Goal: Task Accomplishment & Management: Use online tool/utility

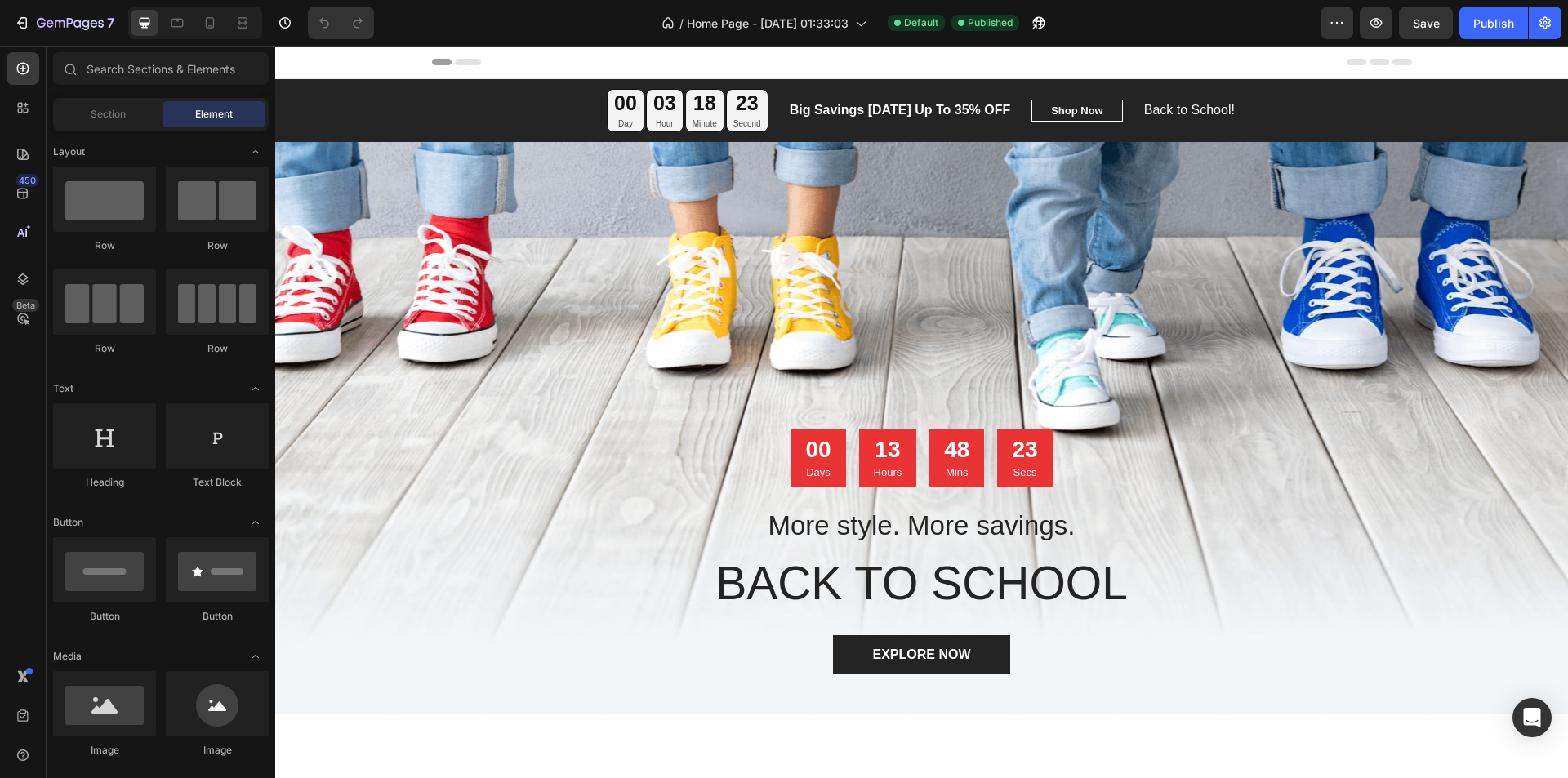
click at [455, 59] on icon at bounding box center [468, 62] width 26 height 7
click at [441, 57] on div "Header" at bounding box center [922, 63] width 980 height 33
click at [324, 60] on span "Header" at bounding box center [324, 62] width 36 height 16
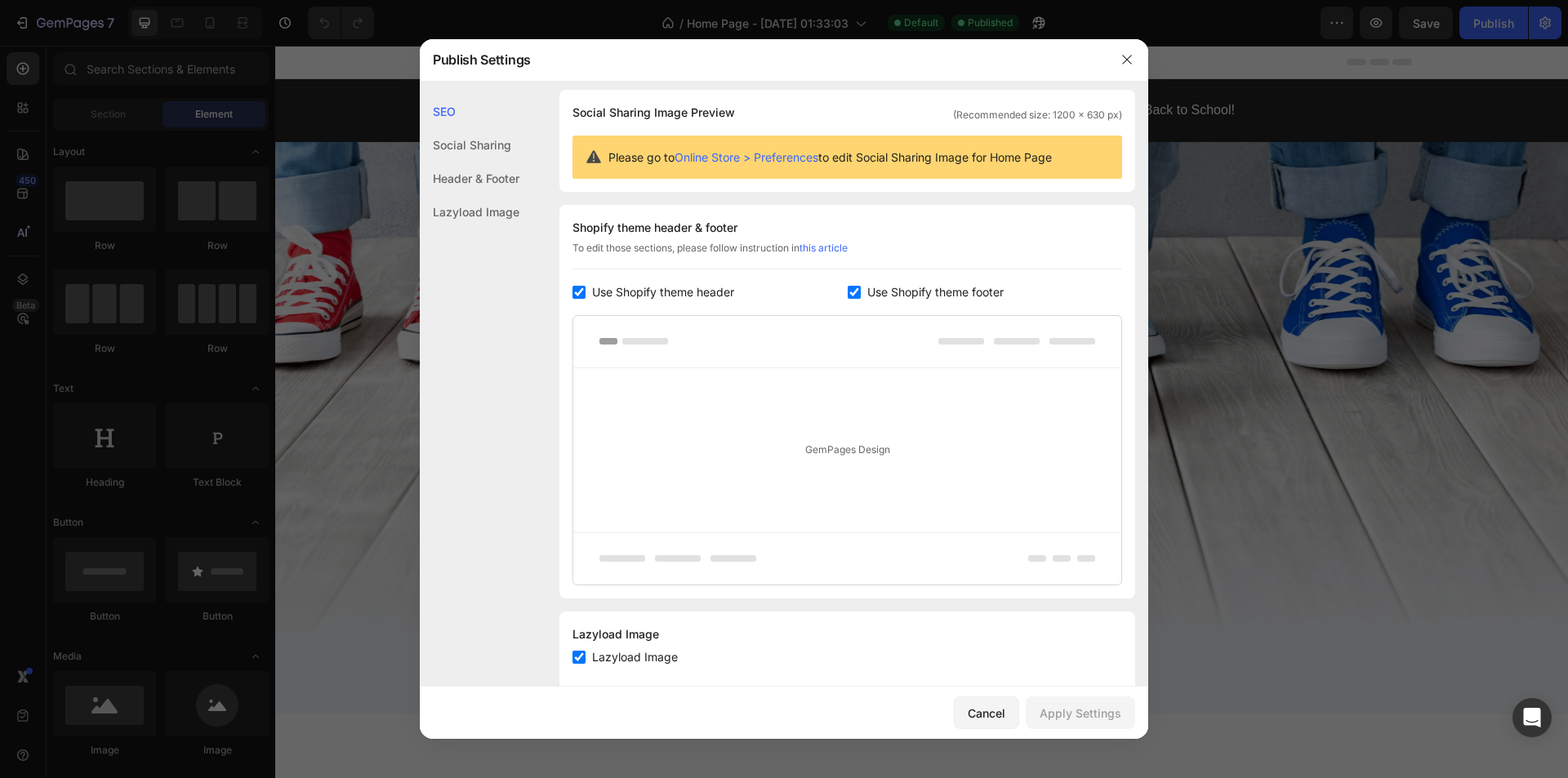
scroll to position [145, 0]
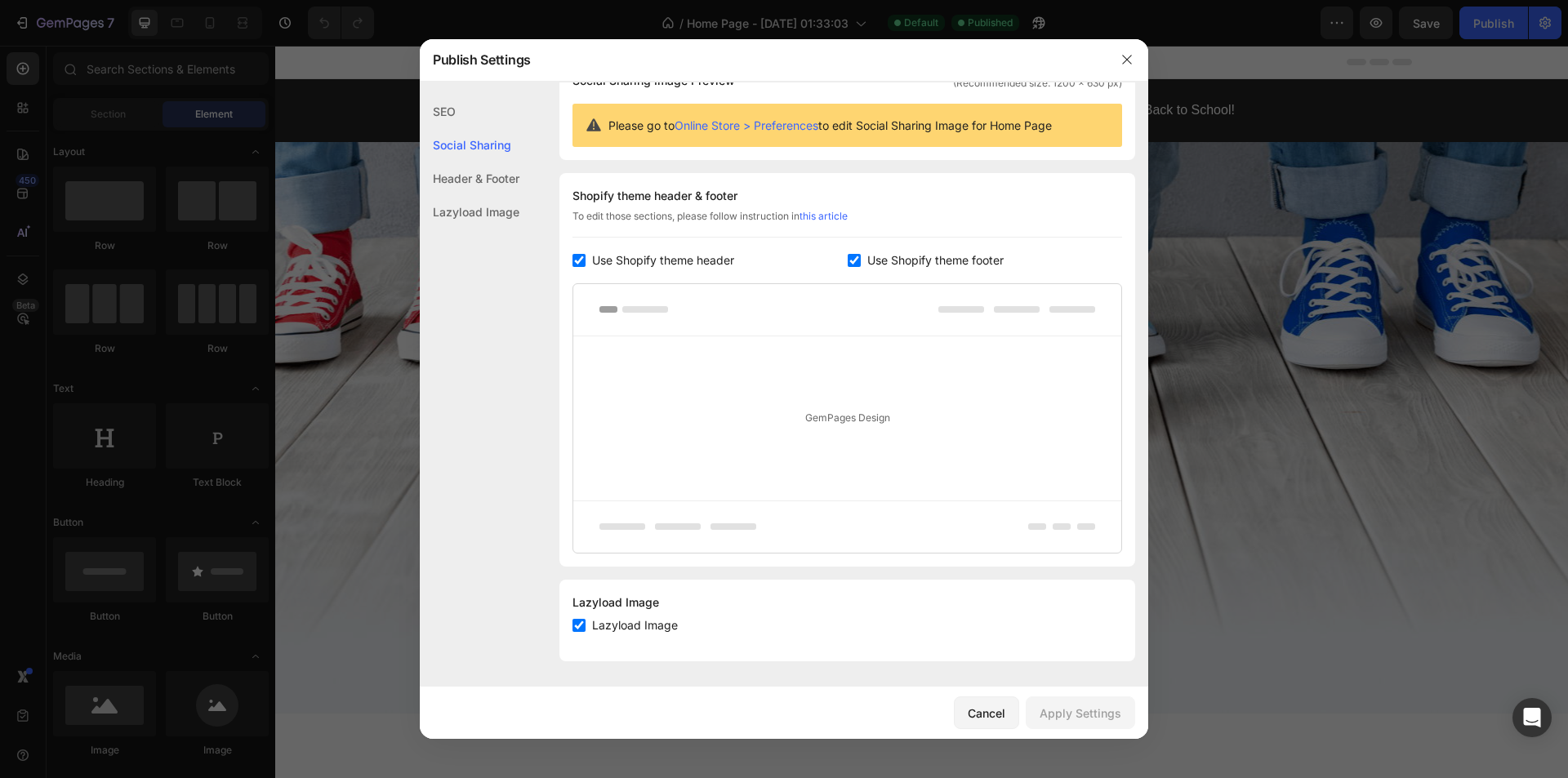
click at [481, 195] on div "Header & Footer" at bounding box center [469, 212] width 100 height 34
click at [483, 224] on div "Lazyload Image" at bounding box center [469, 212] width 100 height 34
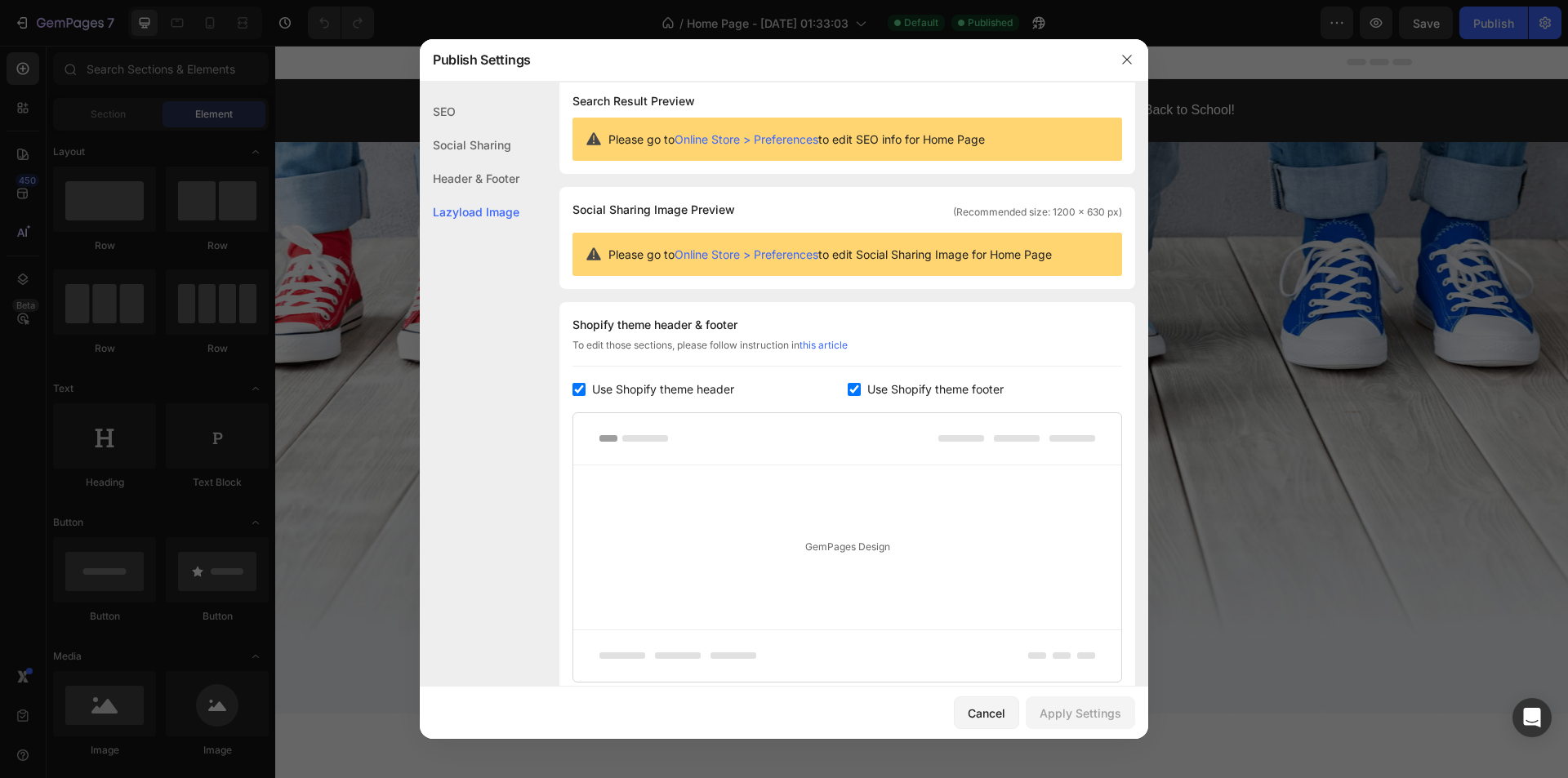
scroll to position [0, 0]
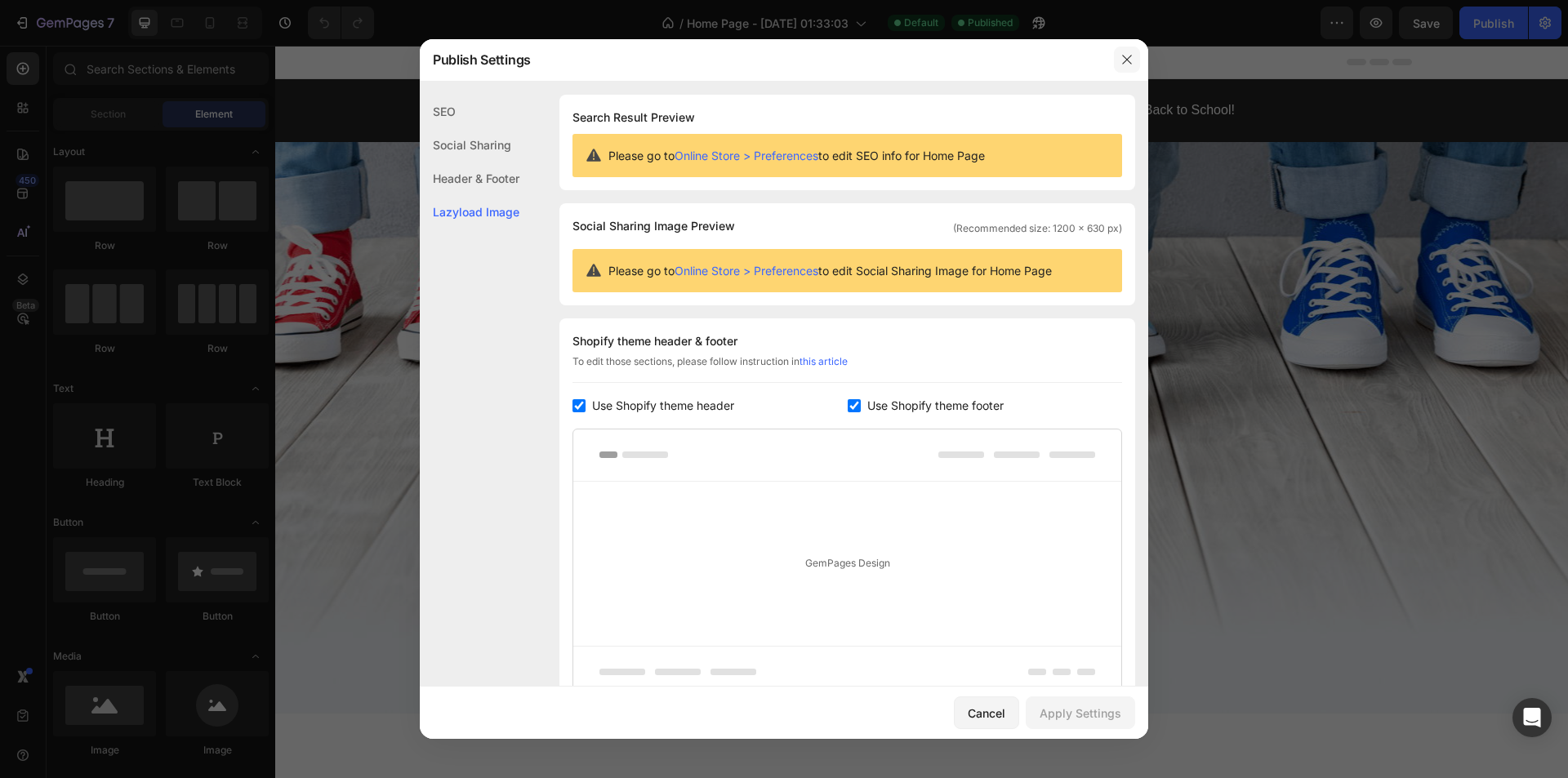
click at [1121, 64] on icon "button" at bounding box center [1127, 59] width 13 height 13
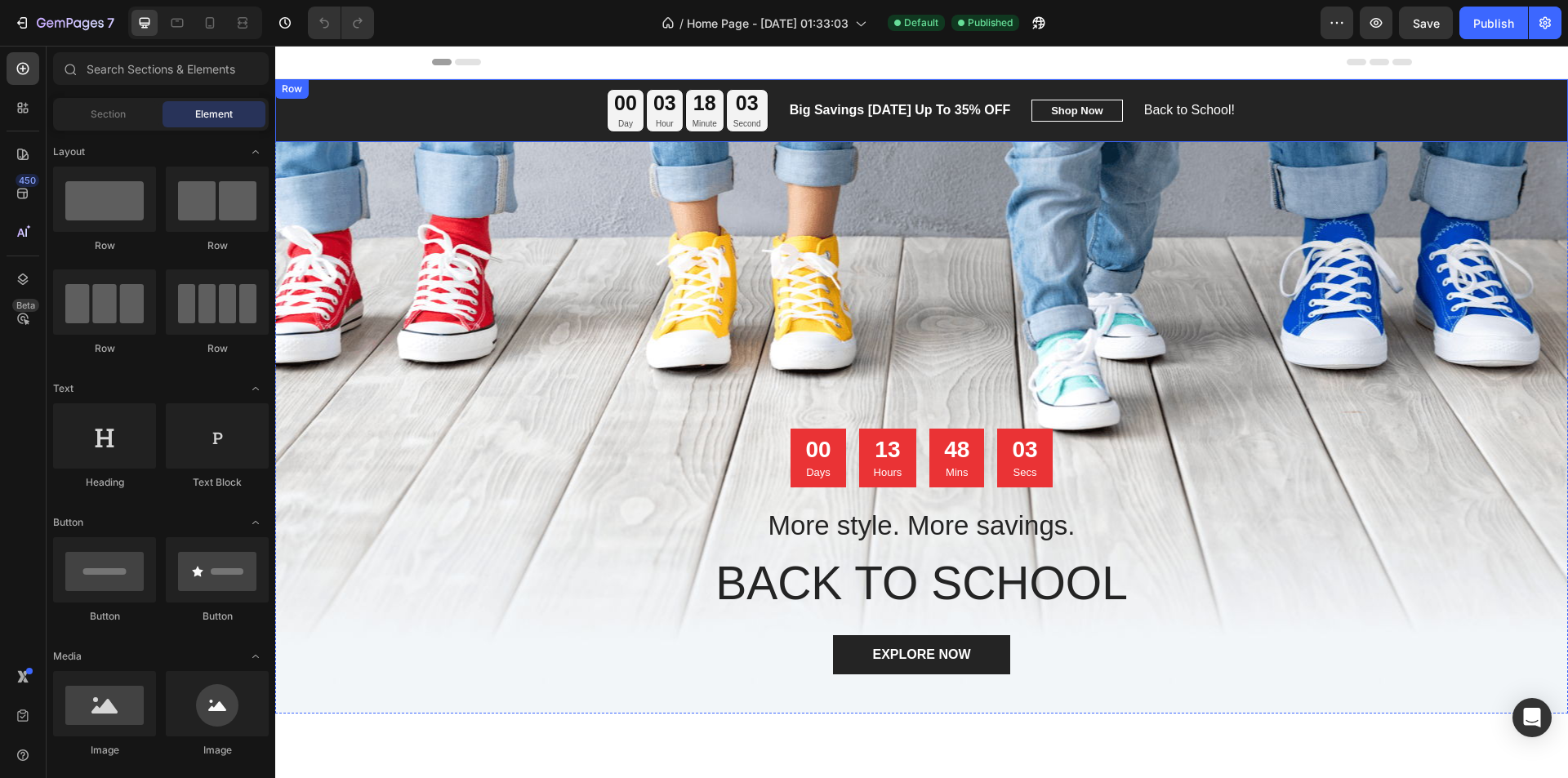
click at [497, 83] on div "00 Day 03 Hour 18 Minute 03 Second Countdown Timer Big Savings [DATE] Up To 35%…" at bounding box center [922, 110] width 1293 height 63
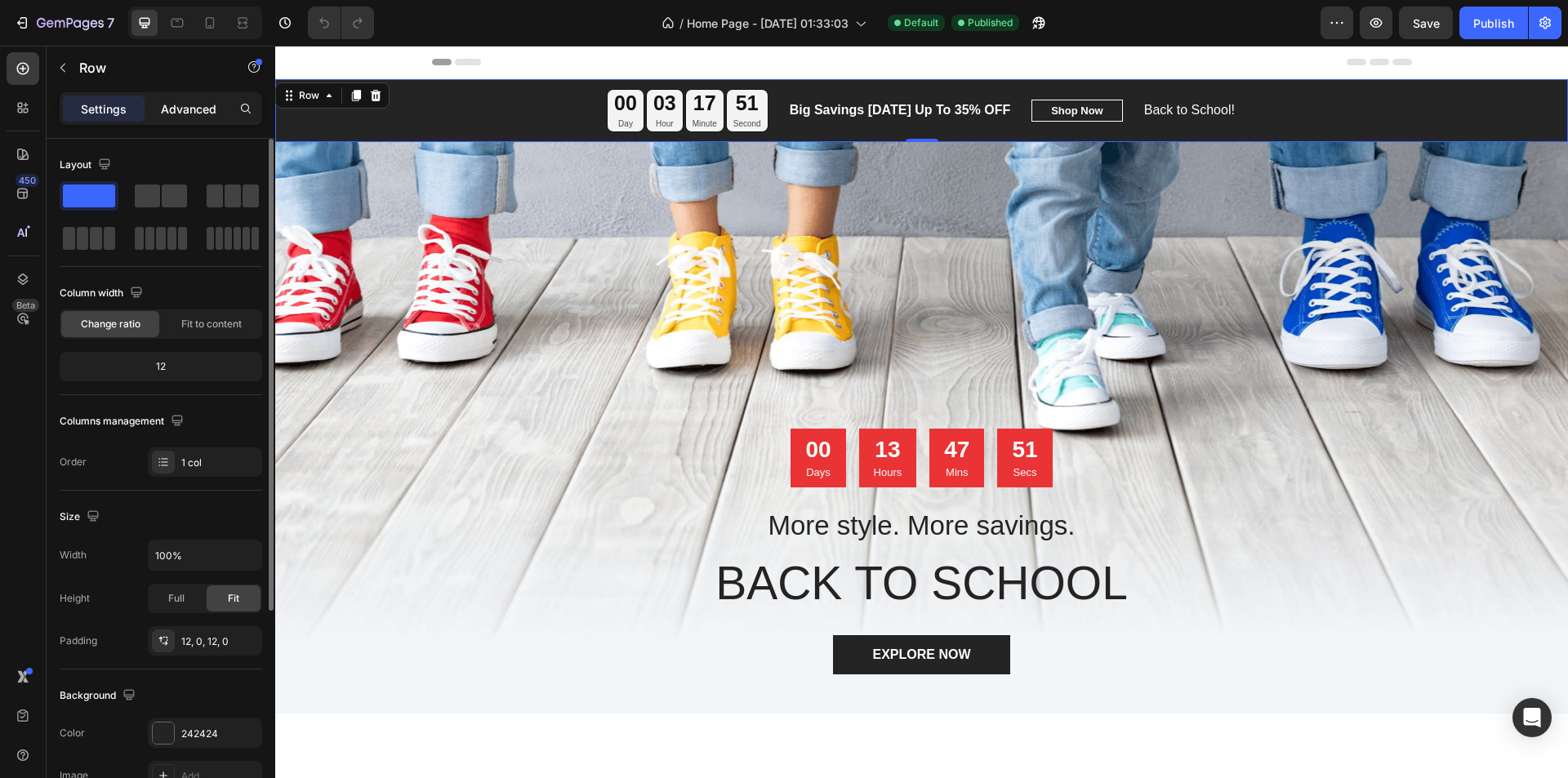
click at [181, 118] on div "Advanced" at bounding box center [188, 109] width 82 height 26
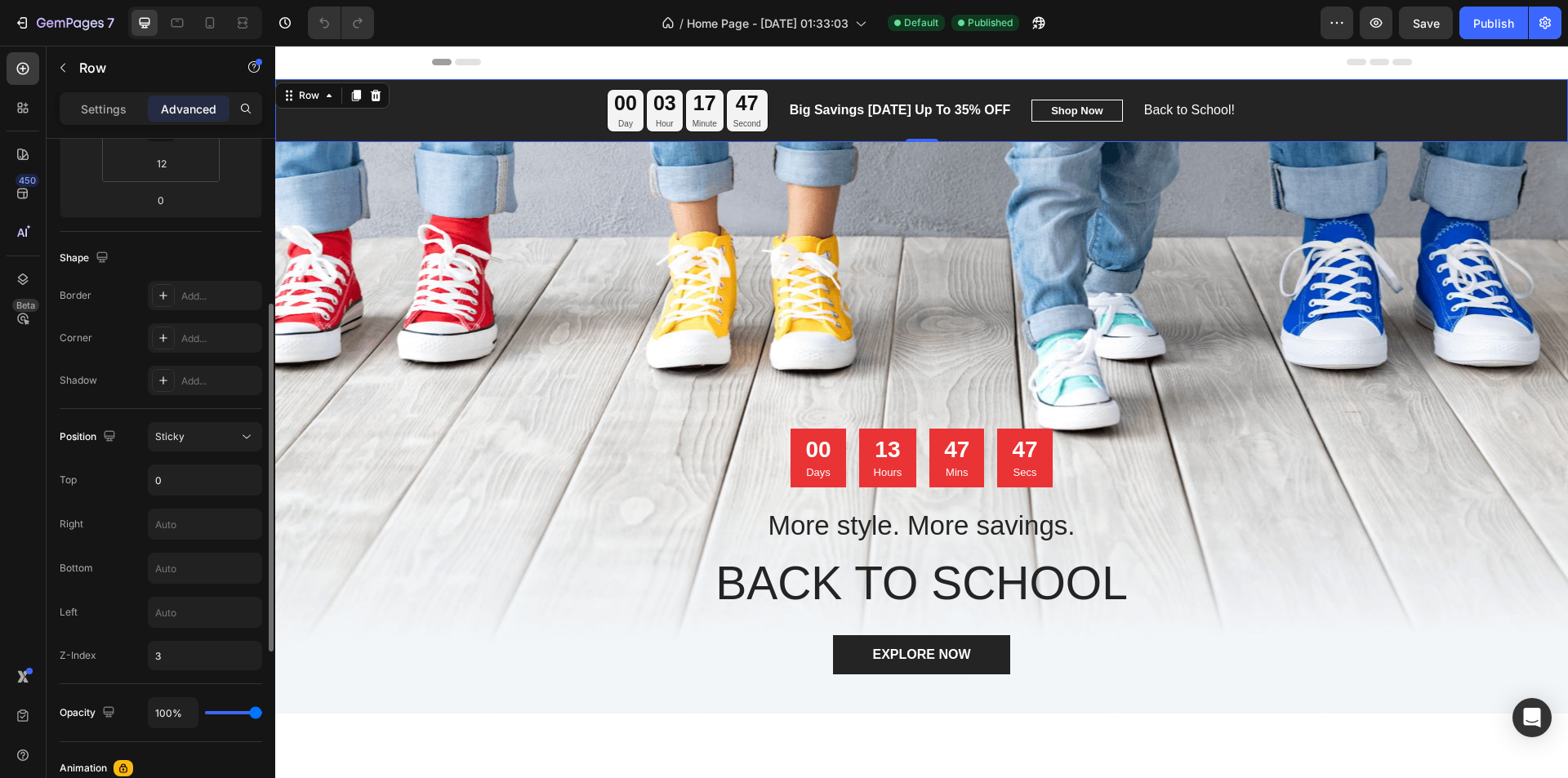
scroll to position [408, 0]
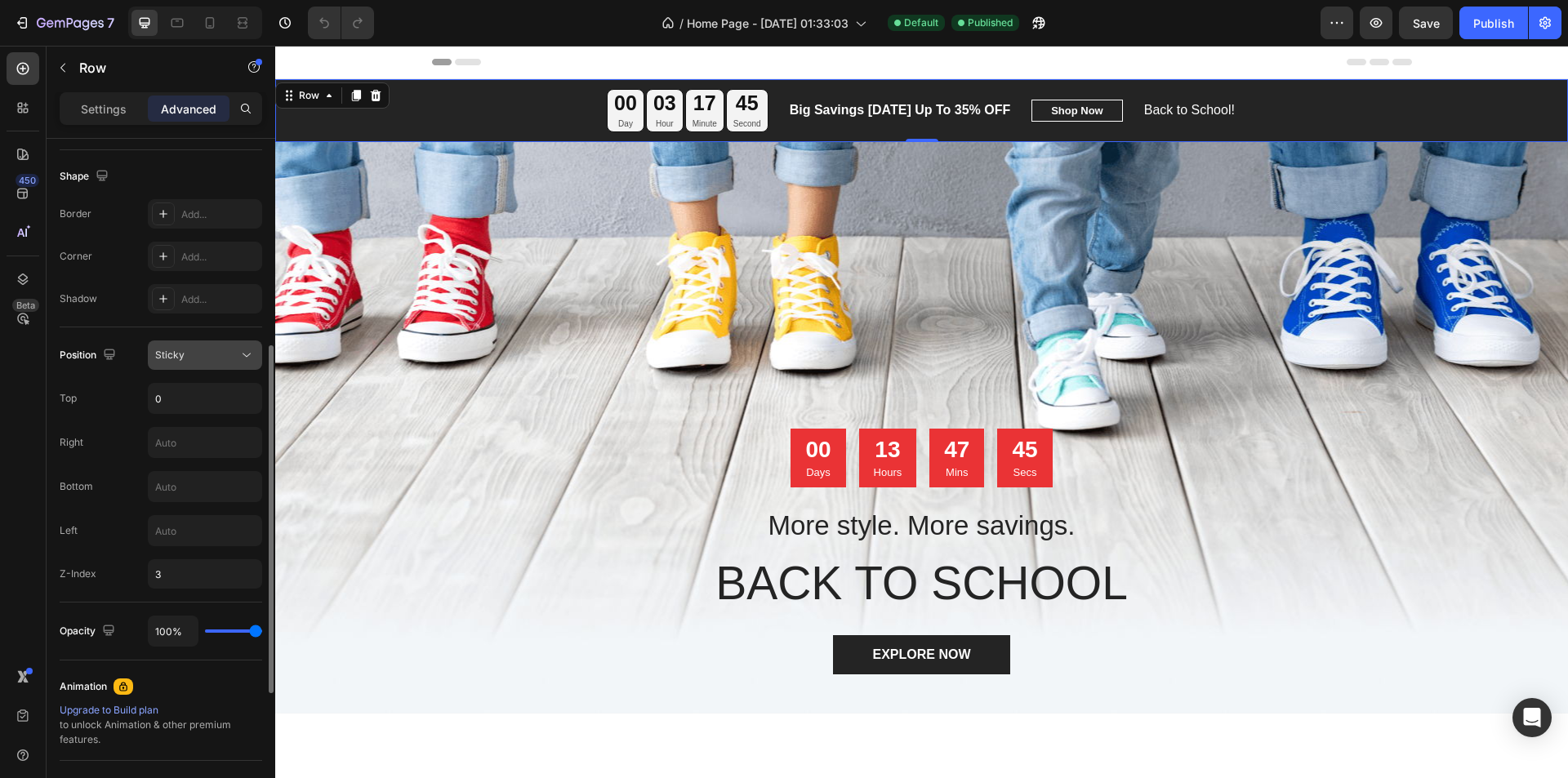
click at [217, 360] on div "Sticky" at bounding box center [196, 355] width 83 height 15
click at [193, 581] on input "3" at bounding box center [204, 574] width 114 height 30
type input "1"
click at [104, 596] on div "Position Sticky Top 0 Right Bottom Left Z-Index 1" at bounding box center [161, 465] width 203 height 275
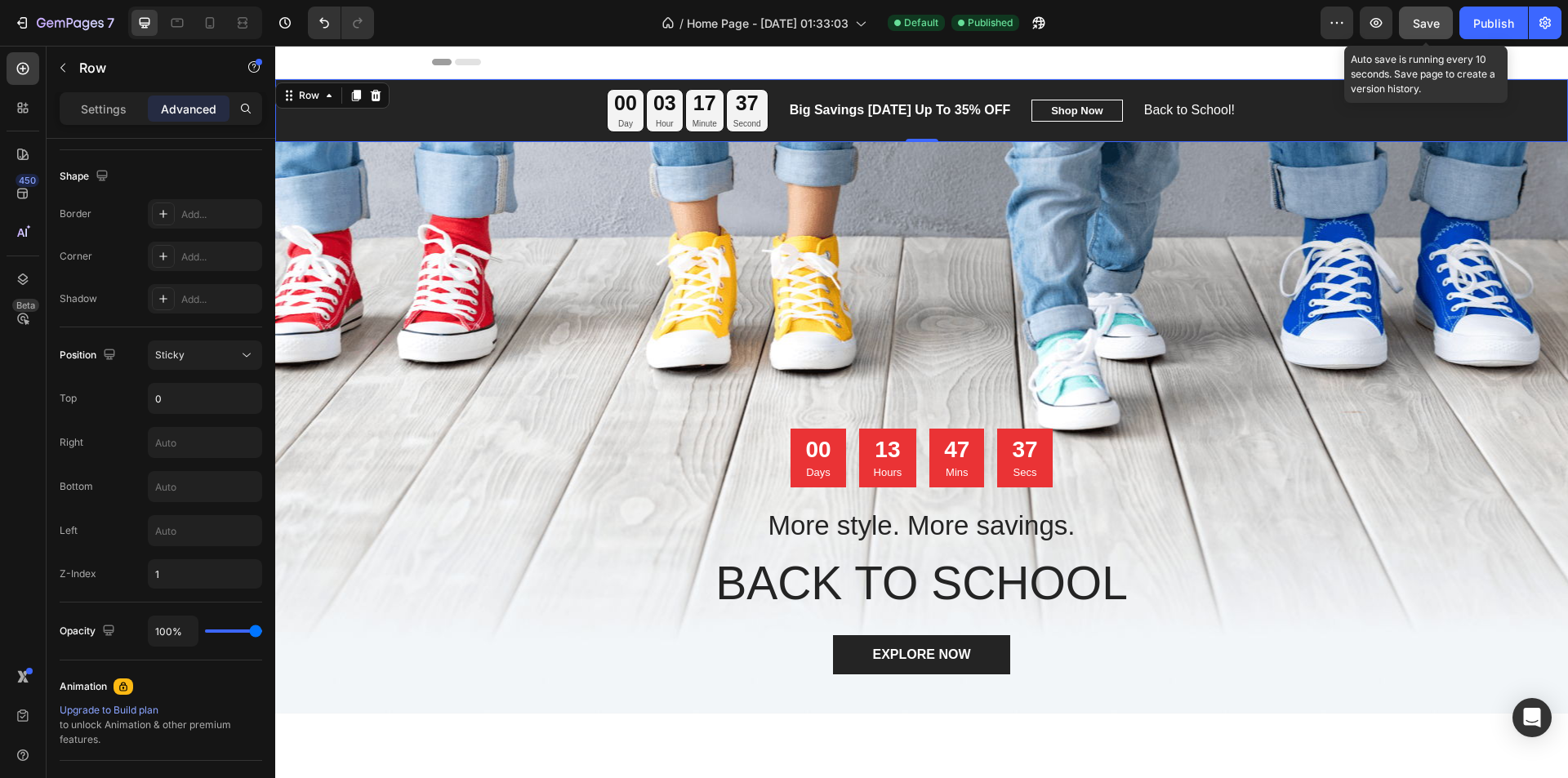
click at [1440, 25] on button "Save" at bounding box center [1425, 23] width 54 height 33
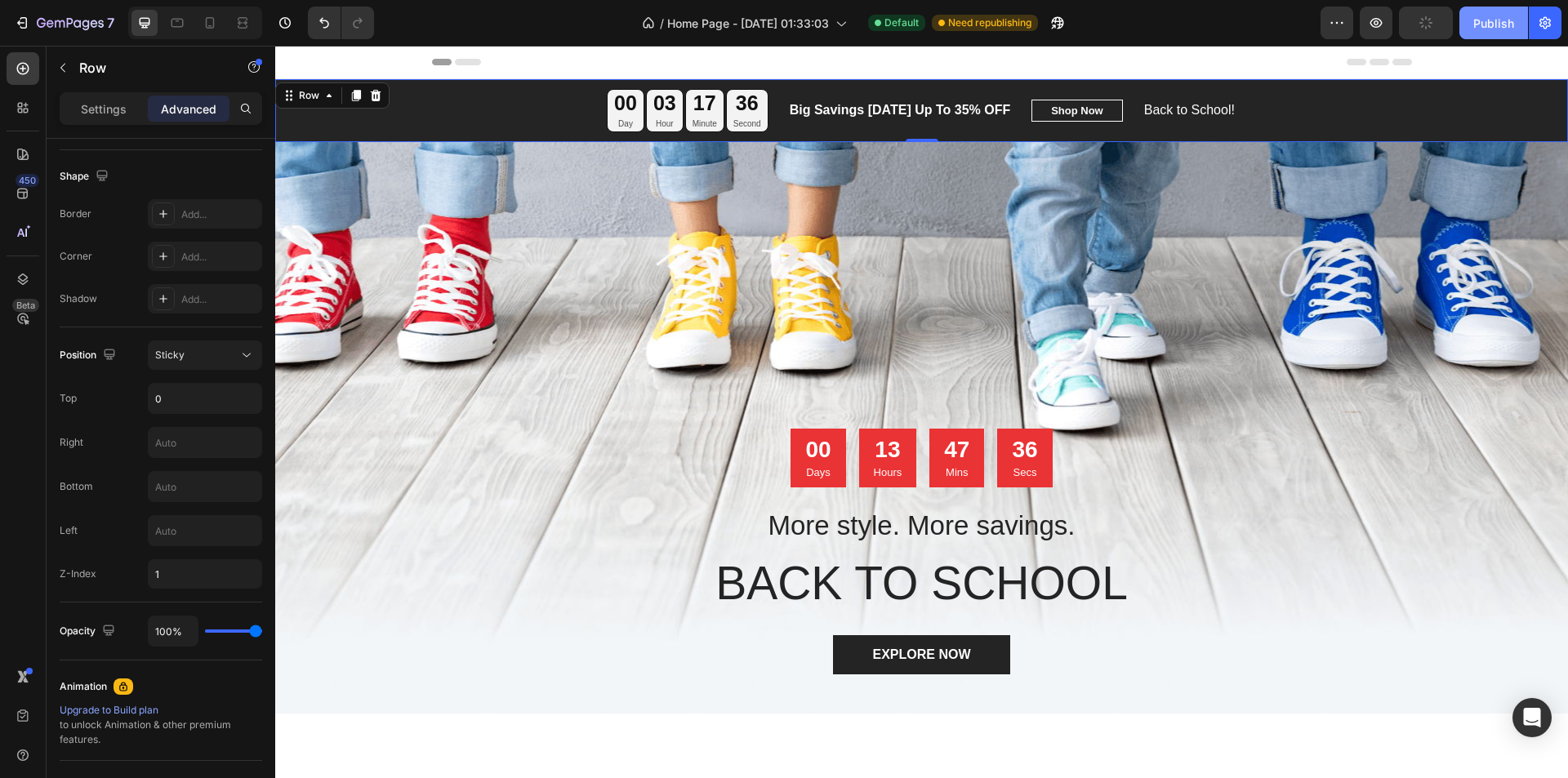
click at [1486, 28] on div "Publish" at bounding box center [1494, 23] width 41 height 17
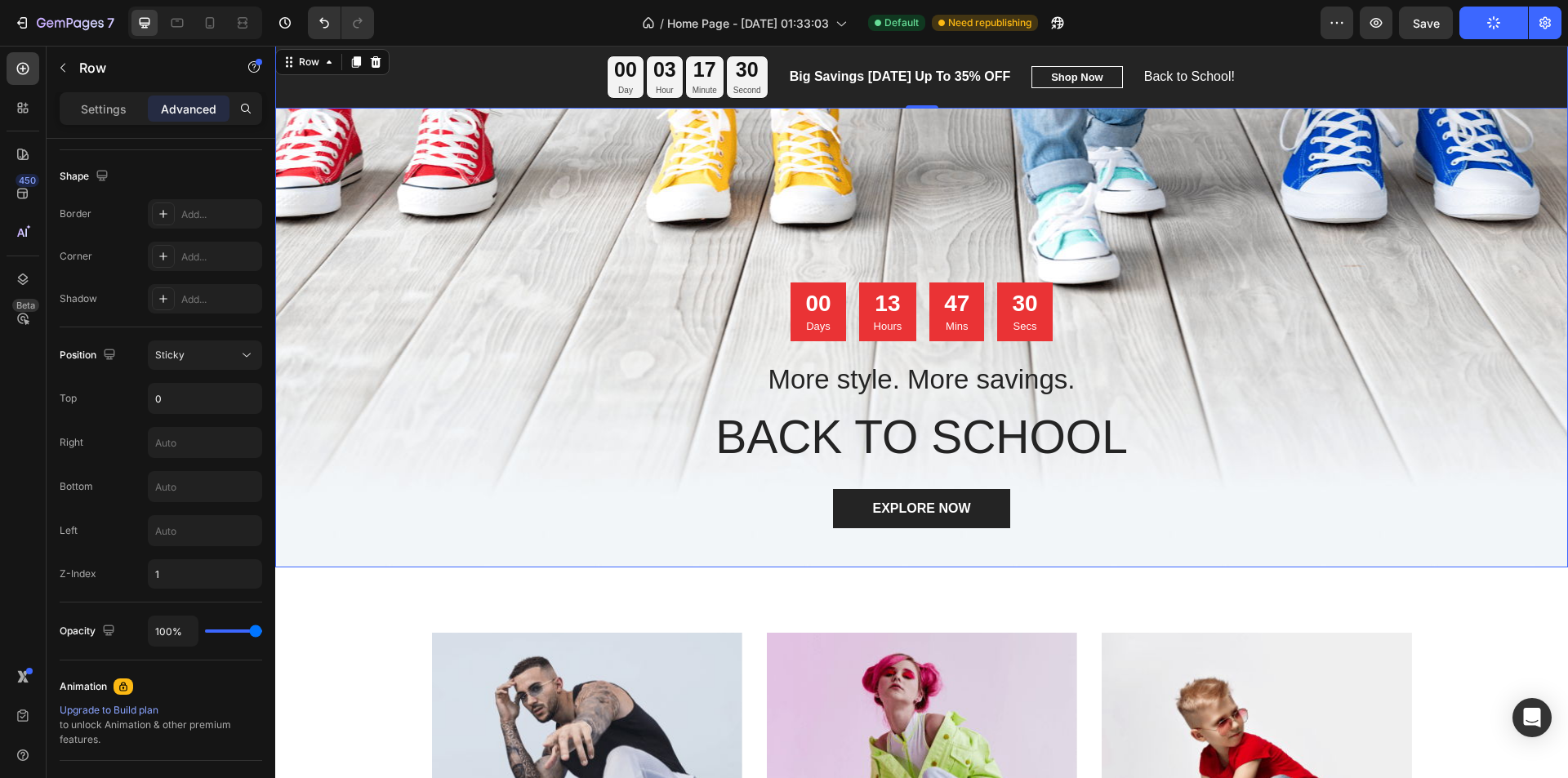
scroll to position [0, 0]
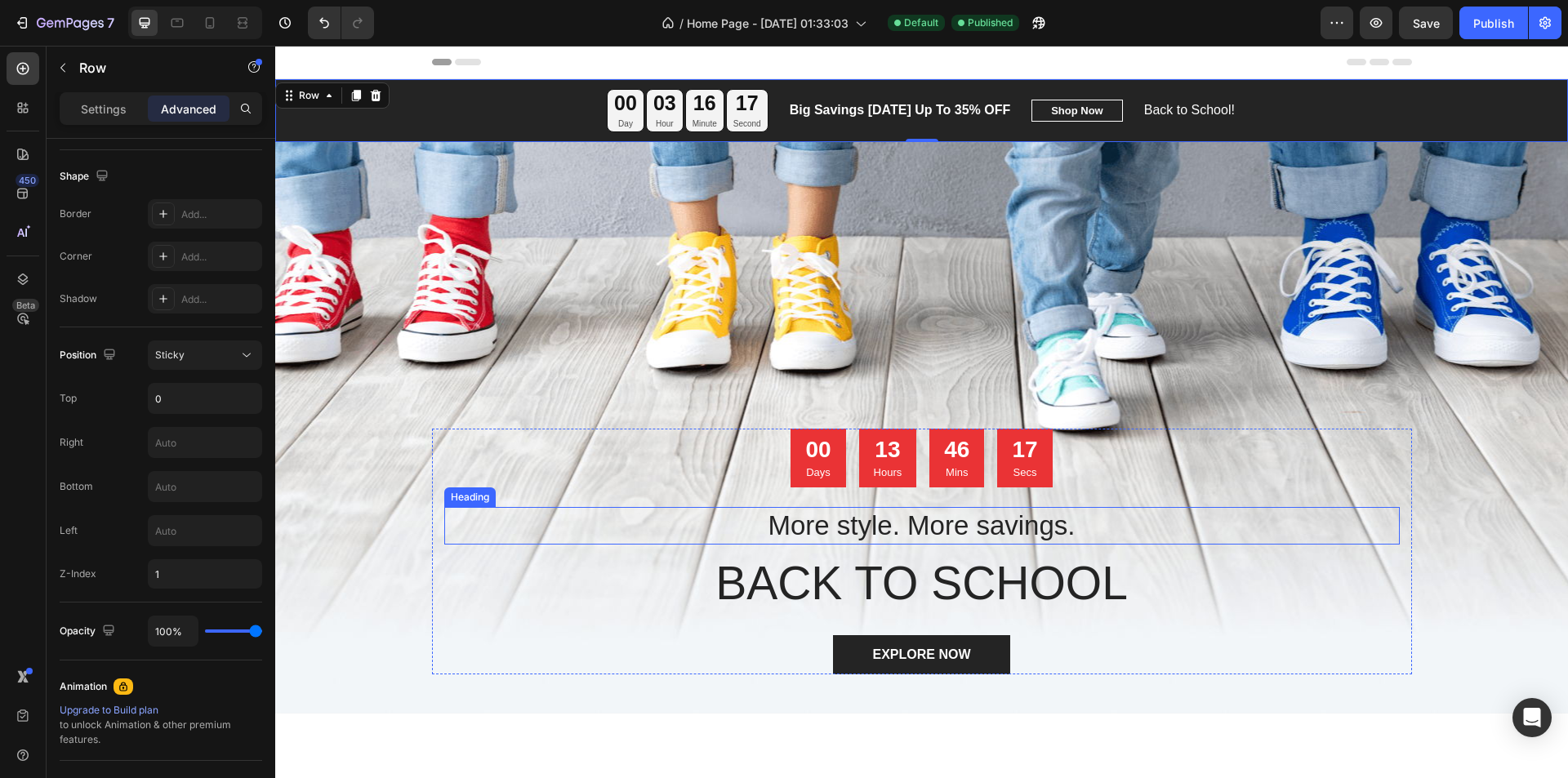
click at [706, 491] on div "00 Days 13 Hours 46 Mins 17 Secs Countdown Timer More style. More savings. Head…" at bounding box center [922, 552] width 955 height 245
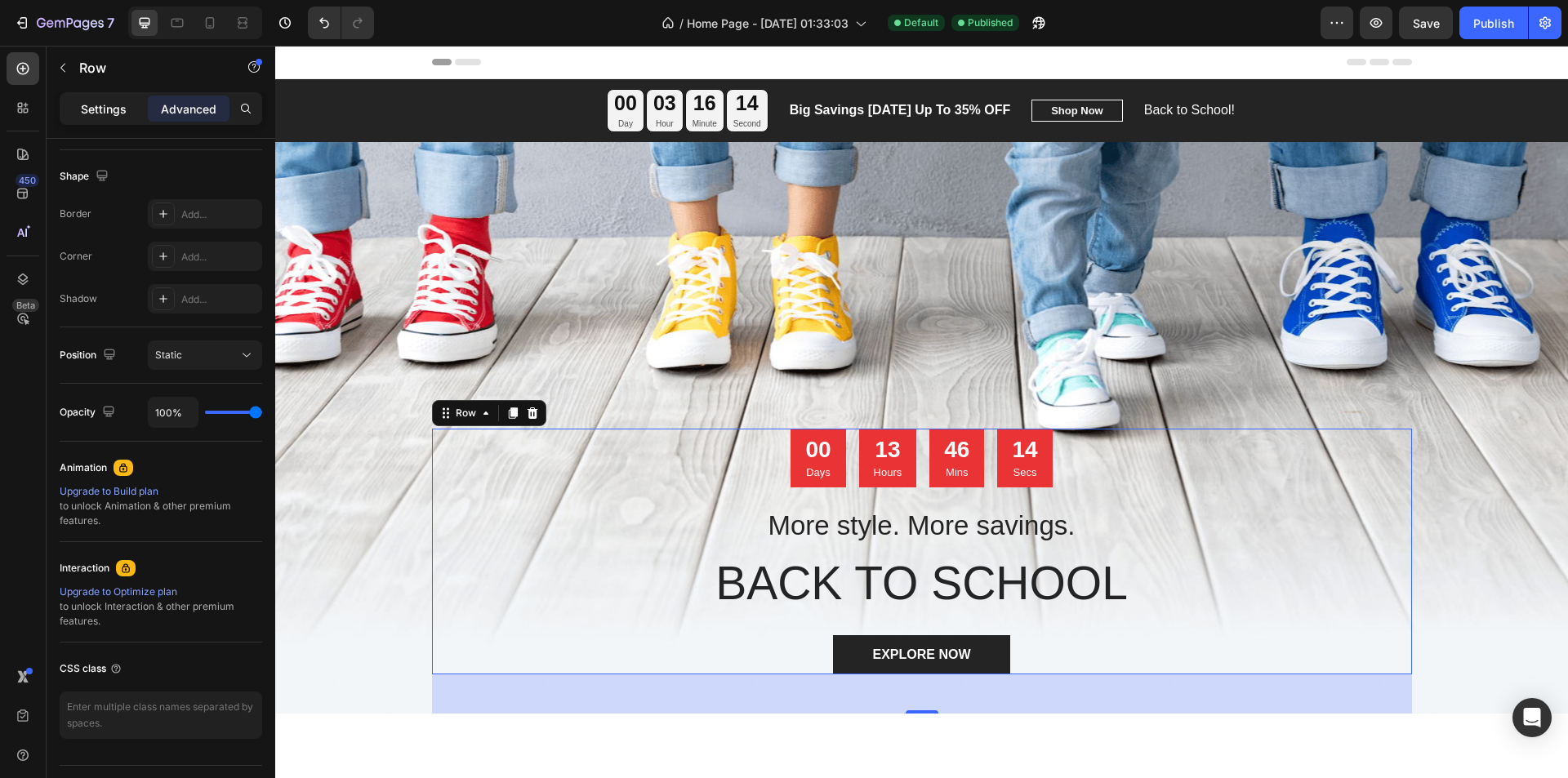
click at [96, 101] on p "Settings" at bounding box center [104, 109] width 46 height 17
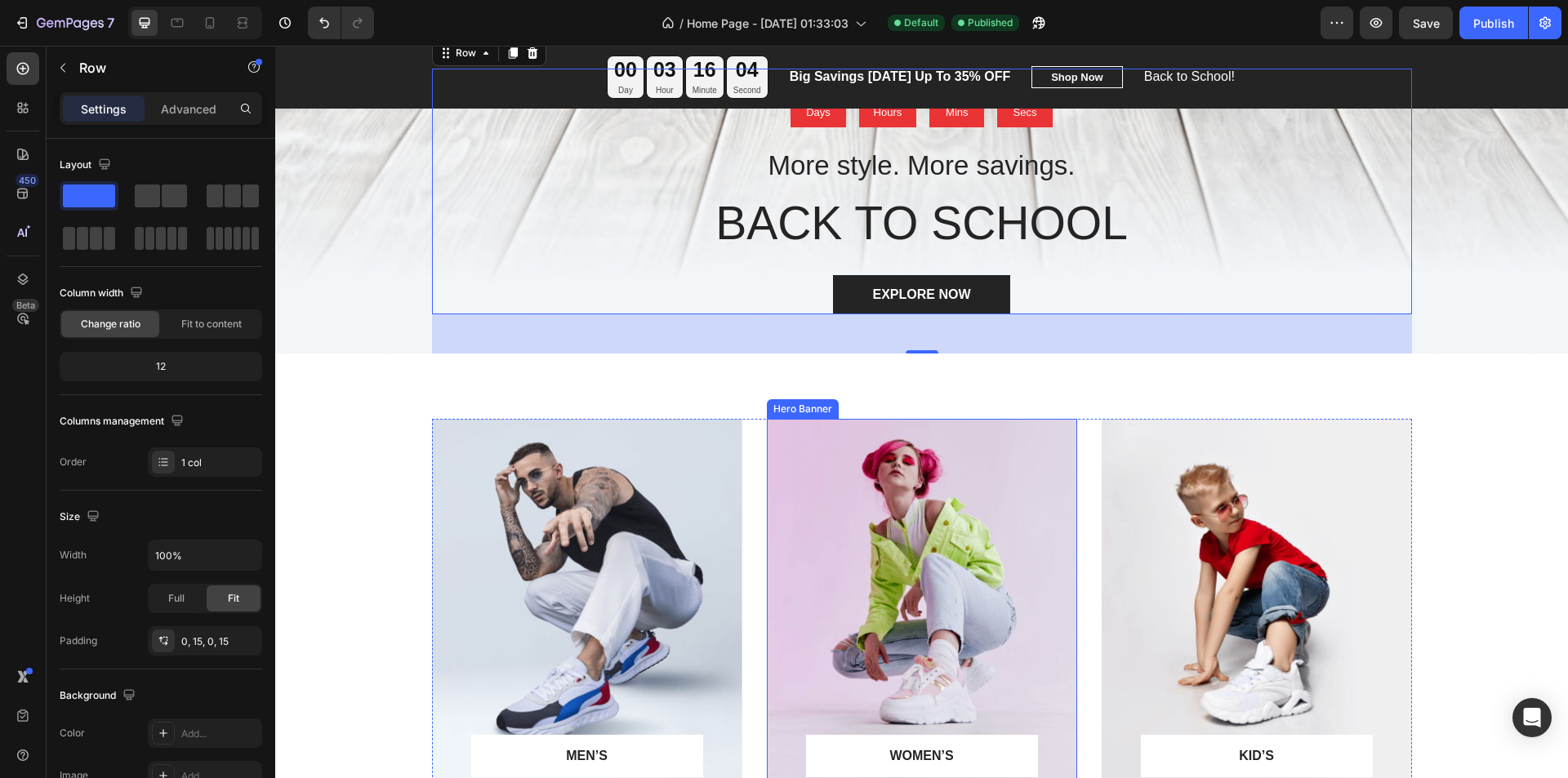
scroll to position [490, 0]
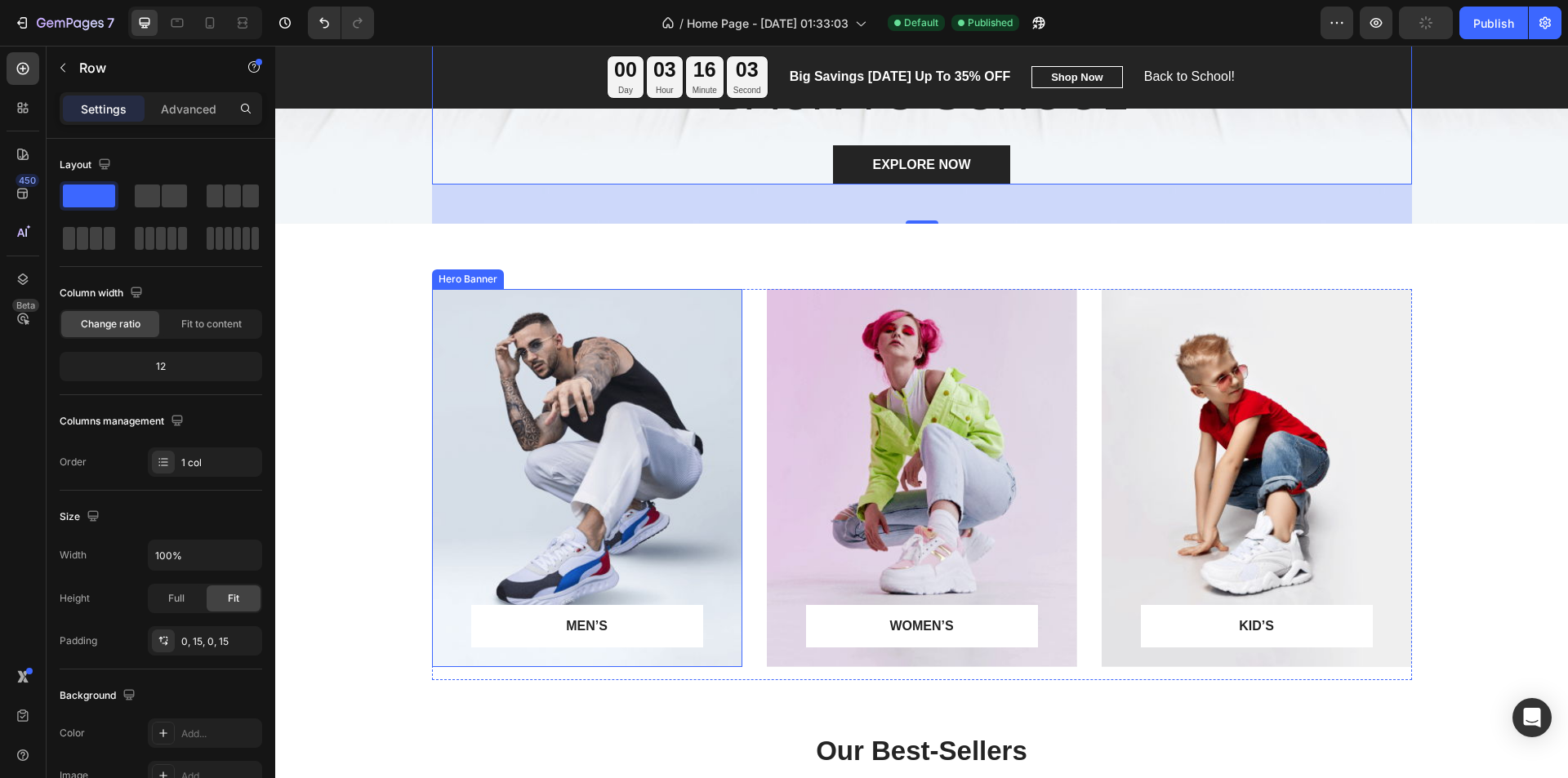
click at [630, 444] on div "Overlay" at bounding box center [587, 478] width 310 height 378
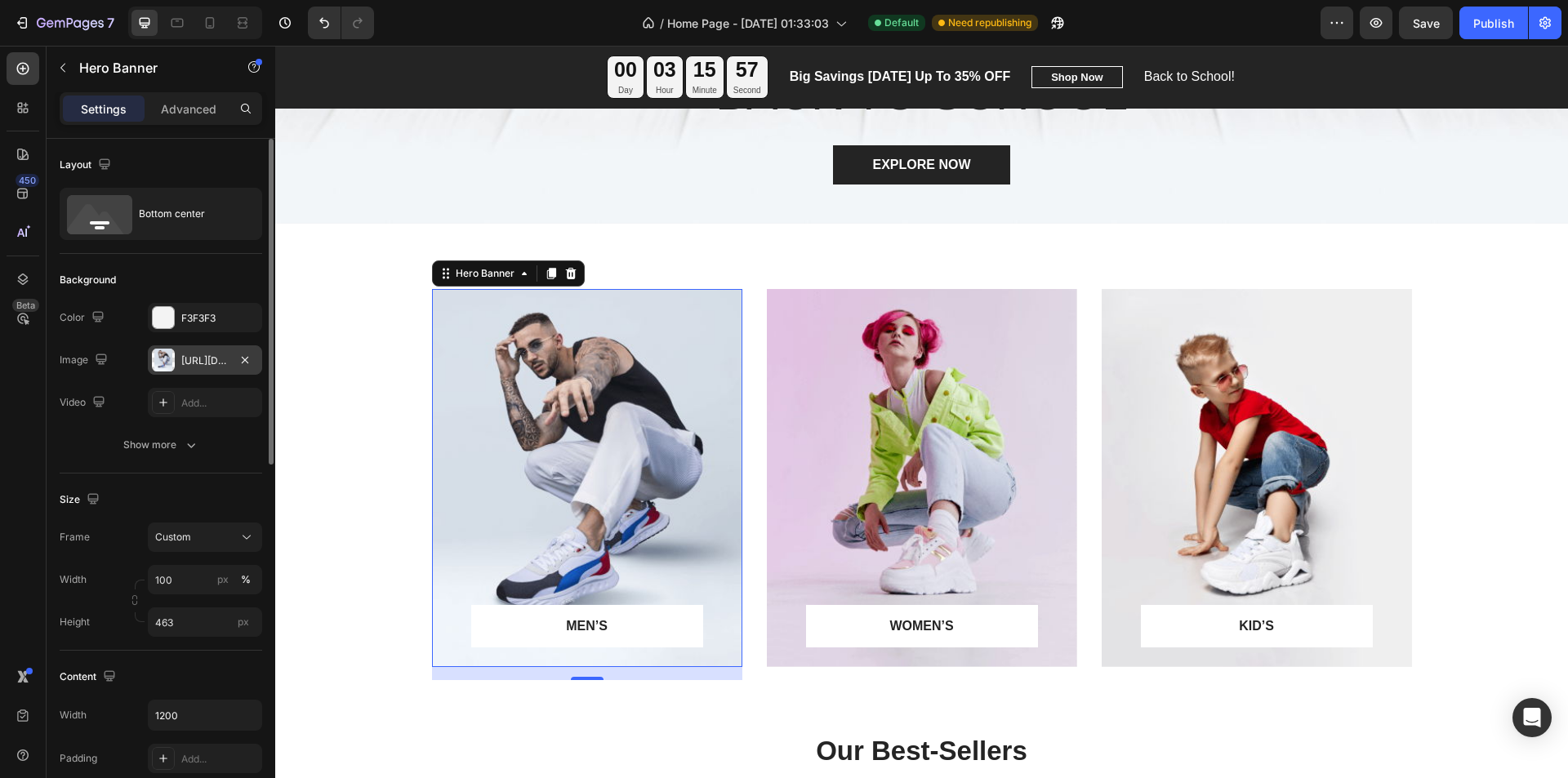
click at [208, 357] on div "[URL][DOMAIN_NAME]" at bounding box center [205, 361] width 48 height 15
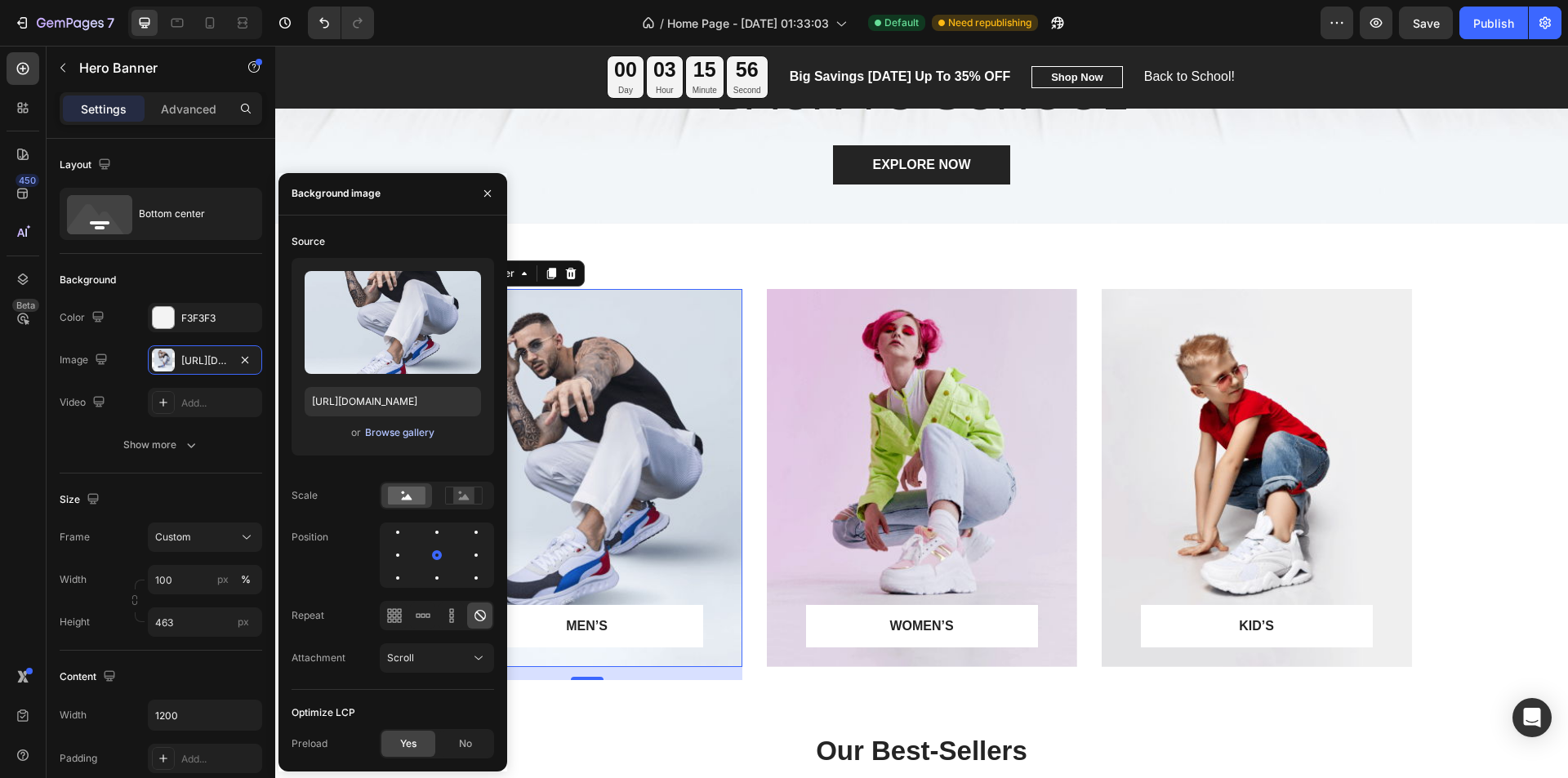
click at [394, 432] on div "Browse gallery" at bounding box center [399, 433] width 69 height 15
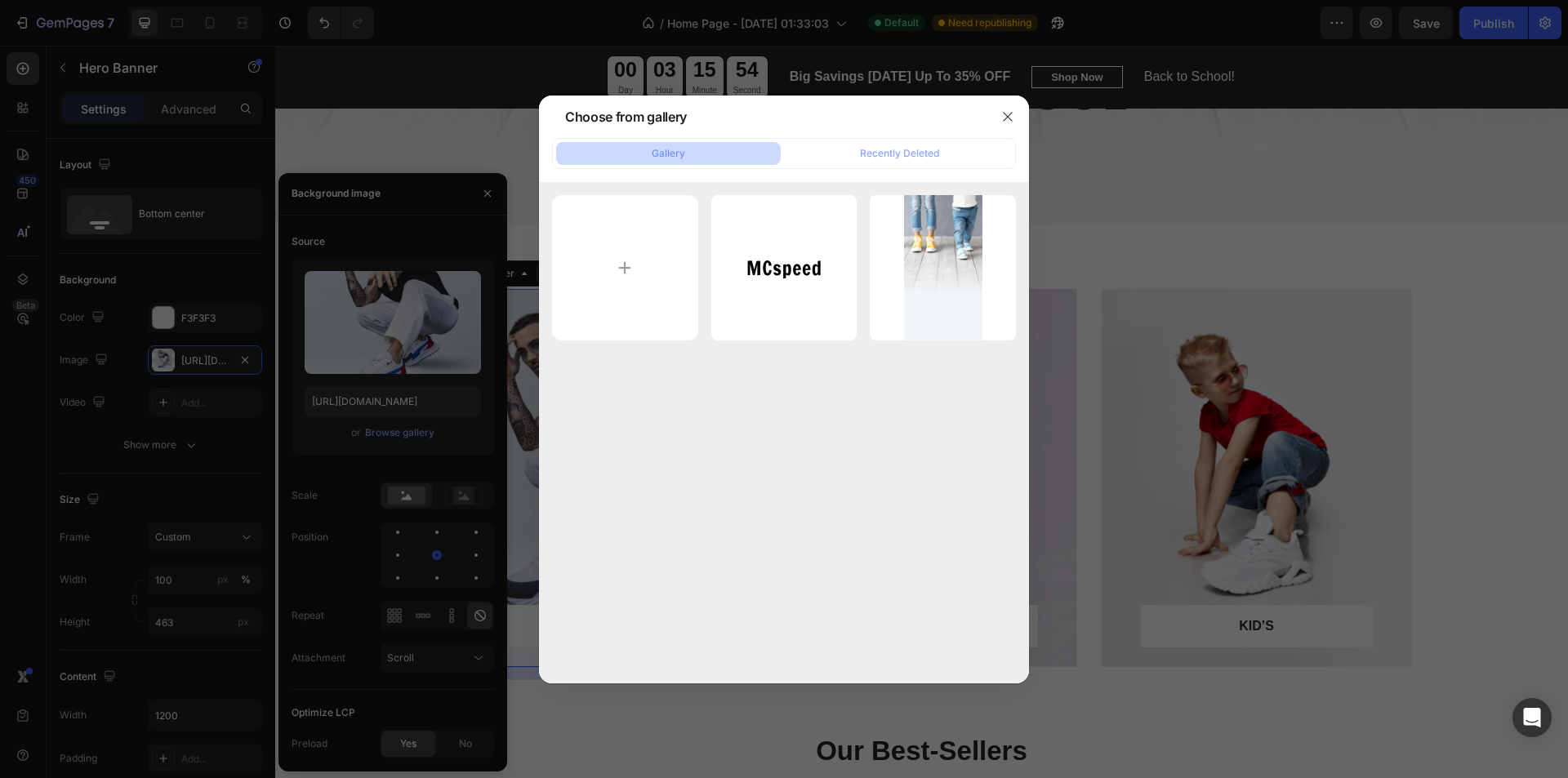
click at [884, 171] on div "Gallery Recently Deleted mcspeed.svg 5.23 kb banner.png 186.19 kb" at bounding box center [783, 411] width 490 height 545
click at [902, 159] on div "Recently Deleted" at bounding box center [899, 153] width 79 height 15
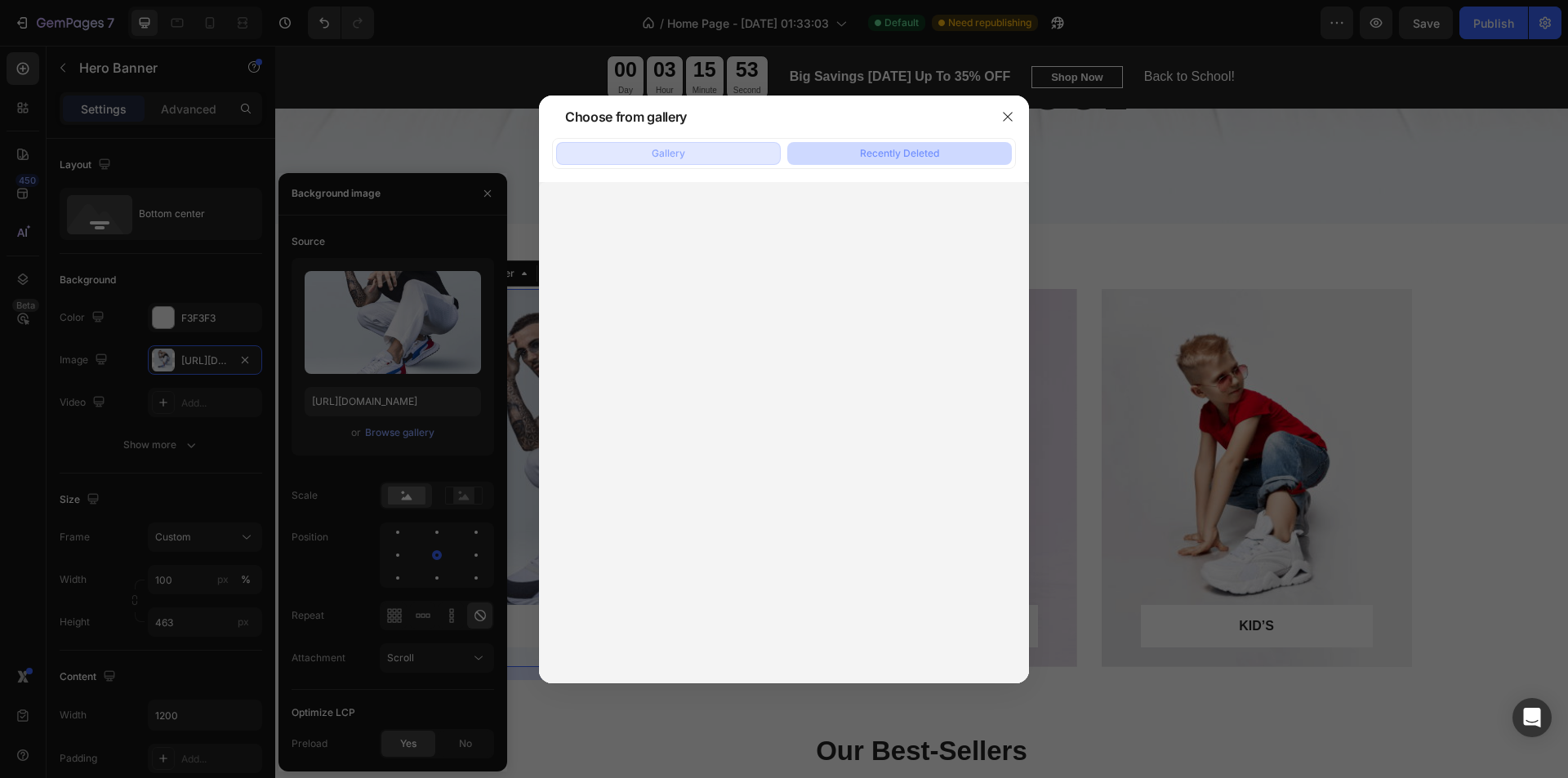
click at [729, 153] on button "Gallery" at bounding box center [668, 154] width 225 height 23
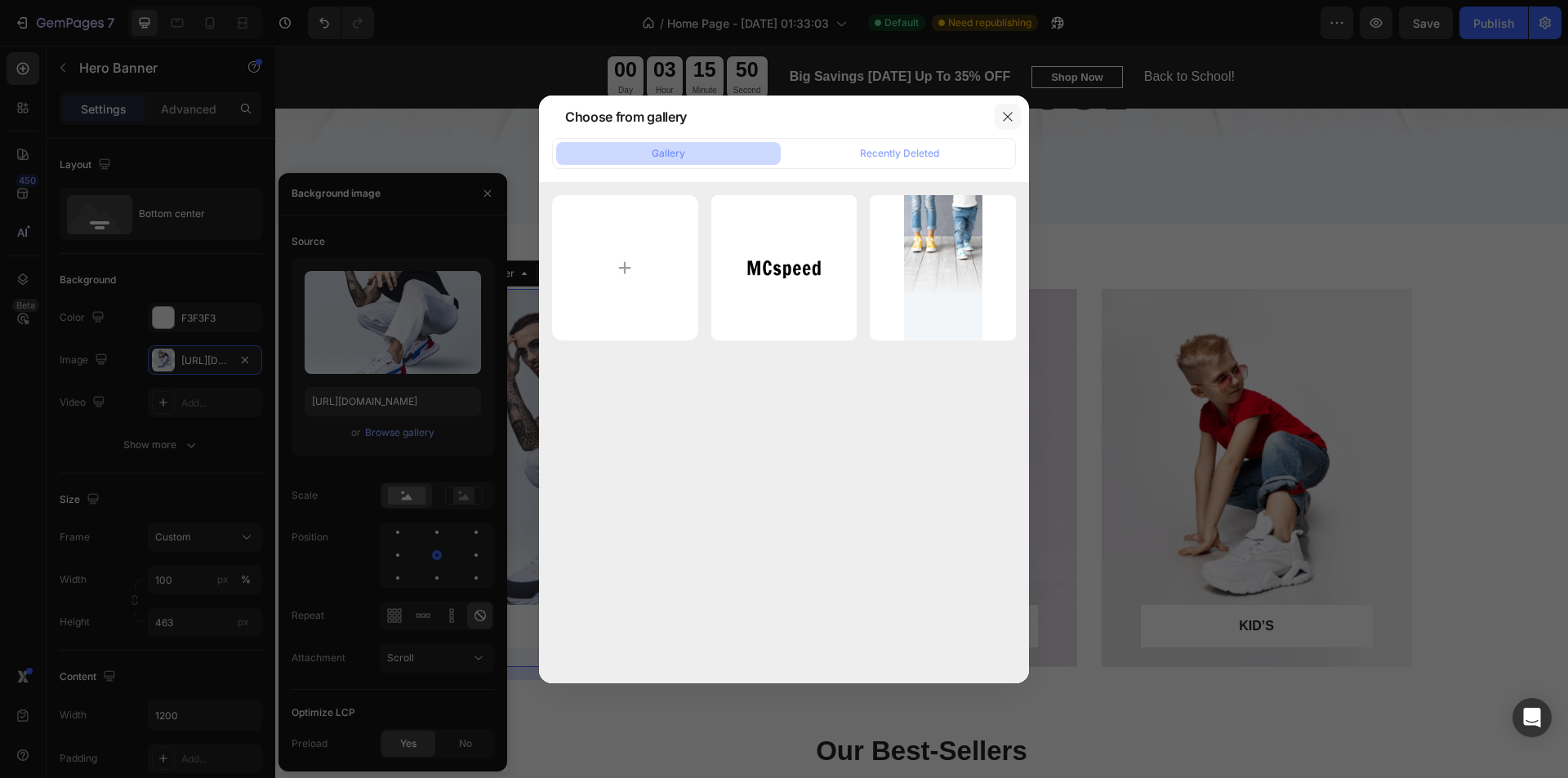
click at [1006, 119] on icon "button" at bounding box center [1007, 116] width 9 height 9
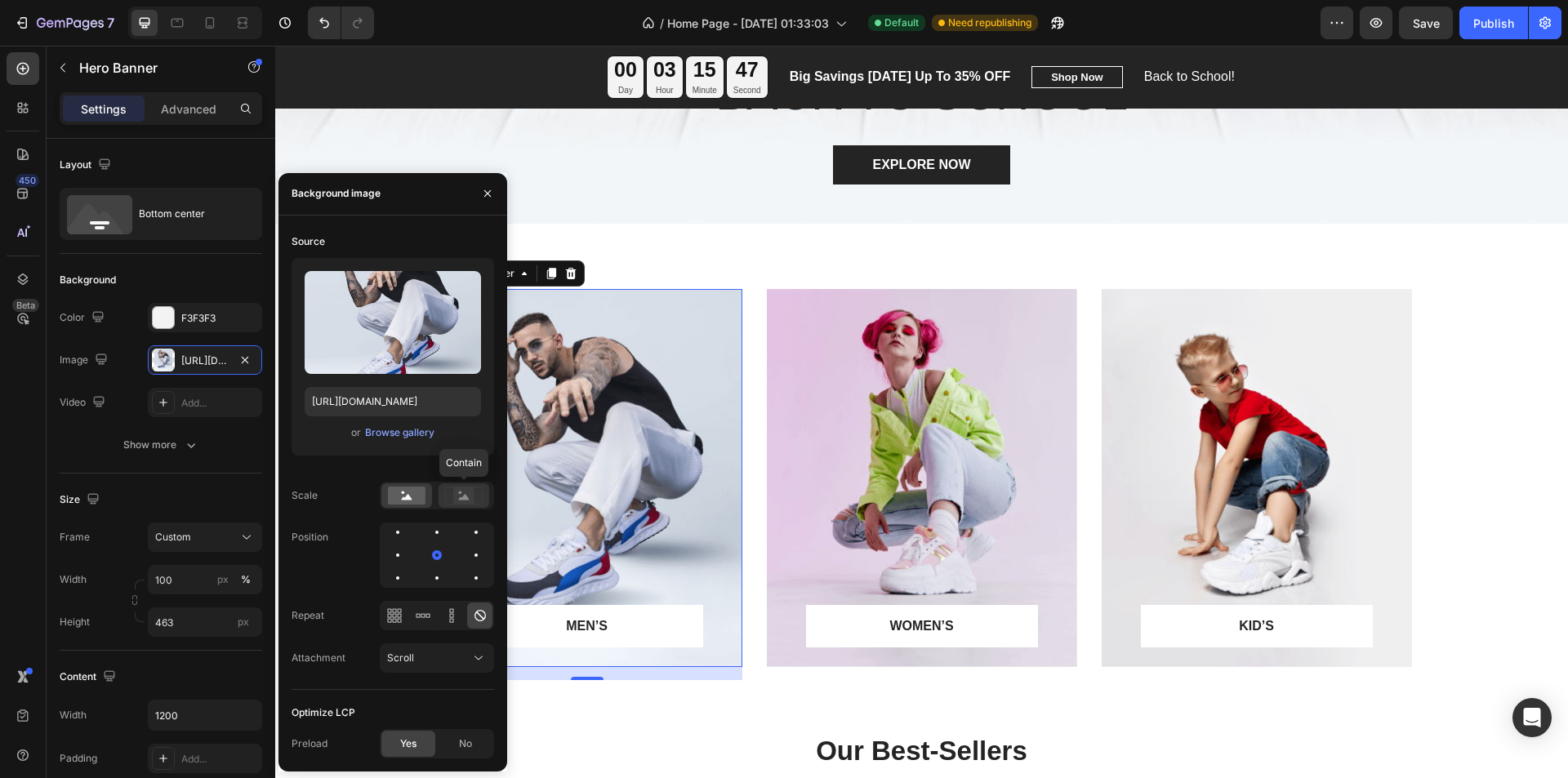
click at [462, 494] on rect at bounding box center [464, 496] width 21 height 16
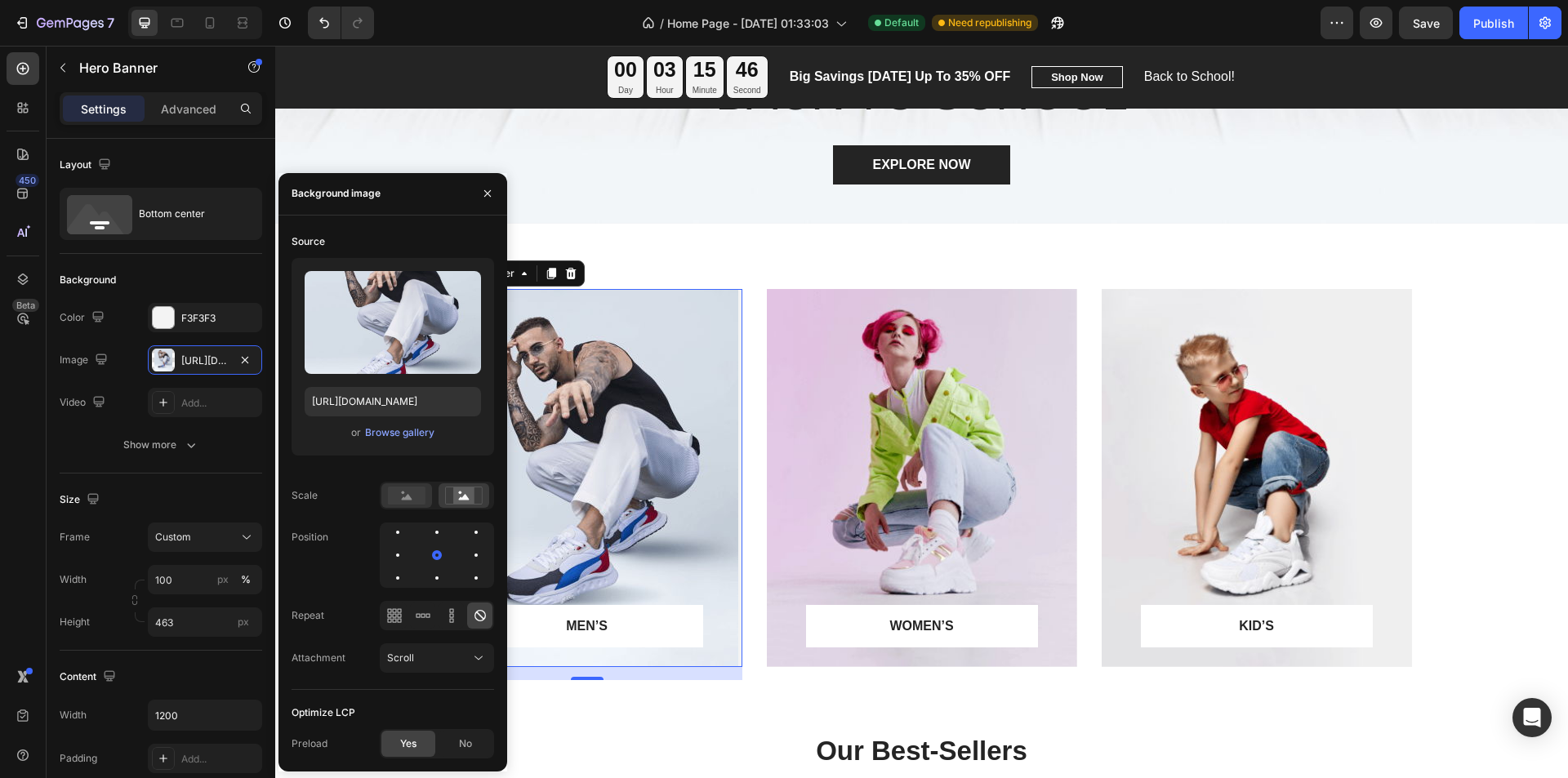
click at [406, 495] on rect at bounding box center [407, 496] width 38 height 18
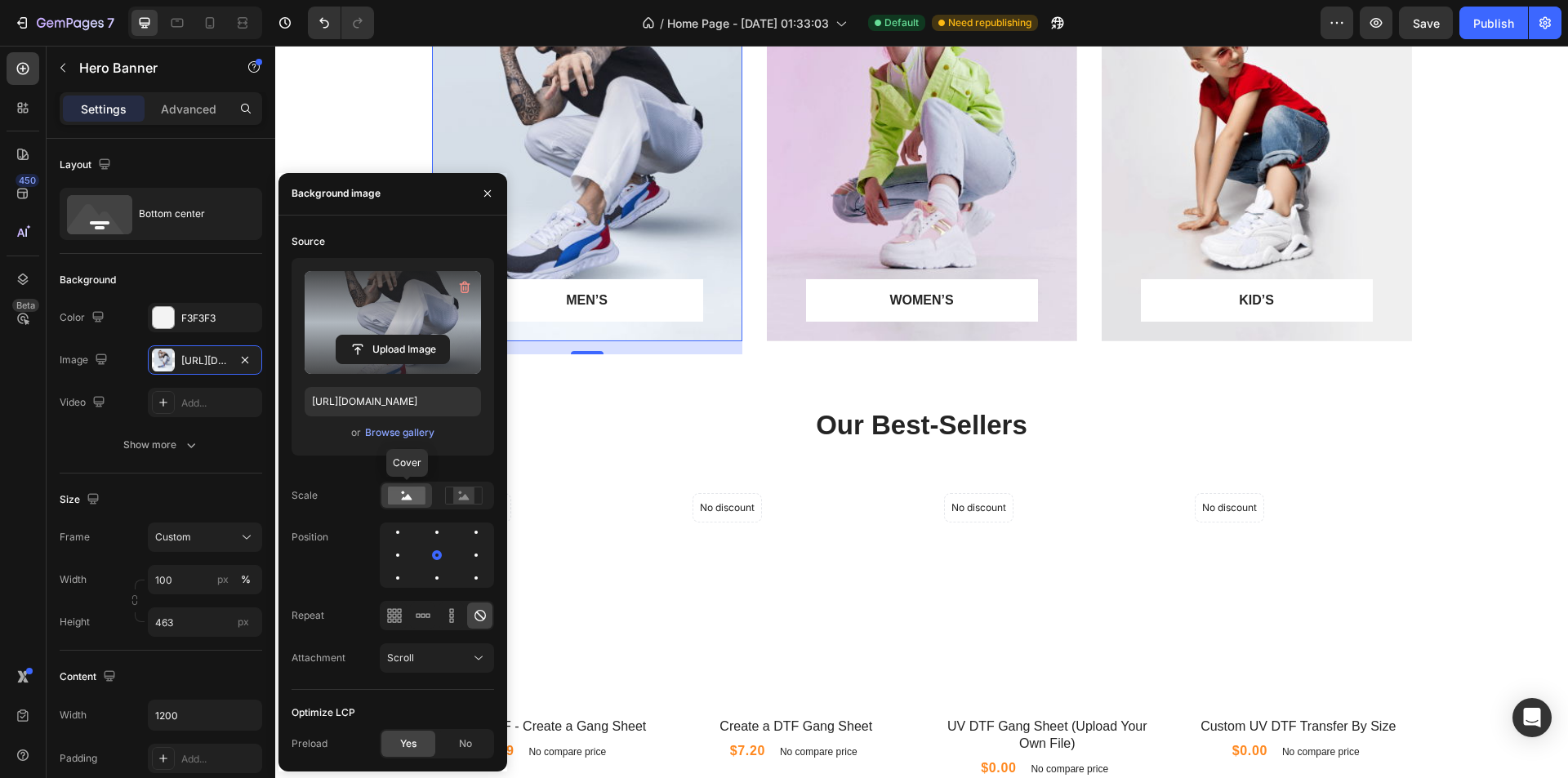
scroll to position [817, 0]
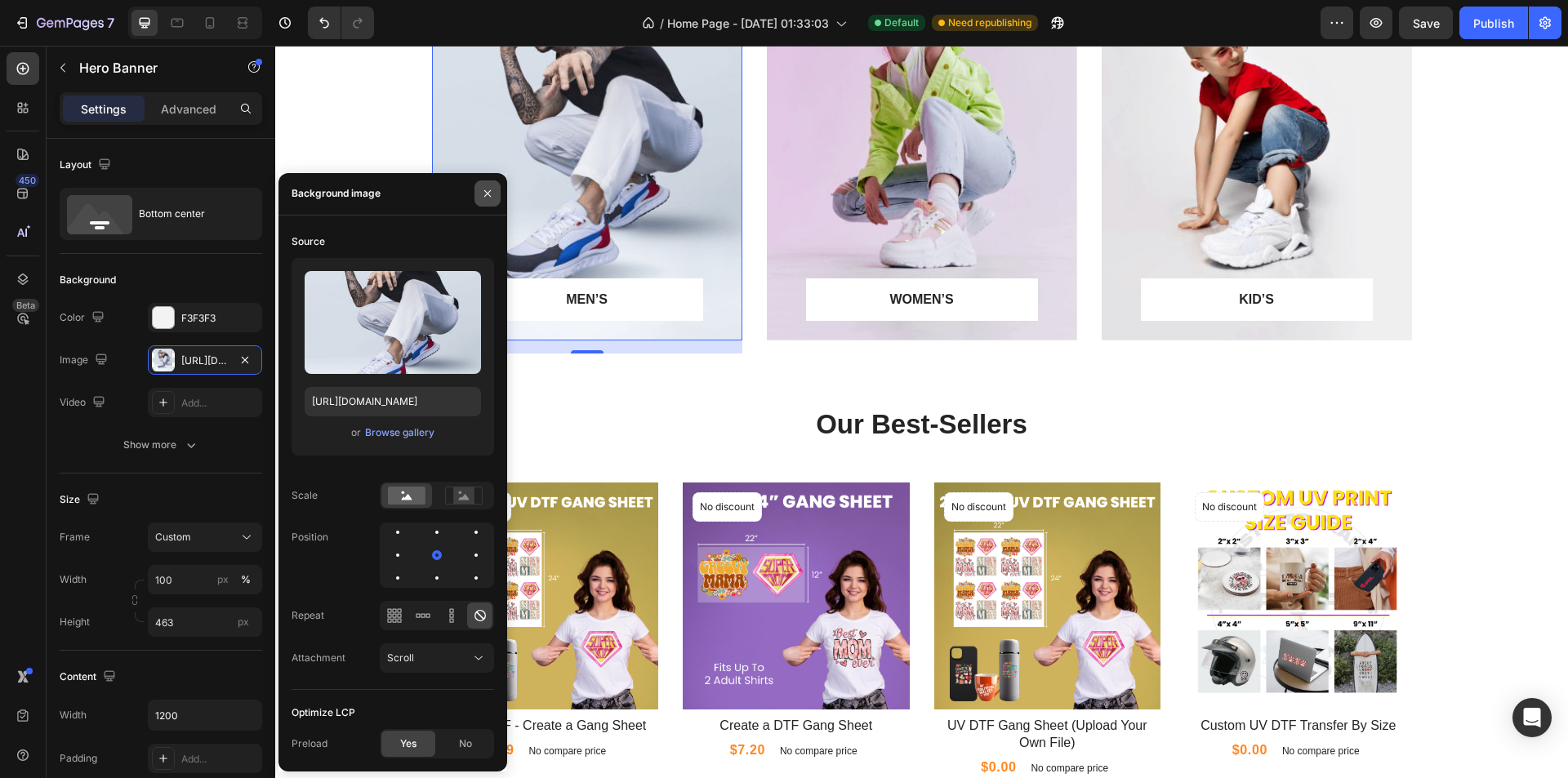
click at [487, 194] on icon "button" at bounding box center [488, 193] width 7 height 7
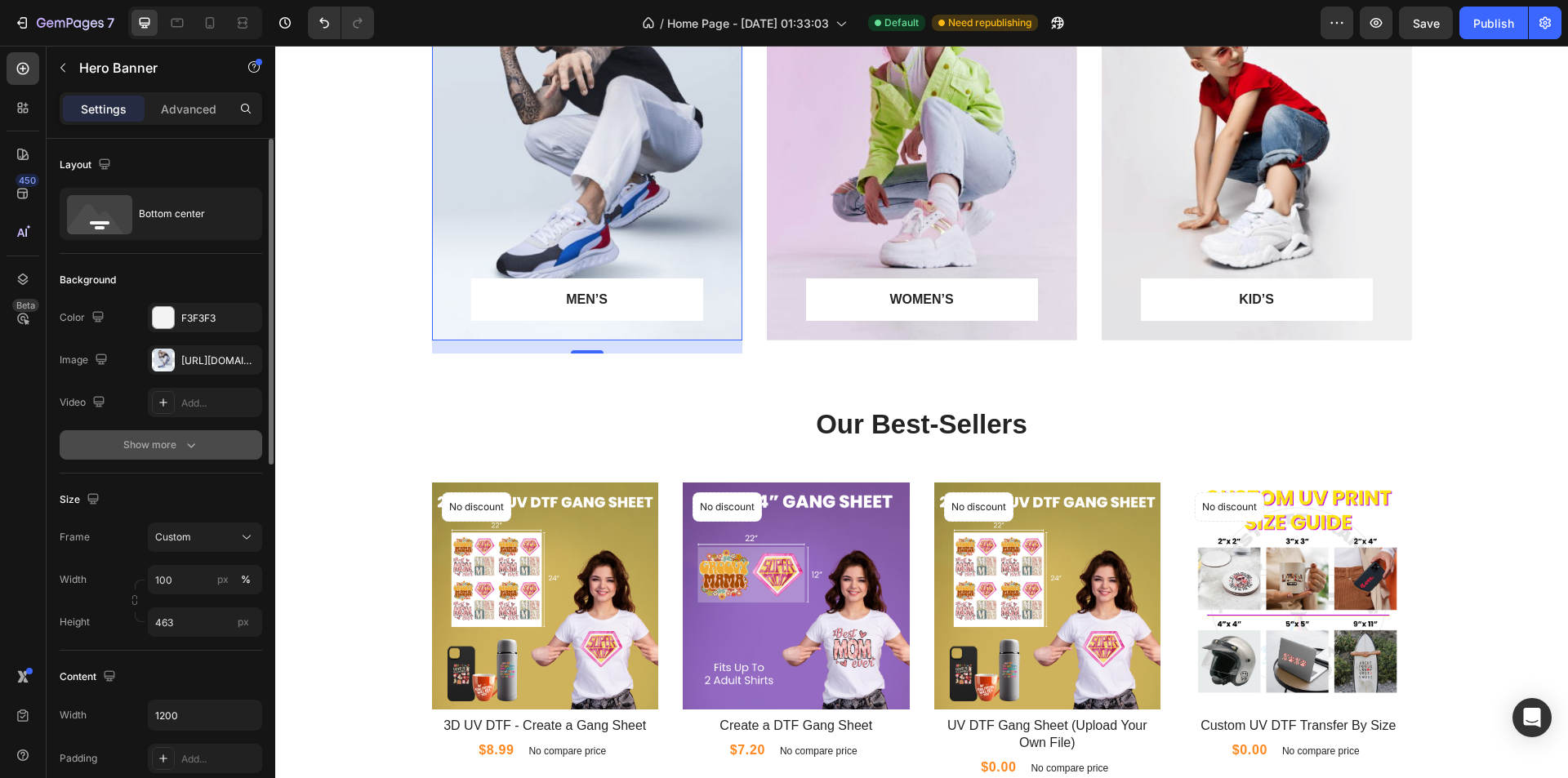
click at [177, 444] on div "Show more" at bounding box center [161, 445] width 76 height 16
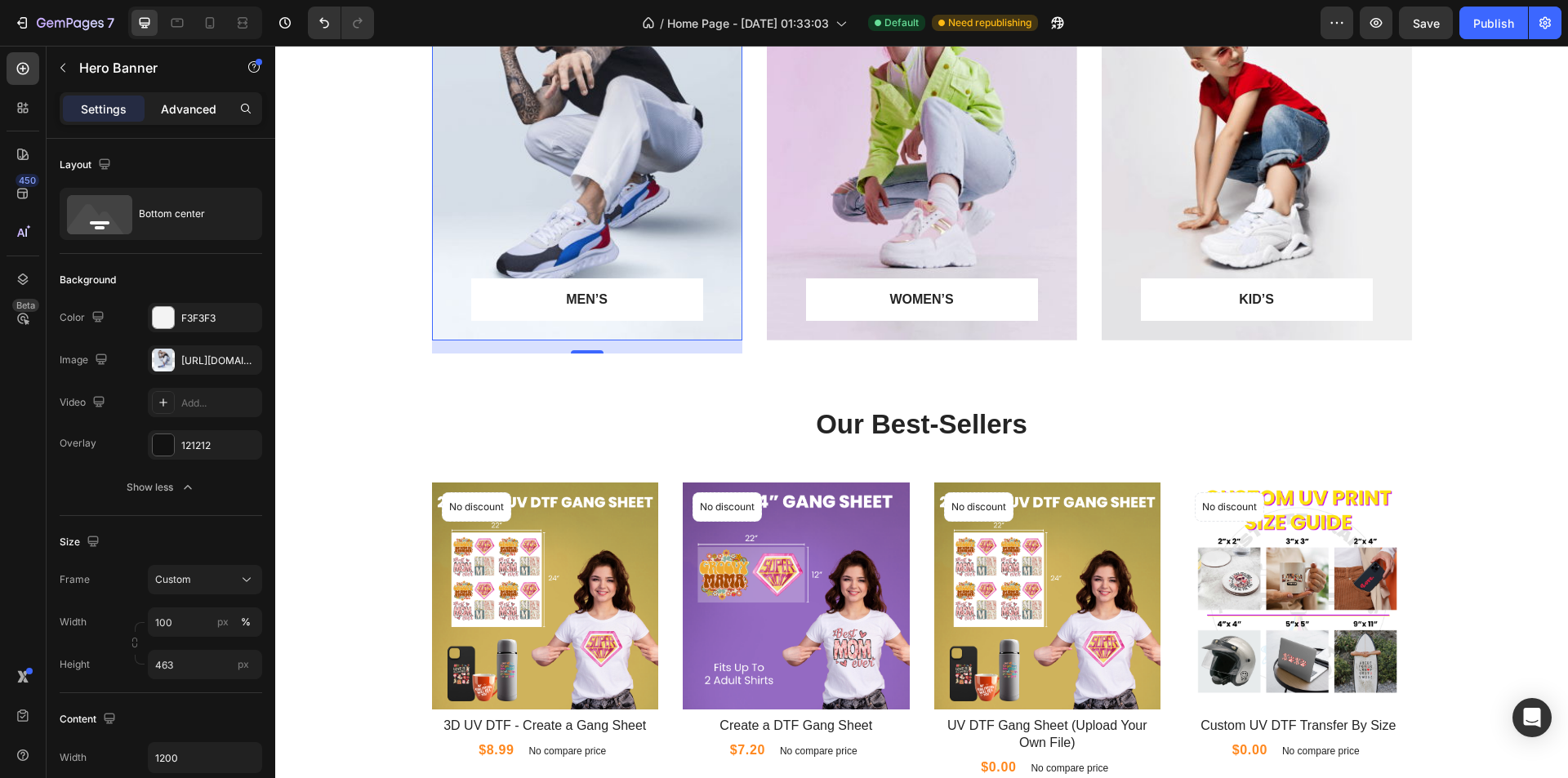
click at [184, 111] on p "Advanced" at bounding box center [188, 109] width 55 height 17
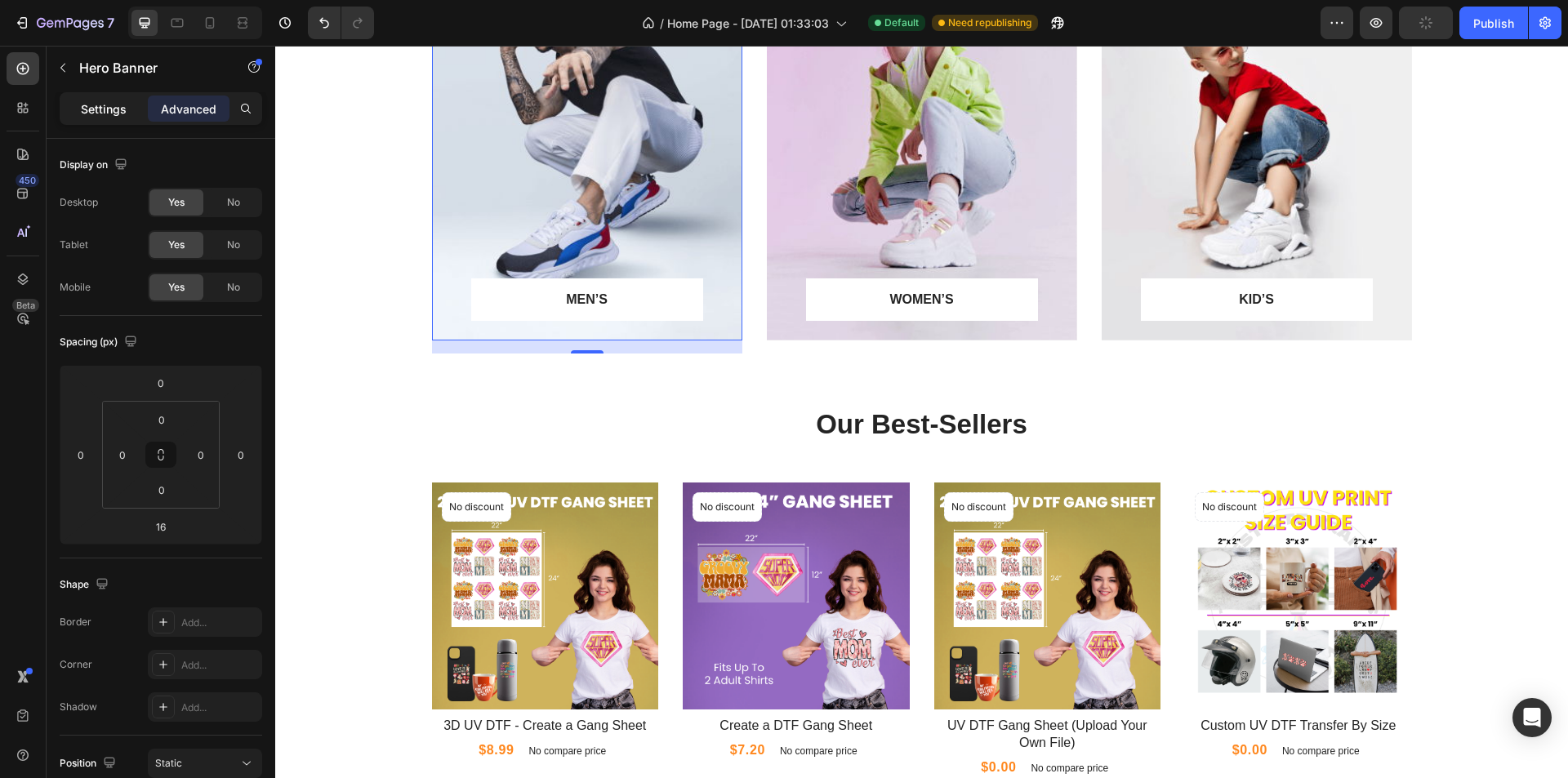
click at [102, 111] on p "Settings" at bounding box center [104, 109] width 46 height 17
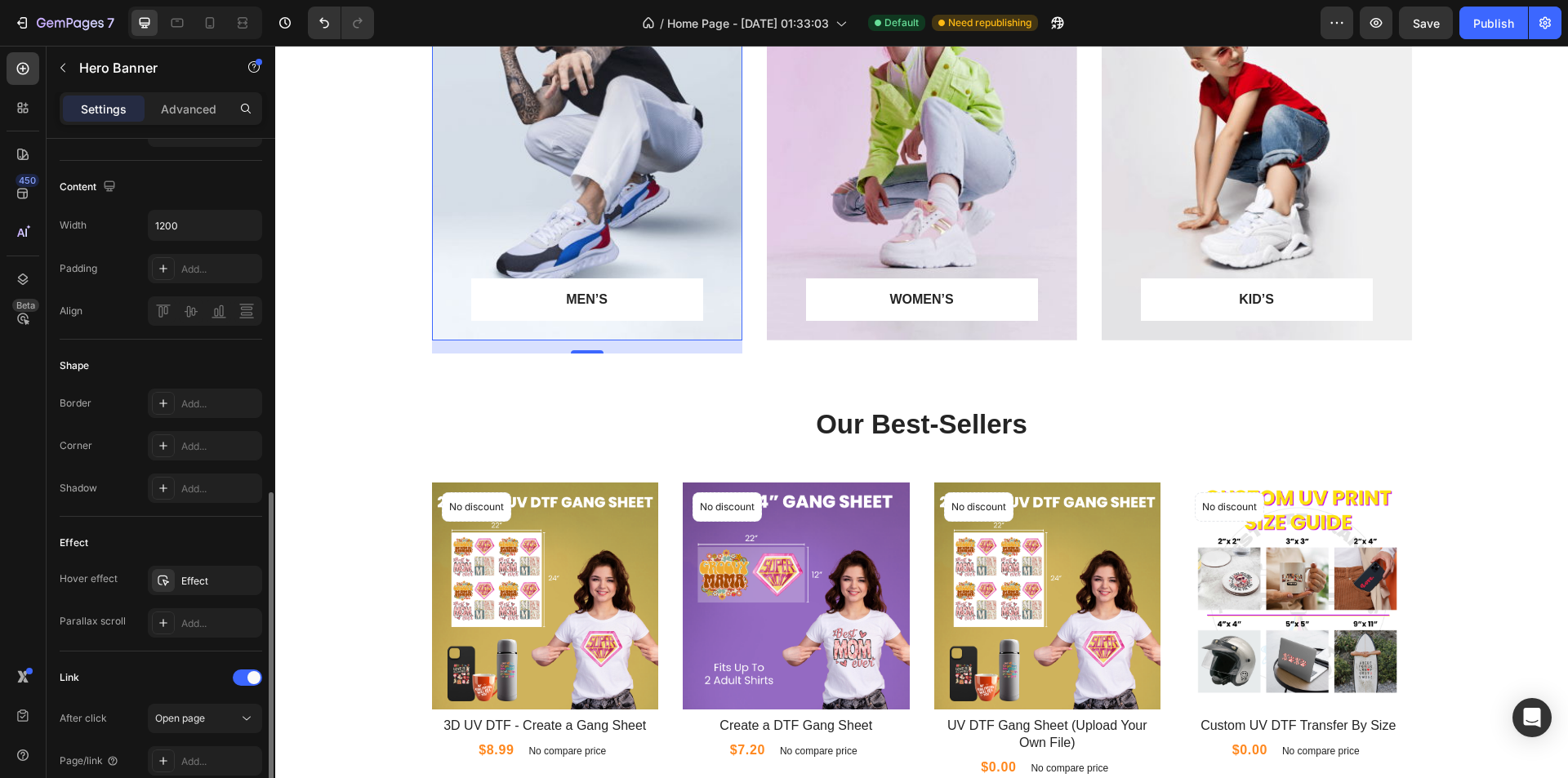
scroll to position [734, 0]
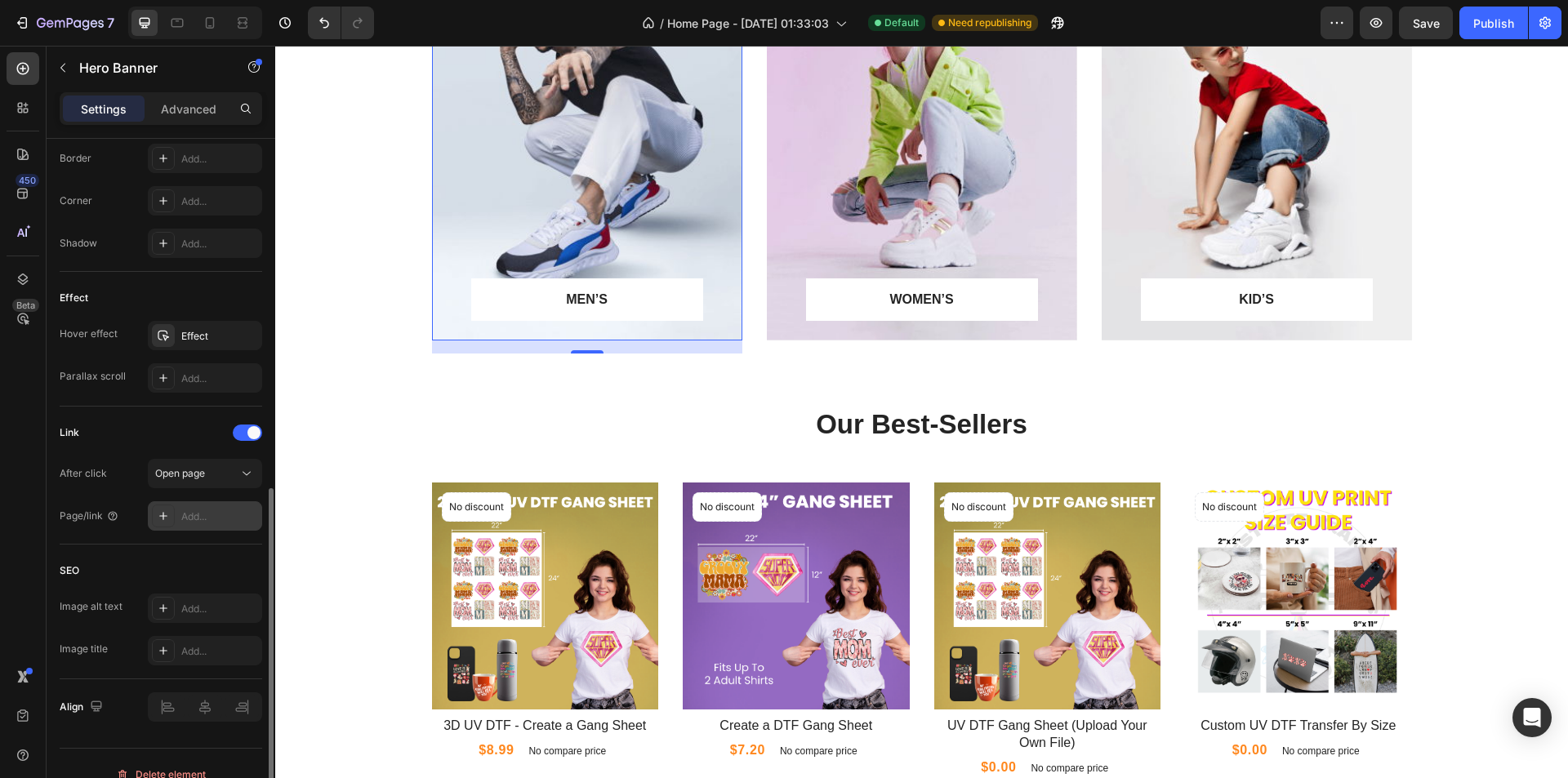
click at [213, 519] on div "Add..." at bounding box center [219, 517] width 77 height 15
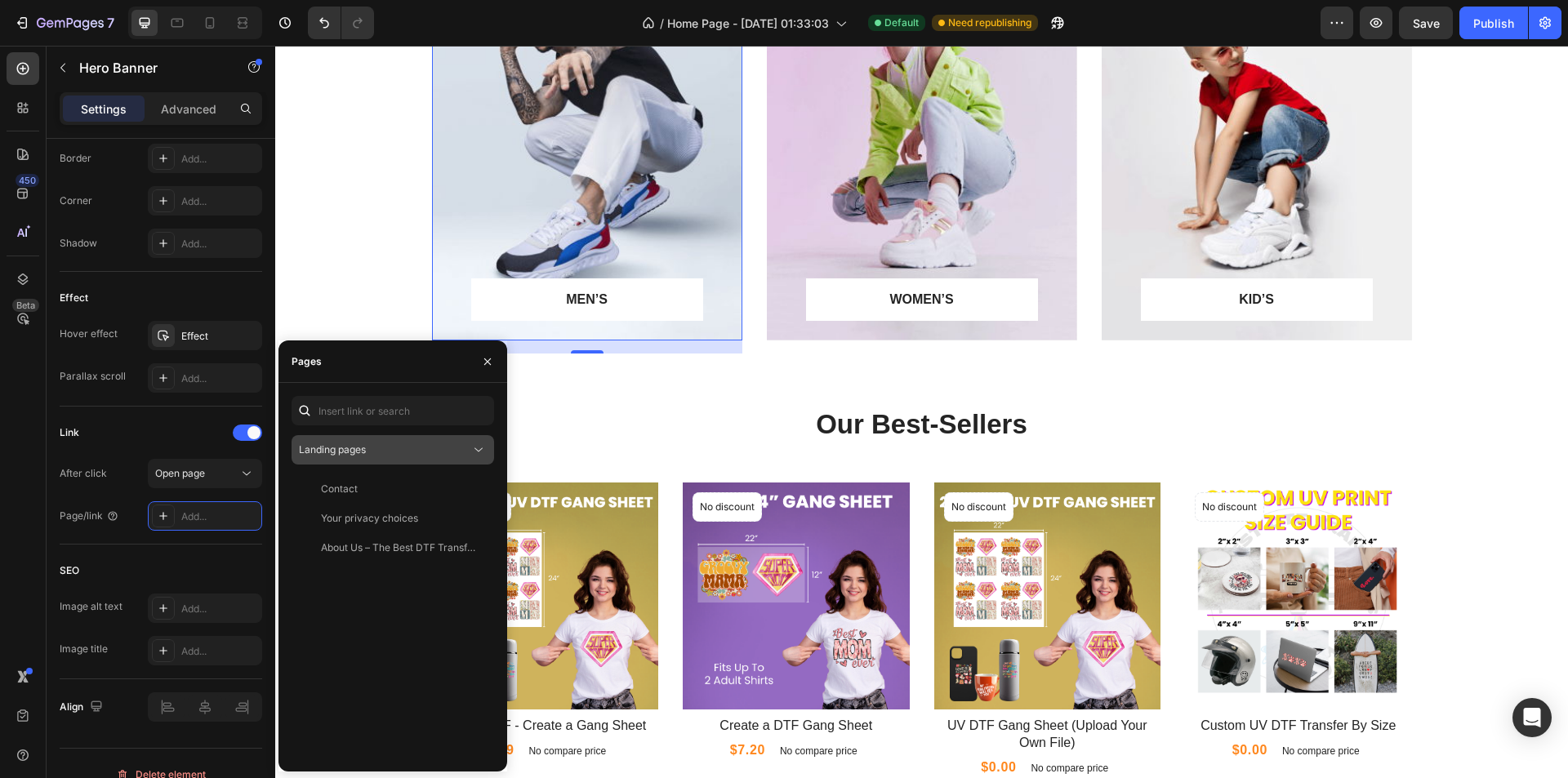
click at [413, 442] on div "Landing pages" at bounding box center [385, 450] width 171 height 15
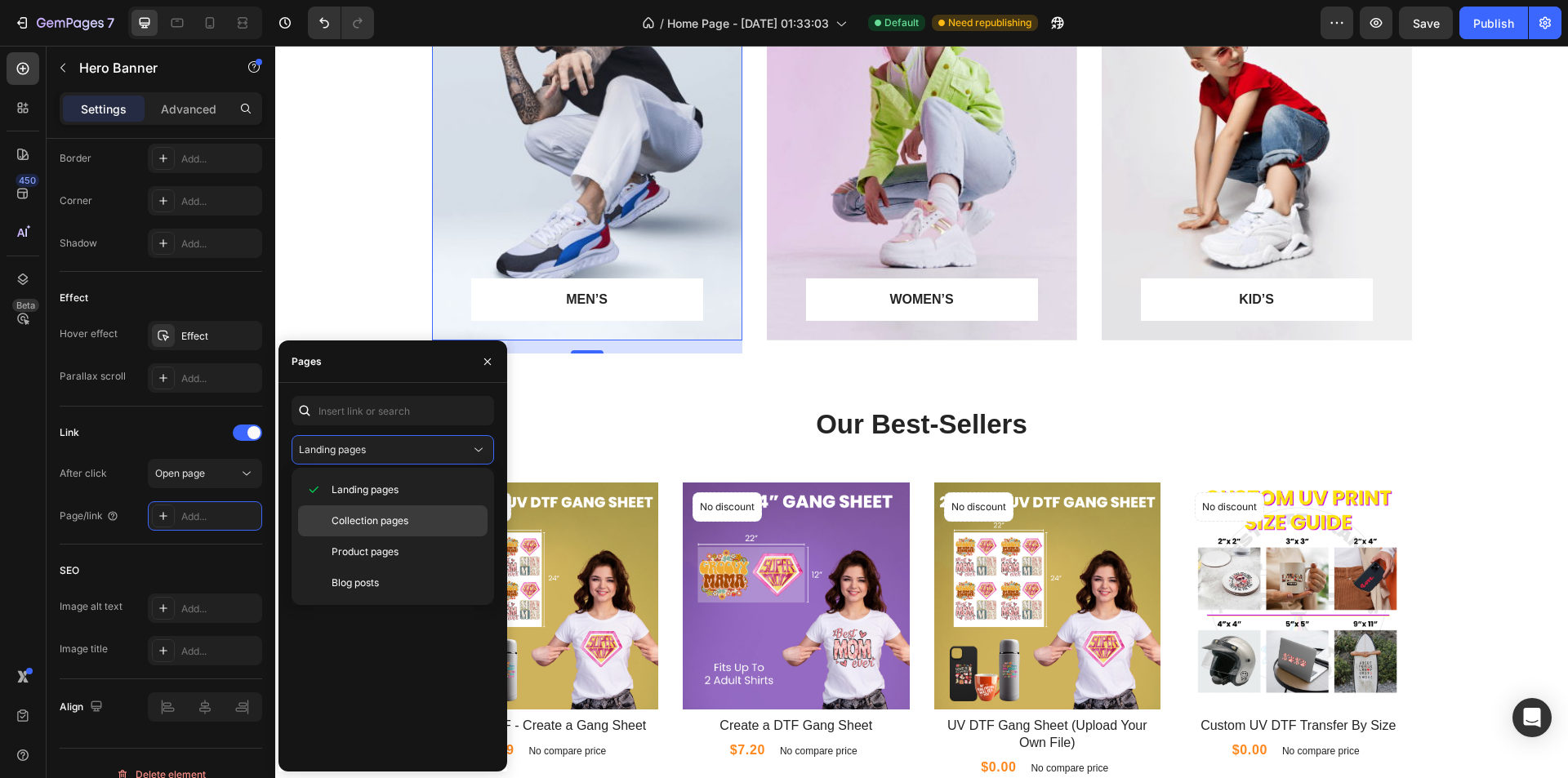
click at [404, 524] on span "Collection pages" at bounding box center [370, 521] width 77 height 15
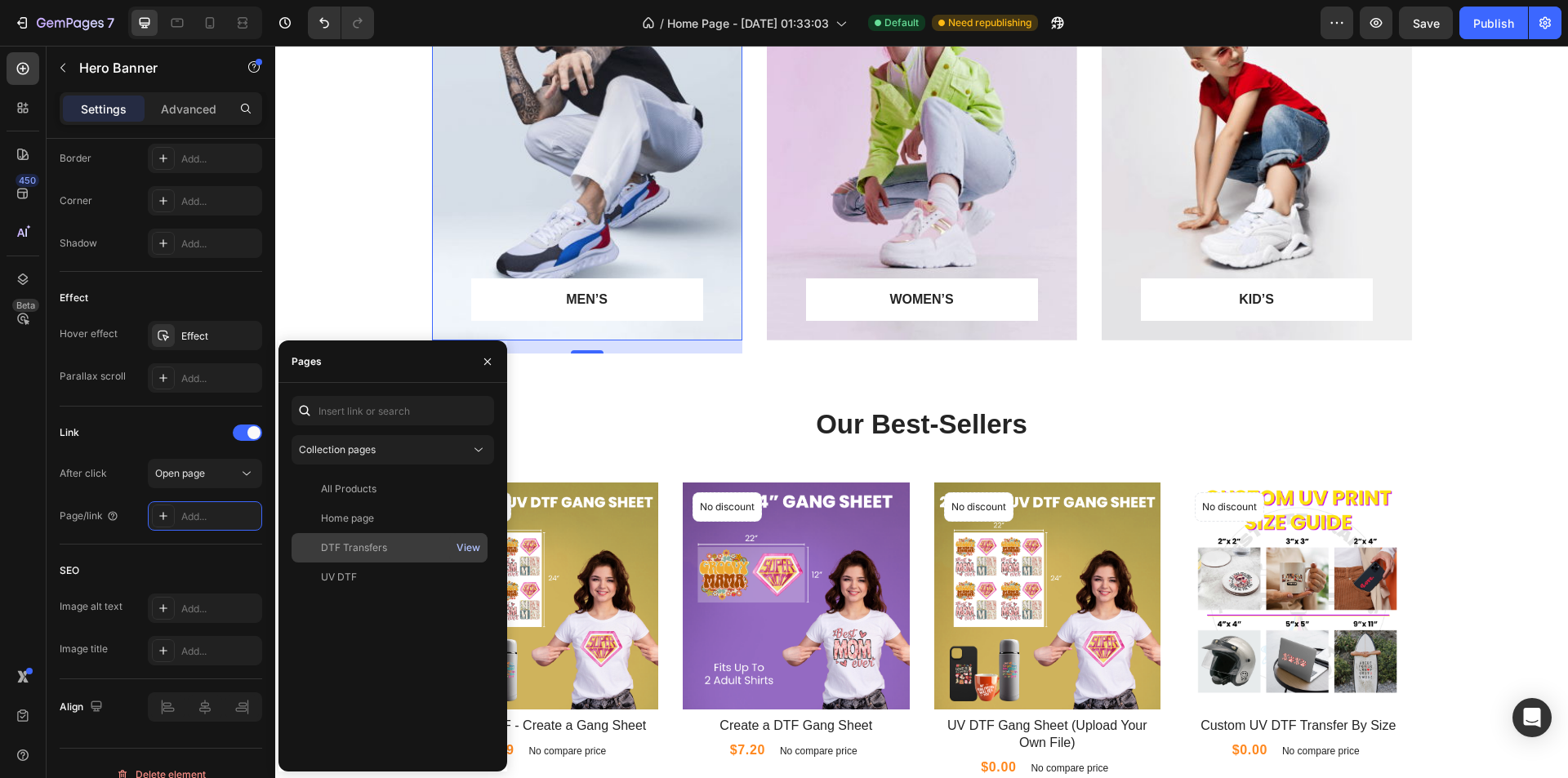
click at [463, 543] on div "View" at bounding box center [468, 547] width 24 height 15
click at [348, 549] on div "DTF Transfers" at bounding box center [354, 547] width 66 height 15
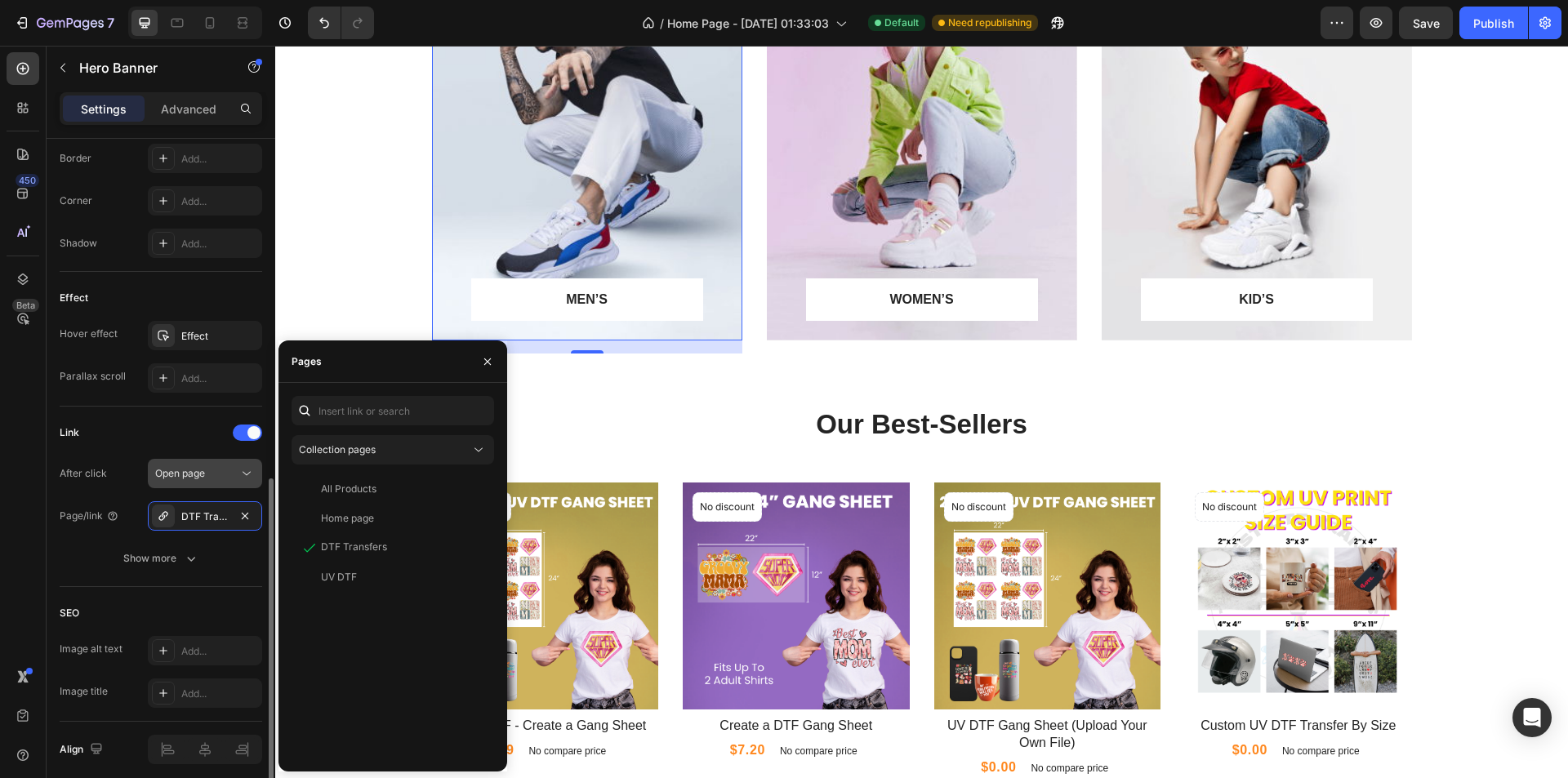
click at [225, 474] on div "Open page" at bounding box center [196, 473] width 83 height 15
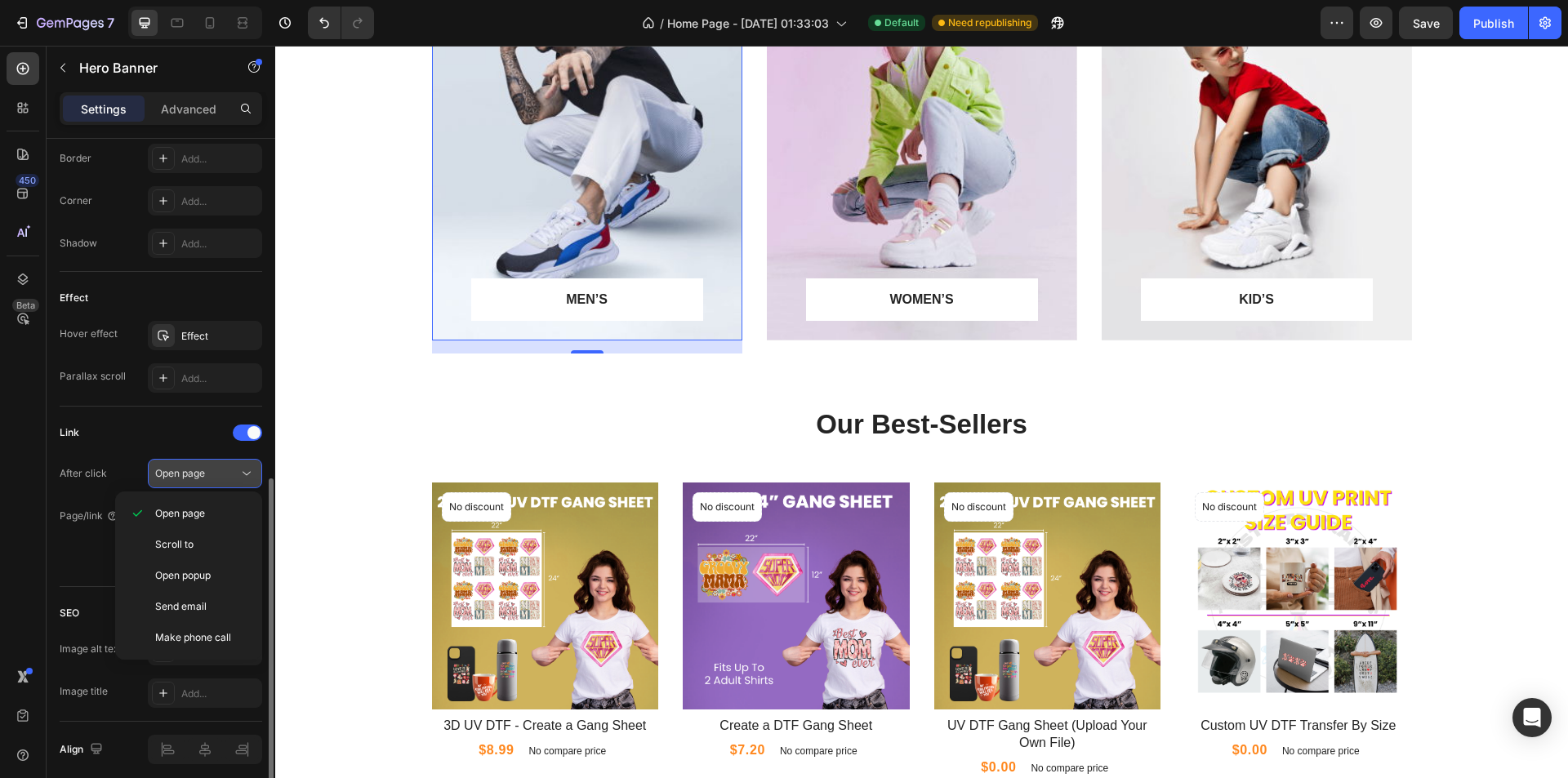
click at [225, 474] on div "Open page" at bounding box center [196, 473] width 83 height 15
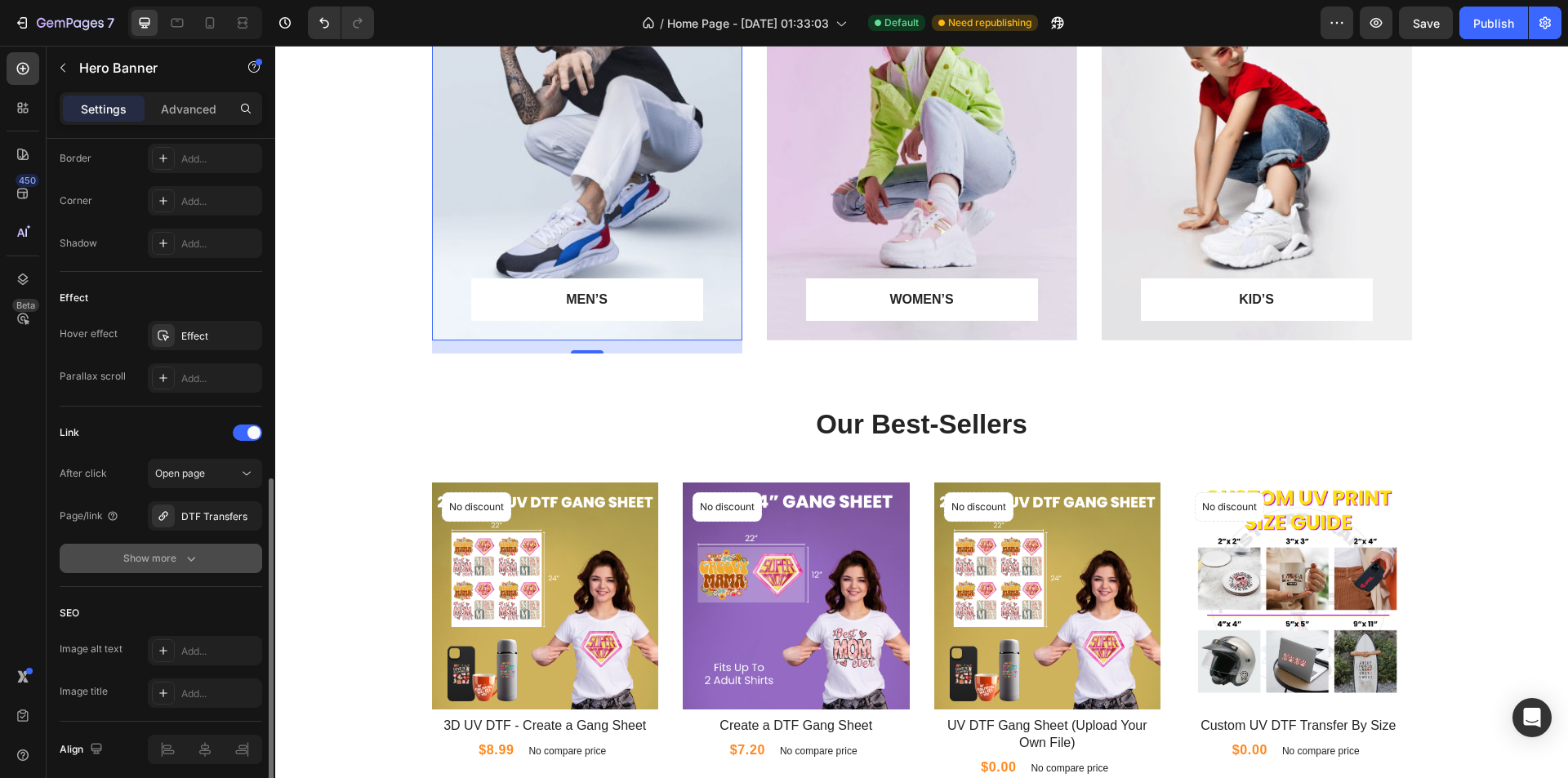
click at [189, 557] on icon "button" at bounding box center [191, 558] width 16 height 16
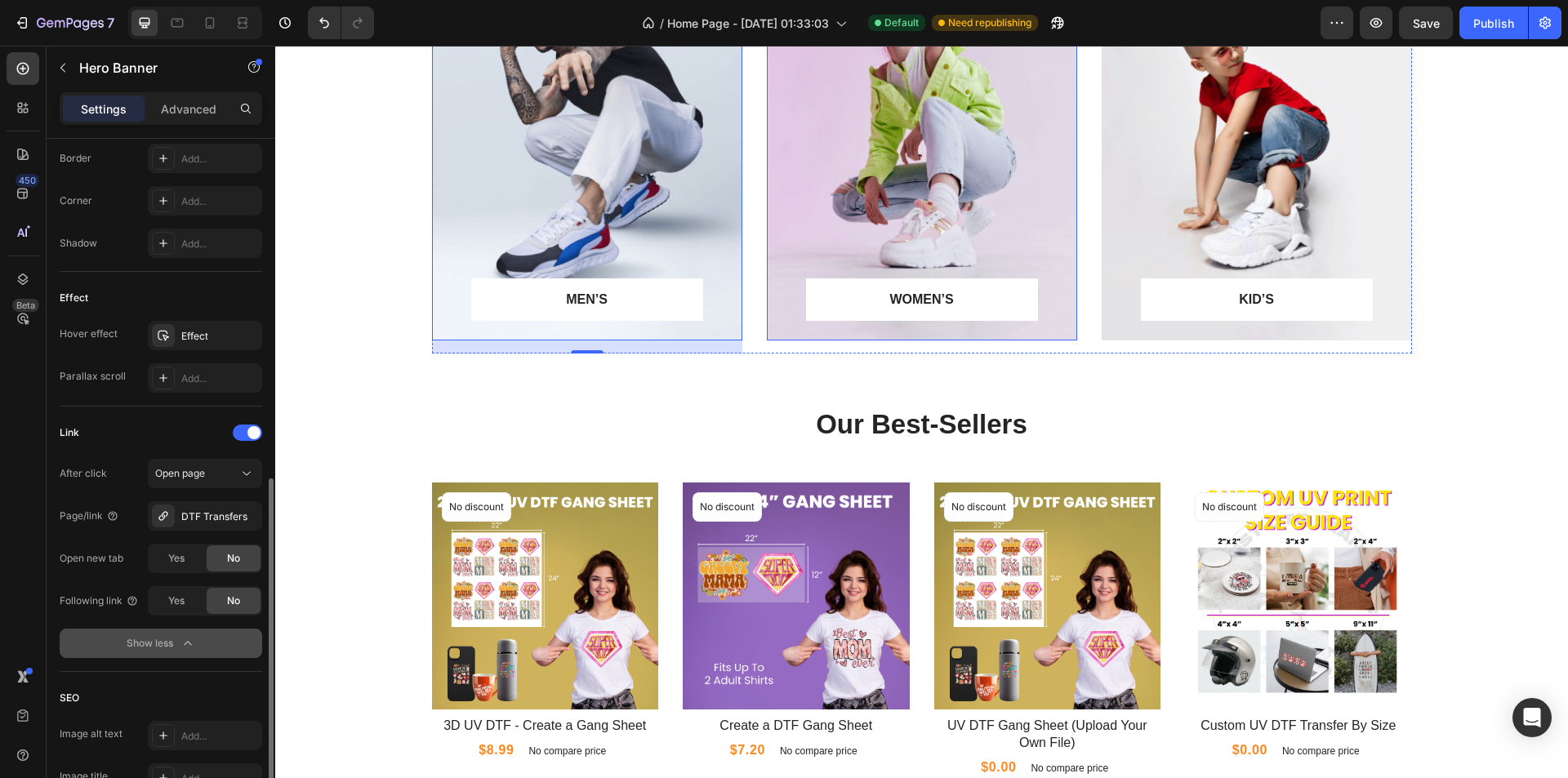
click at [894, 245] on div "Overlay" at bounding box center [922, 151] width 310 height 378
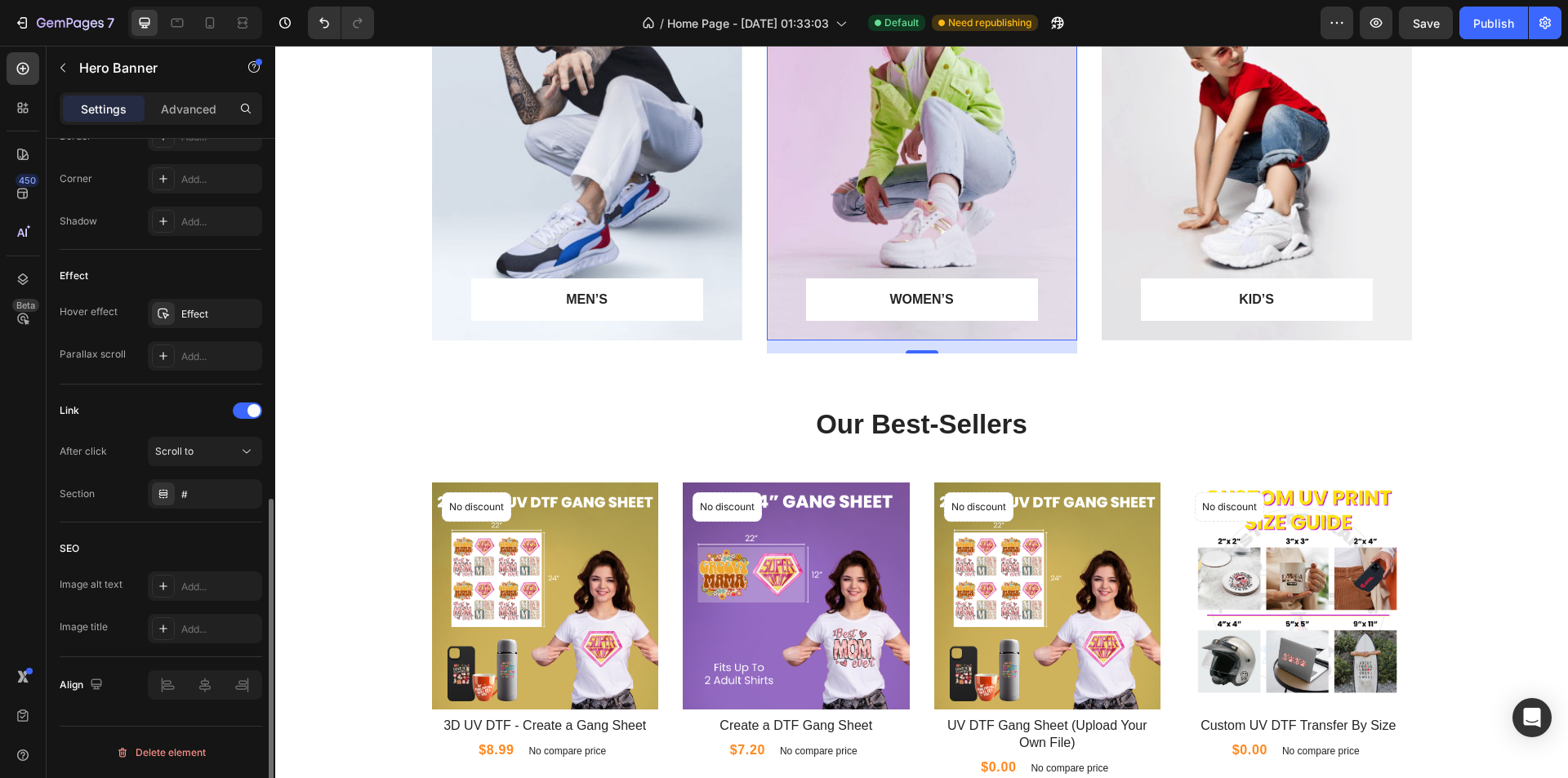
scroll to position [594, 0]
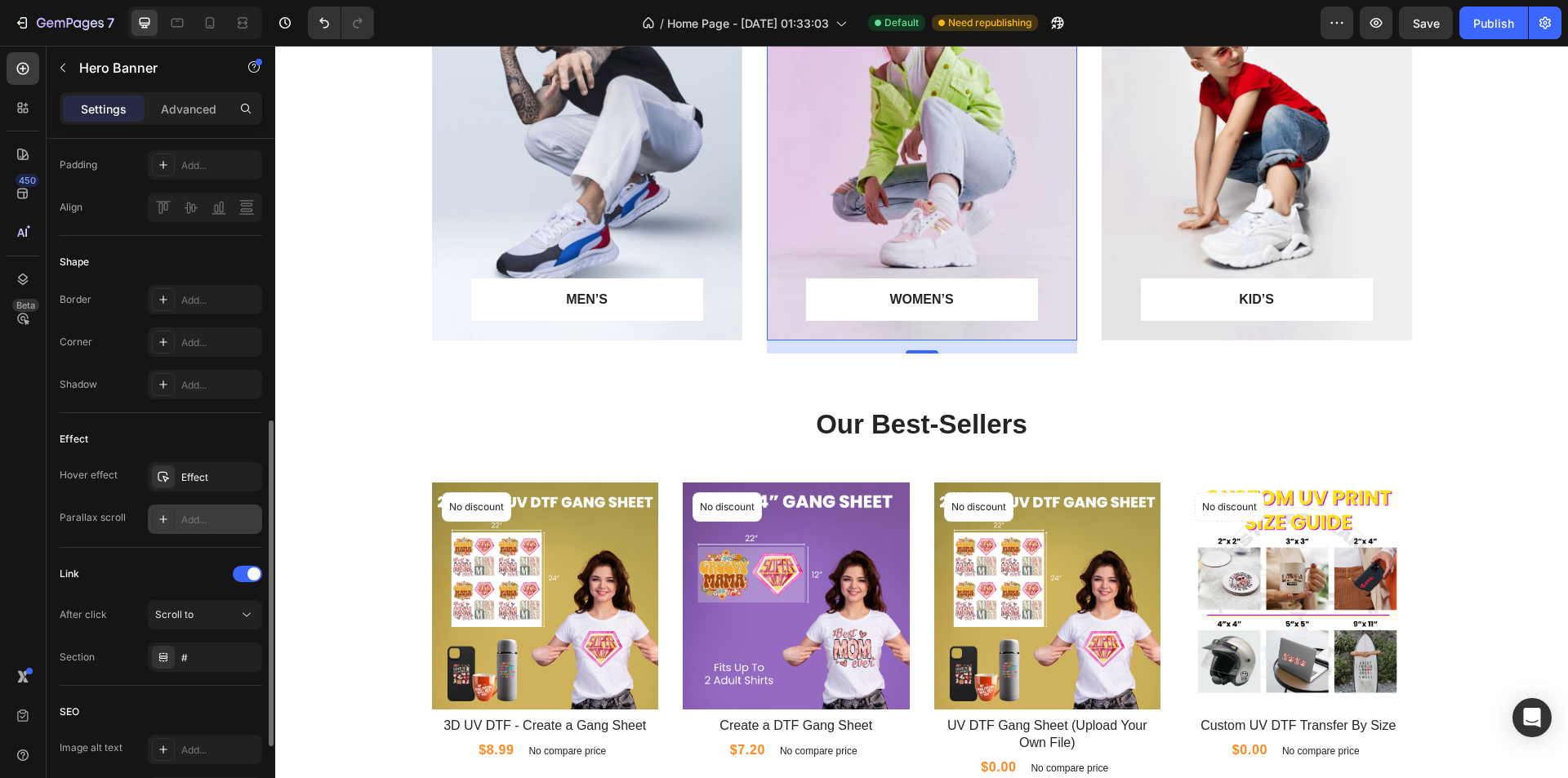
click at [193, 519] on div "Add..." at bounding box center [219, 520] width 77 height 15
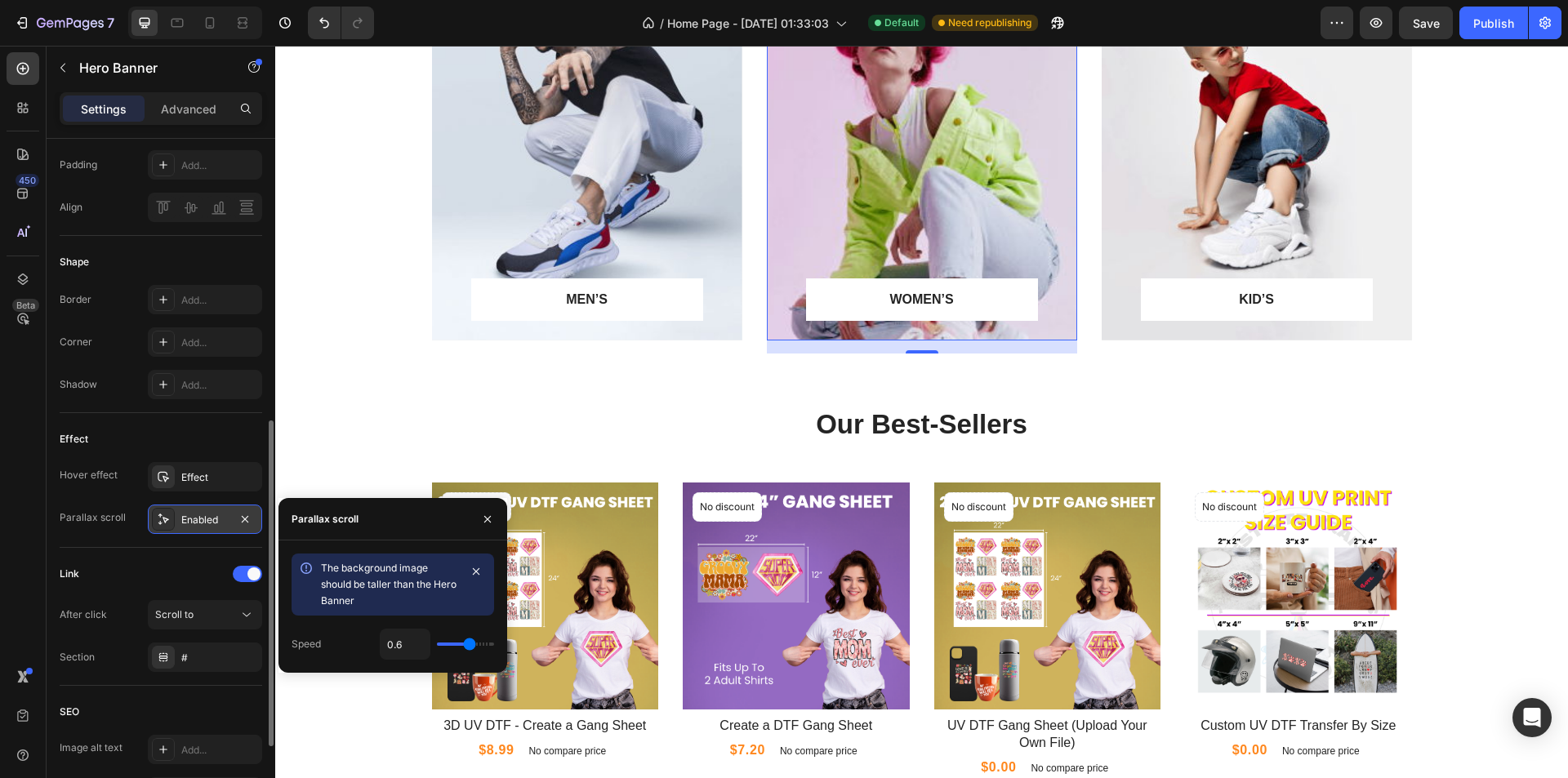
click at [193, 519] on div "Enabled" at bounding box center [205, 520] width 48 height 15
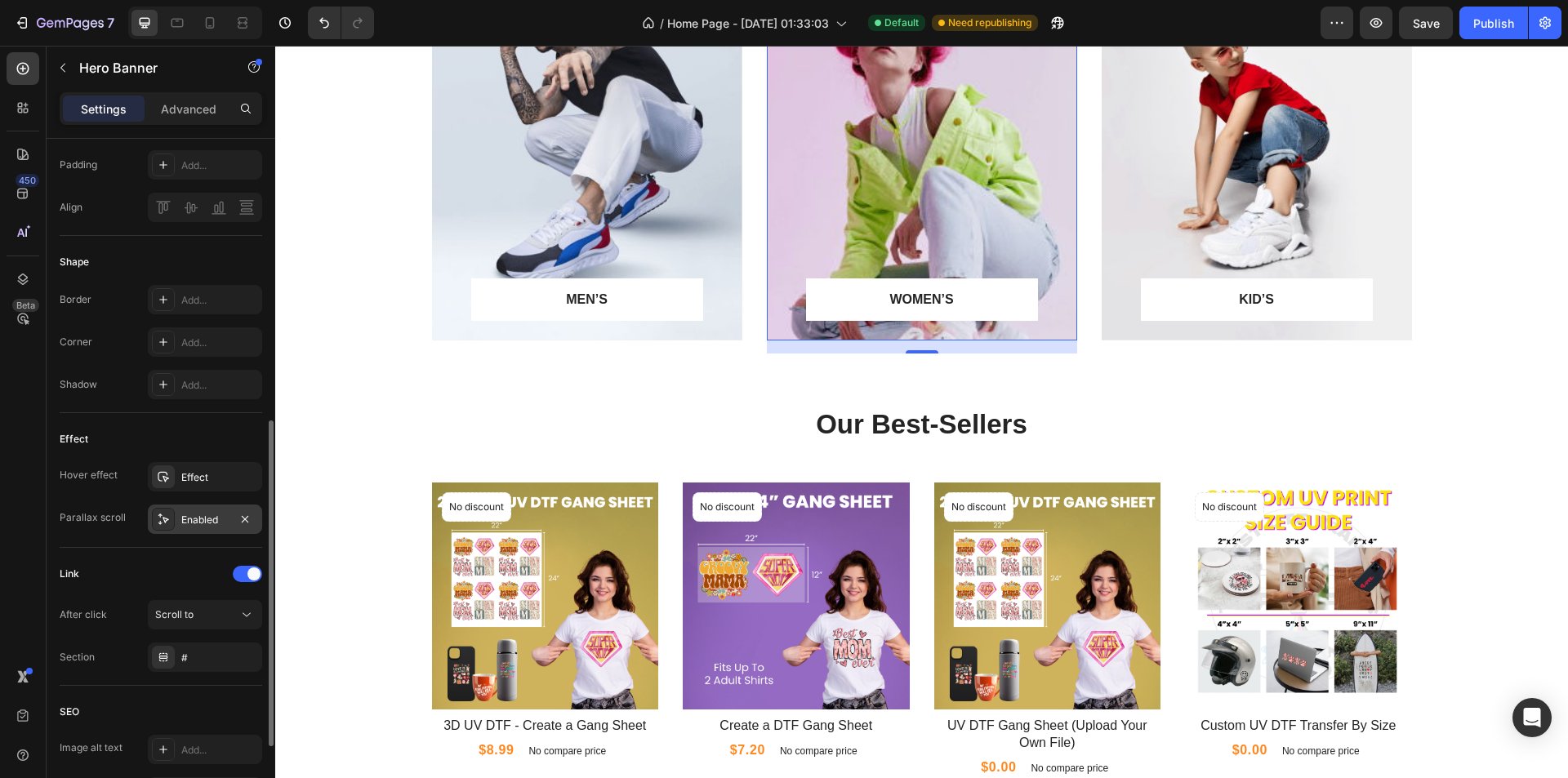
scroll to position [431, 0]
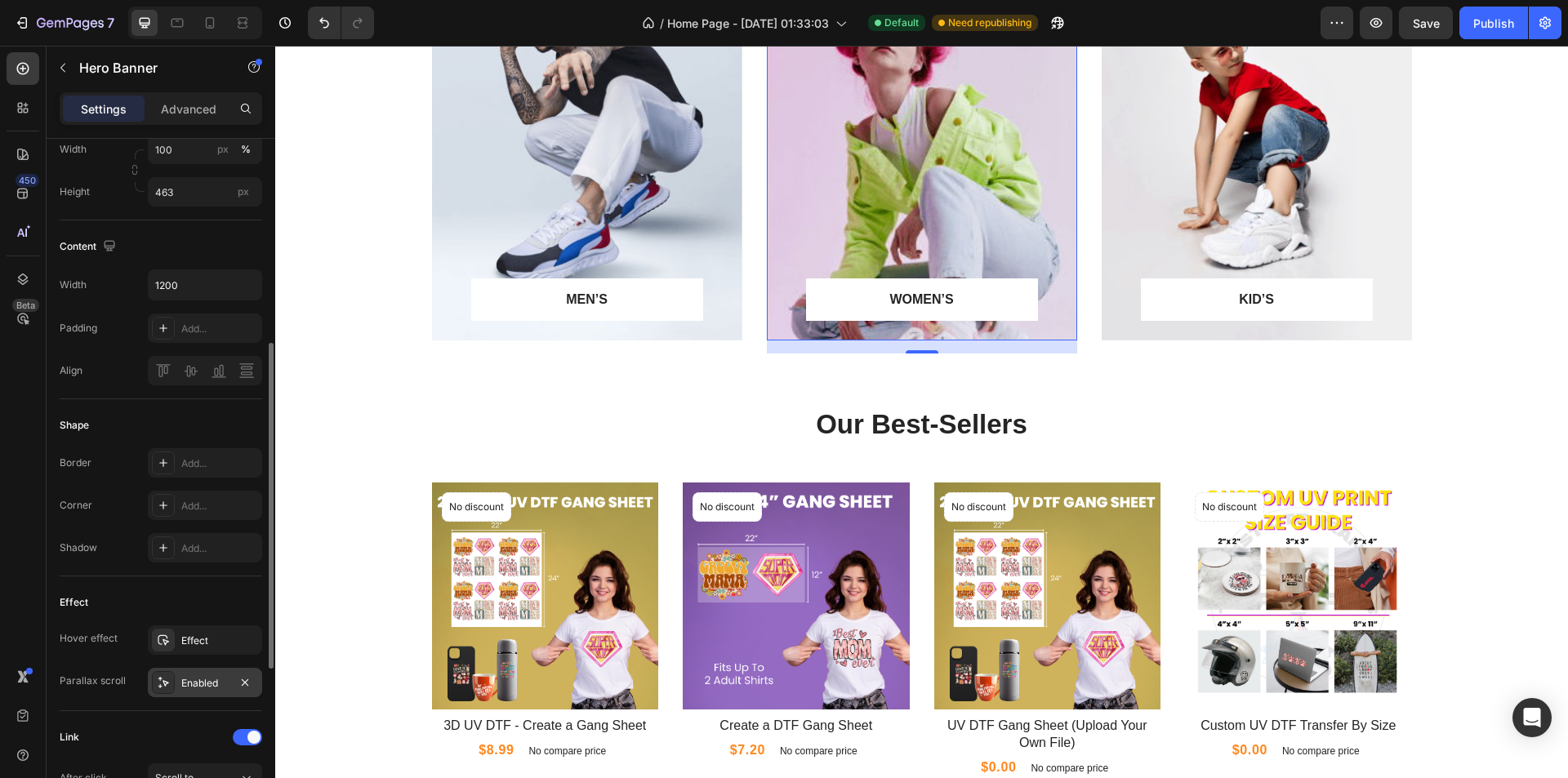
click at [174, 417] on div "Shape" at bounding box center [161, 426] width 203 height 26
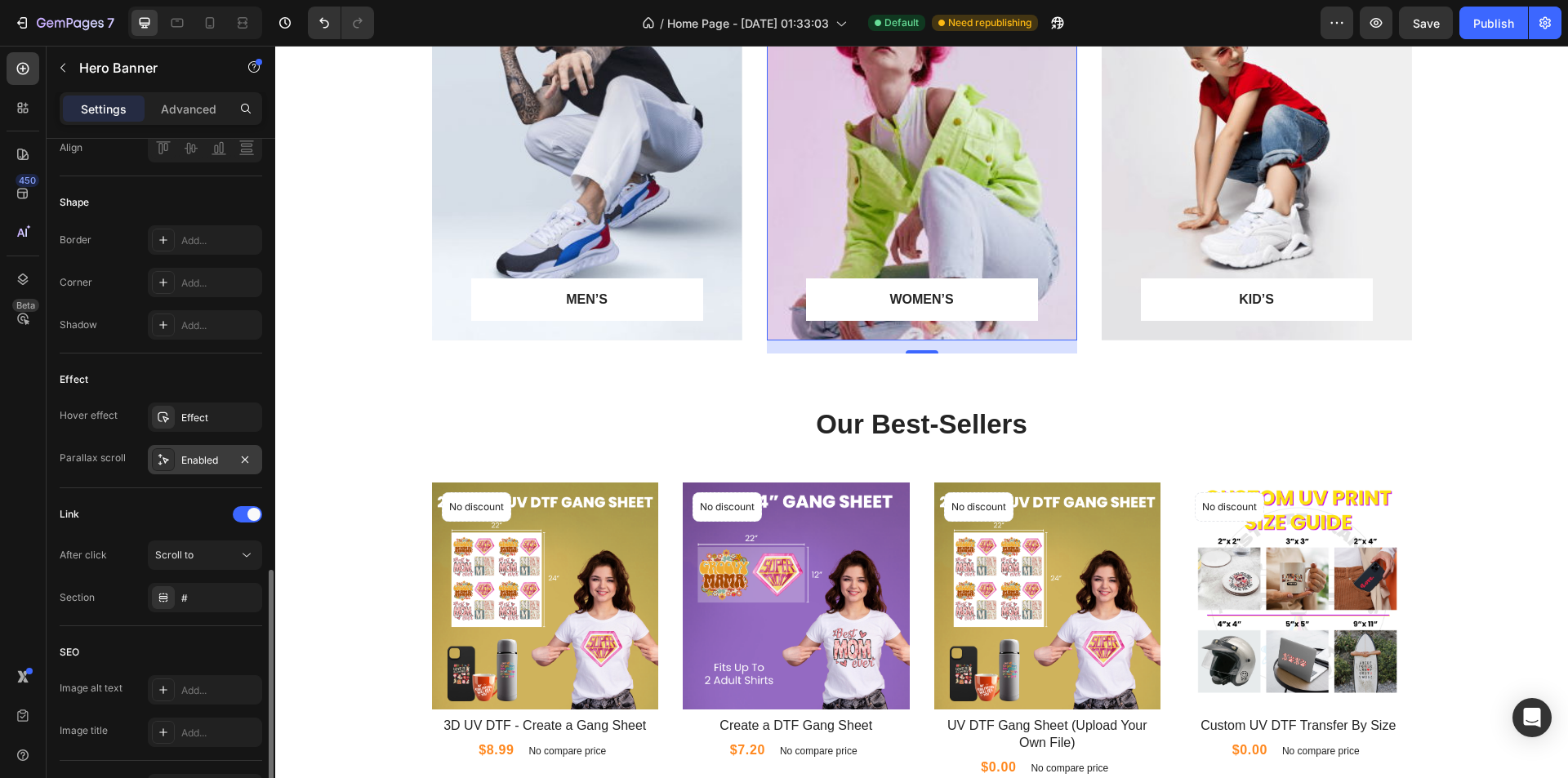
scroll to position [734, 0]
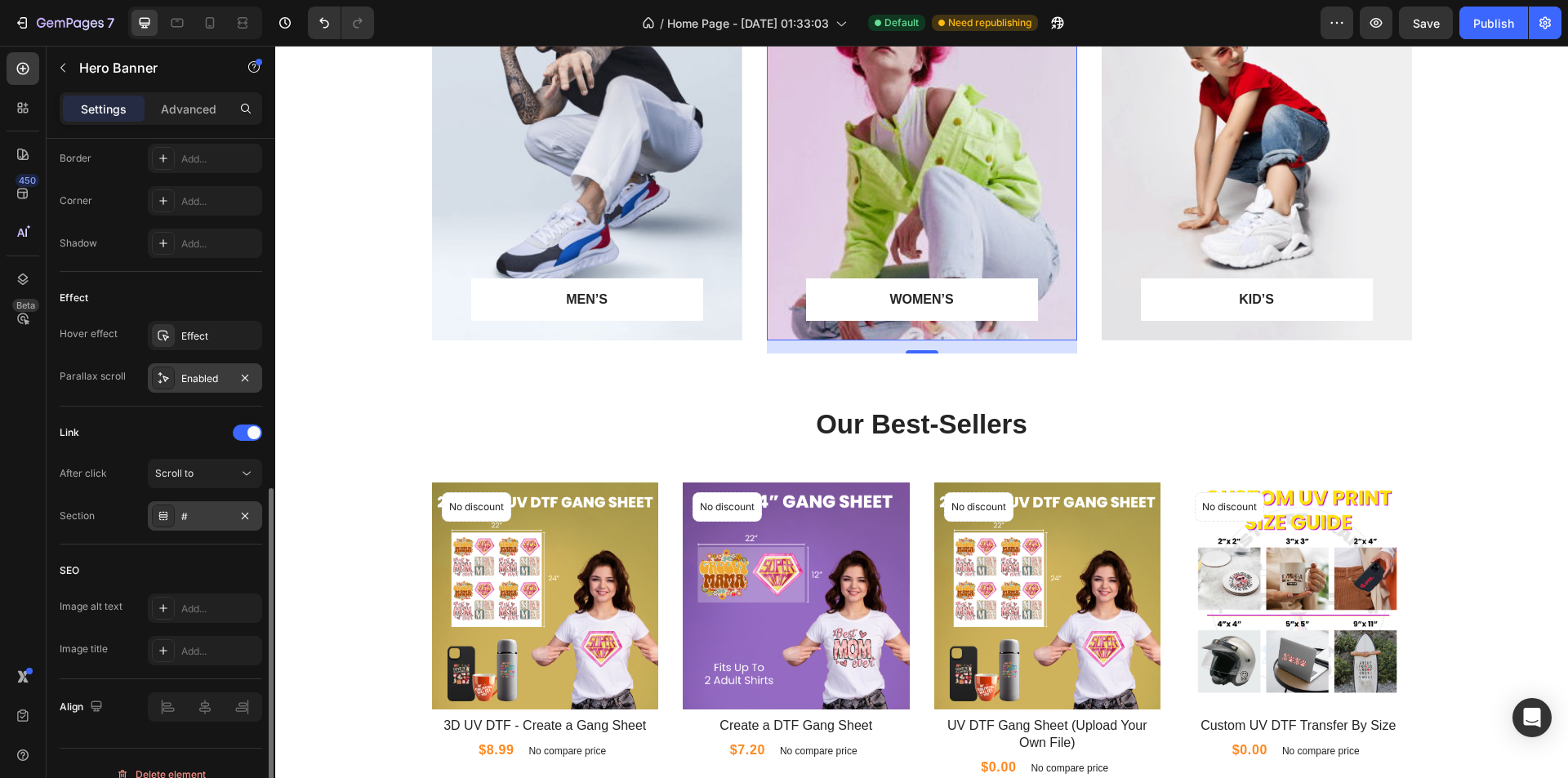
click at [205, 515] on div "#" at bounding box center [205, 517] width 48 height 15
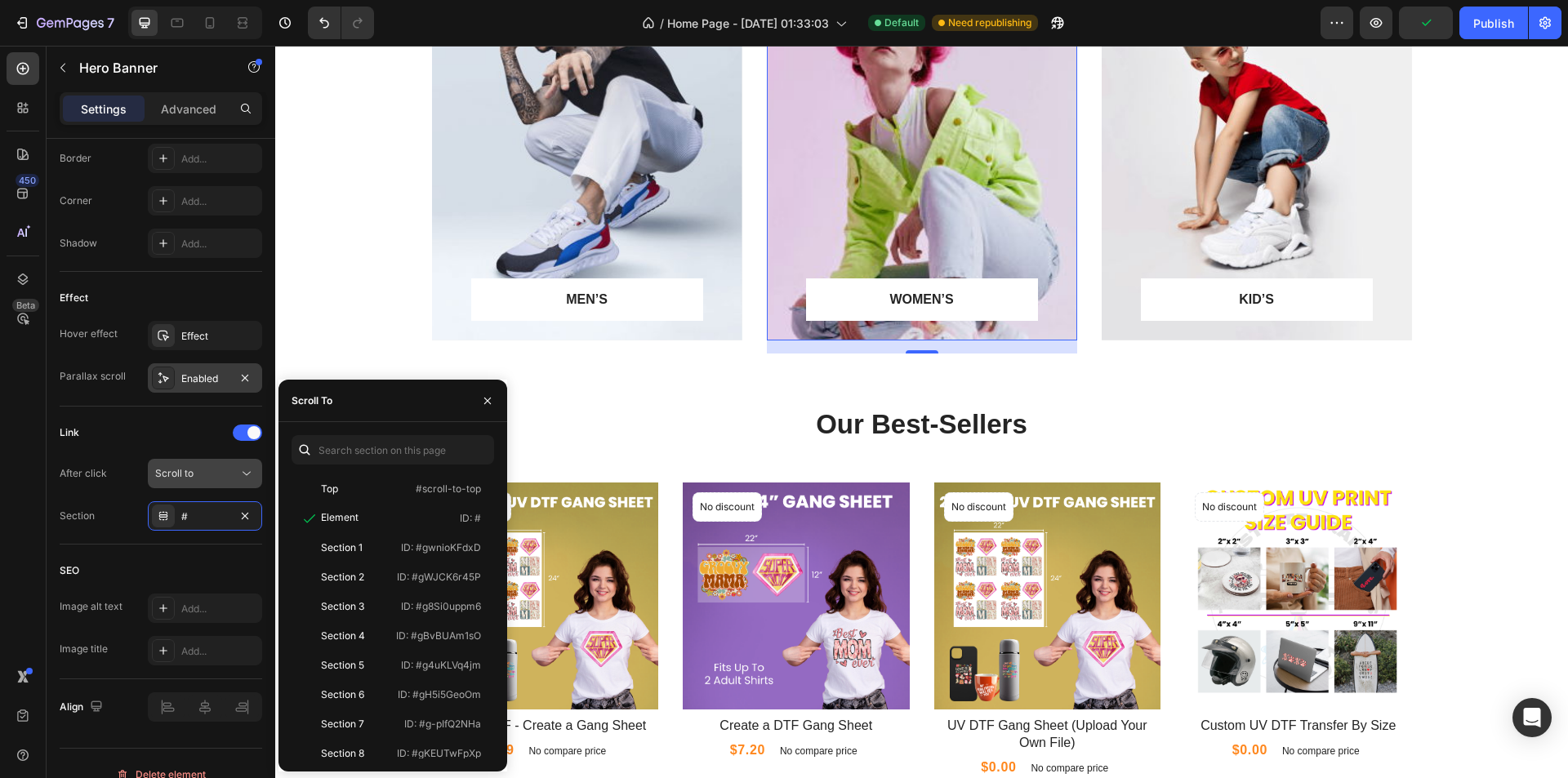
click at [209, 473] on div "Scroll to" at bounding box center [196, 473] width 83 height 15
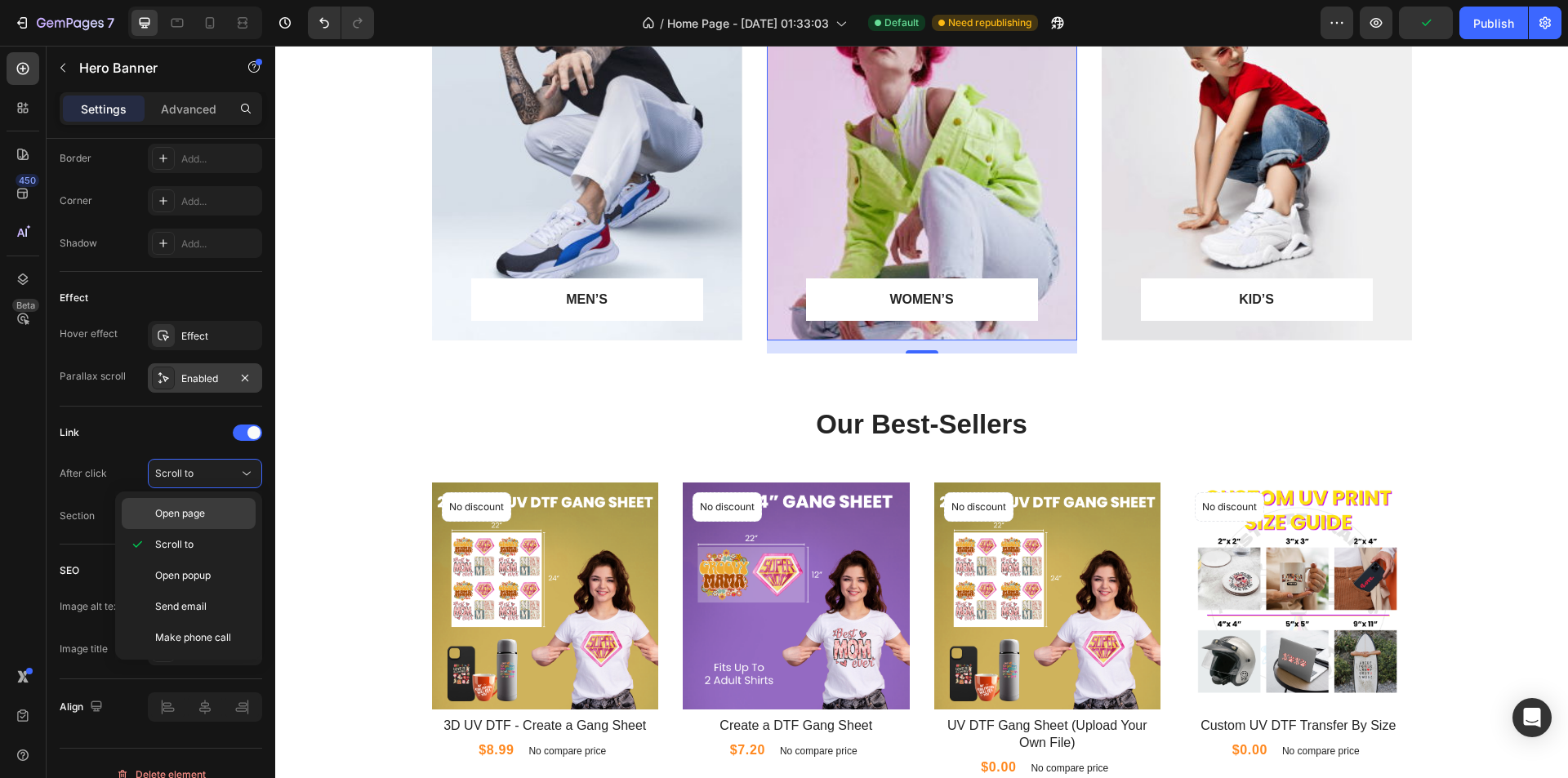
click at [194, 512] on span "Open page" at bounding box center [180, 514] width 49 height 15
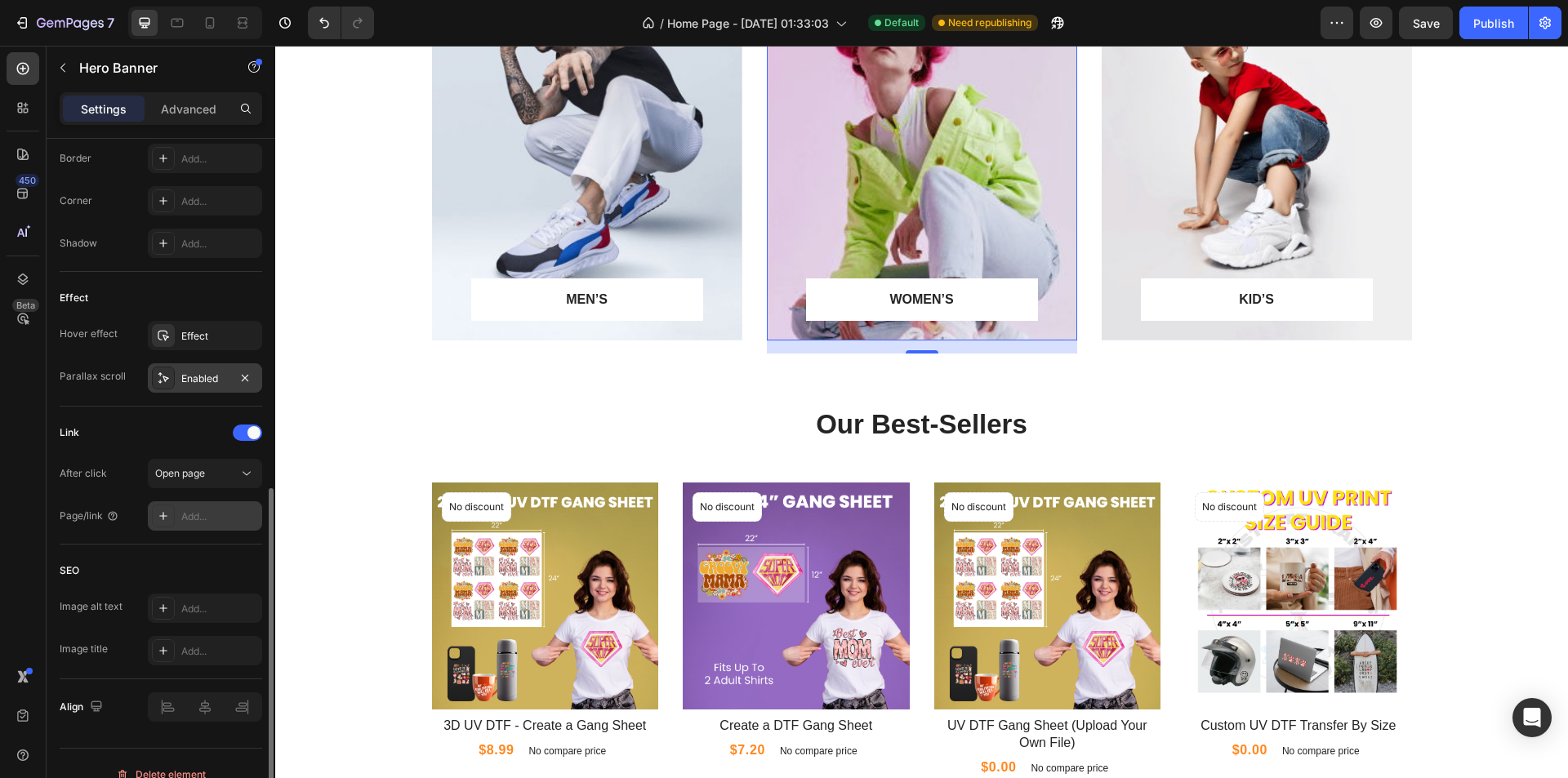
click at [208, 514] on div "Add..." at bounding box center [219, 517] width 77 height 15
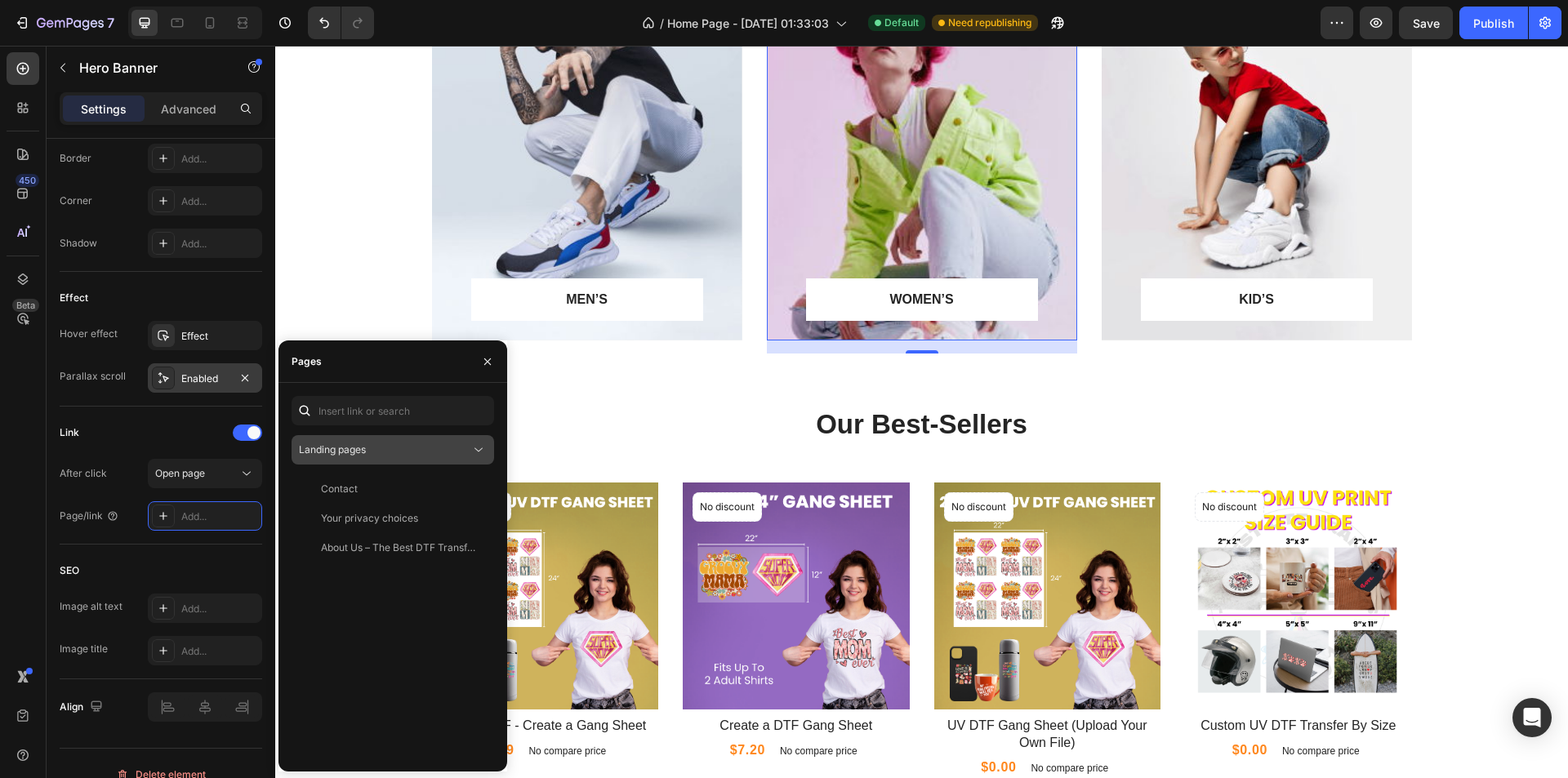
click at [377, 453] on div "Landing pages" at bounding box center [385, 450] width 171 height 15
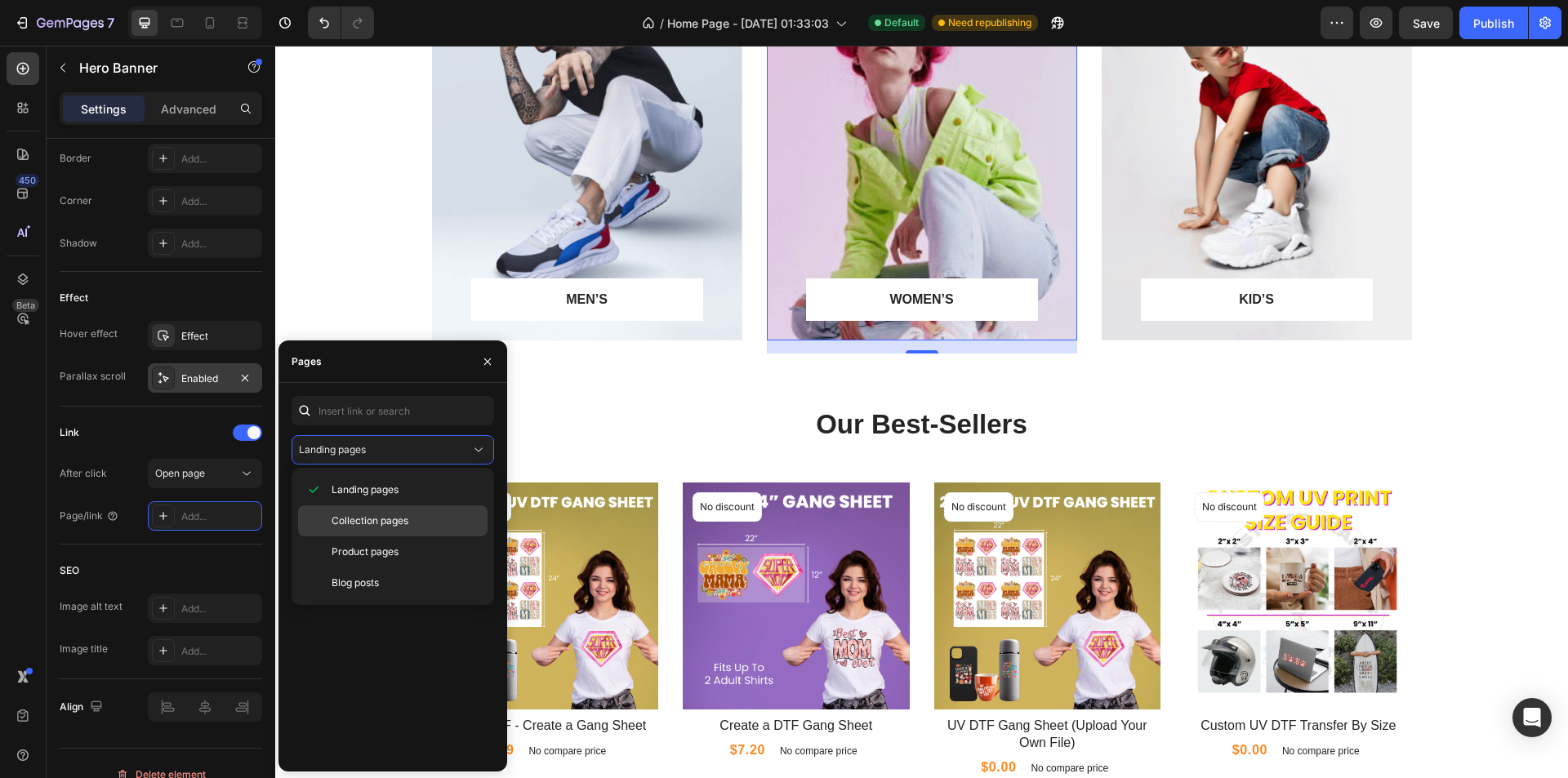
click at [374, 523] on span "Collection pages" at bounding box center [370, 521] width 77 height 15
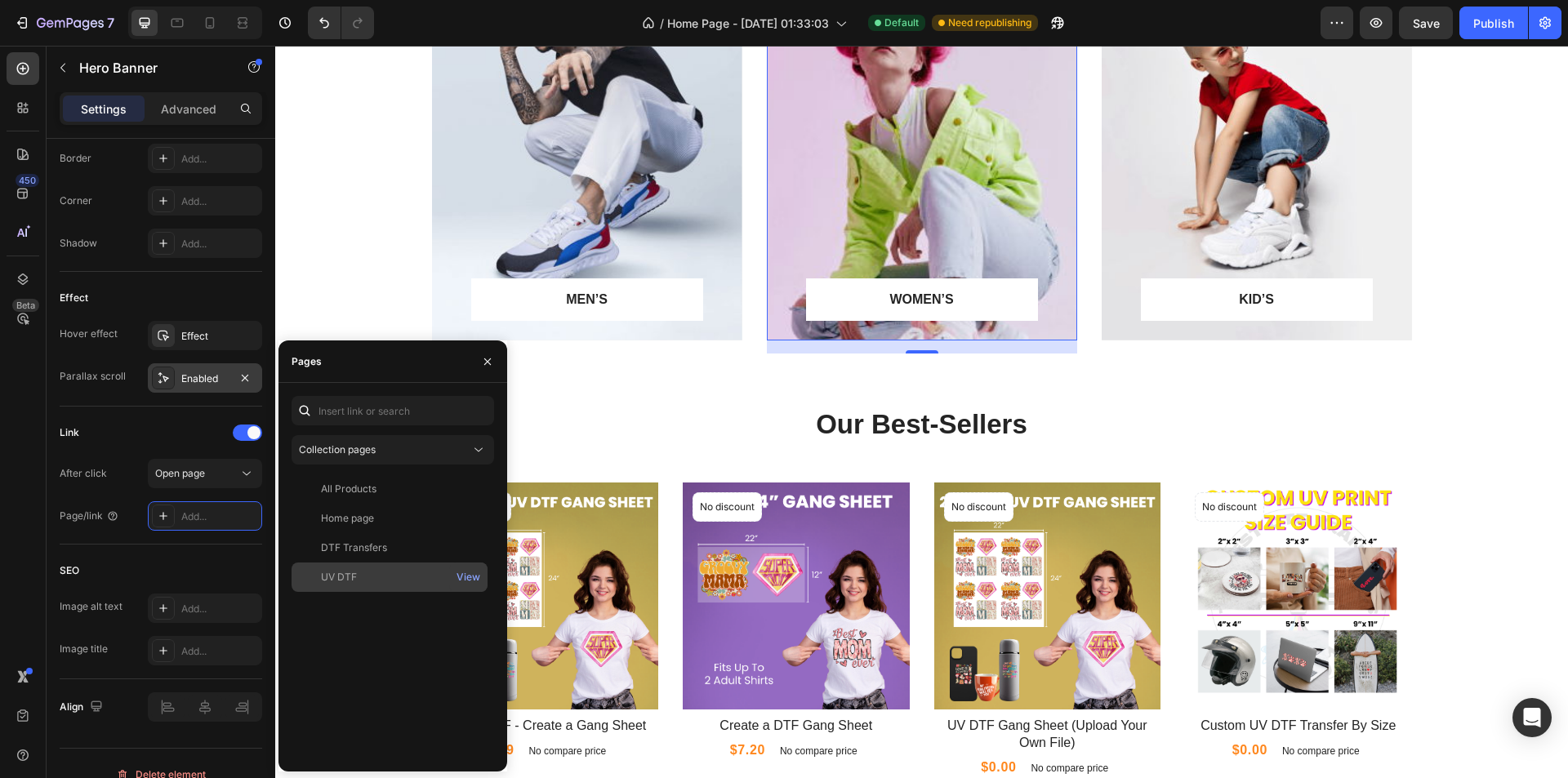
click at [343, 580] on div "UV DTF" at bounding box center [339, 577] width 36 height 15
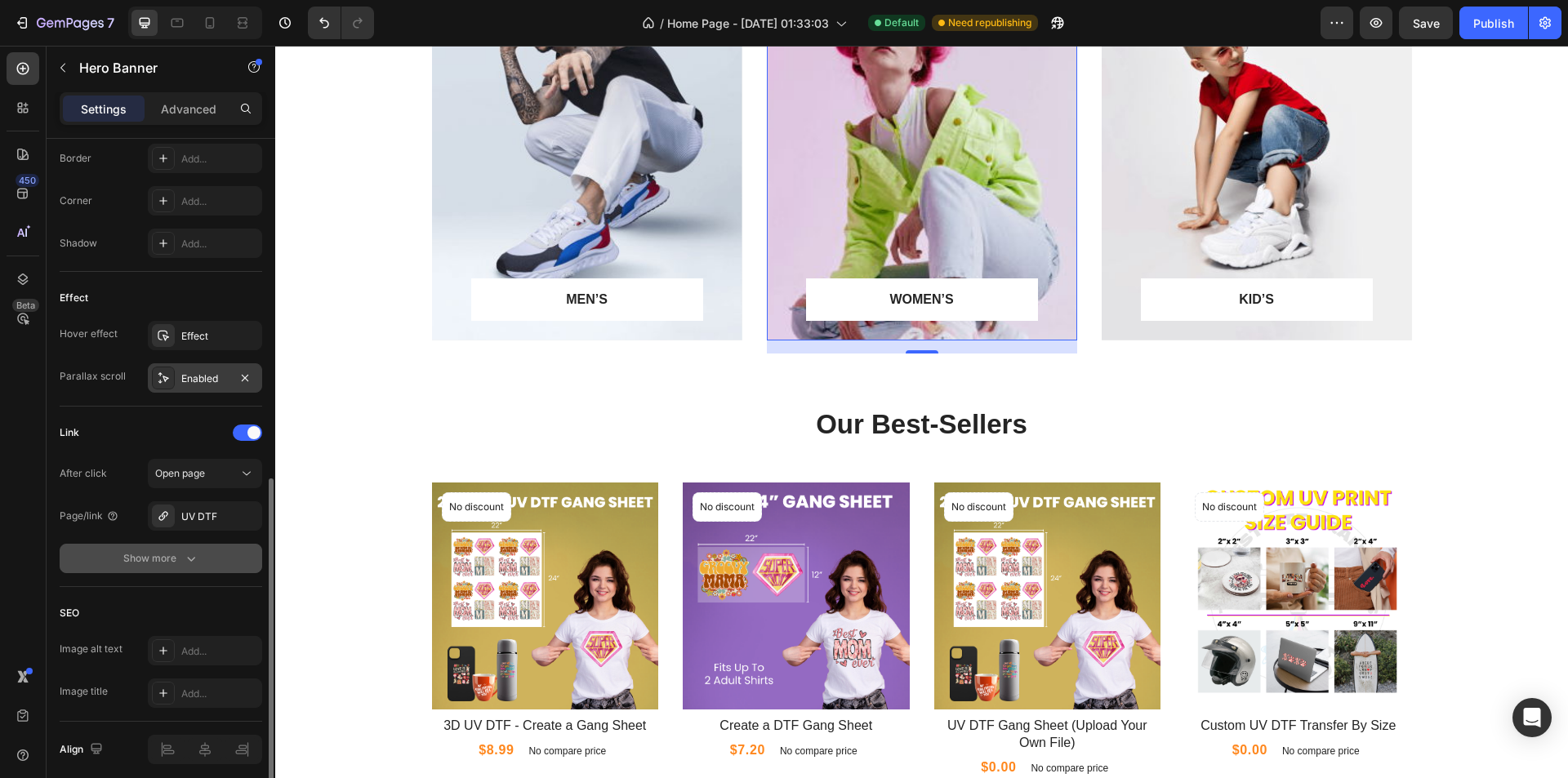
click at [208, 558] on button "Show more" at bounding box center [161, 558] width 203 height 30
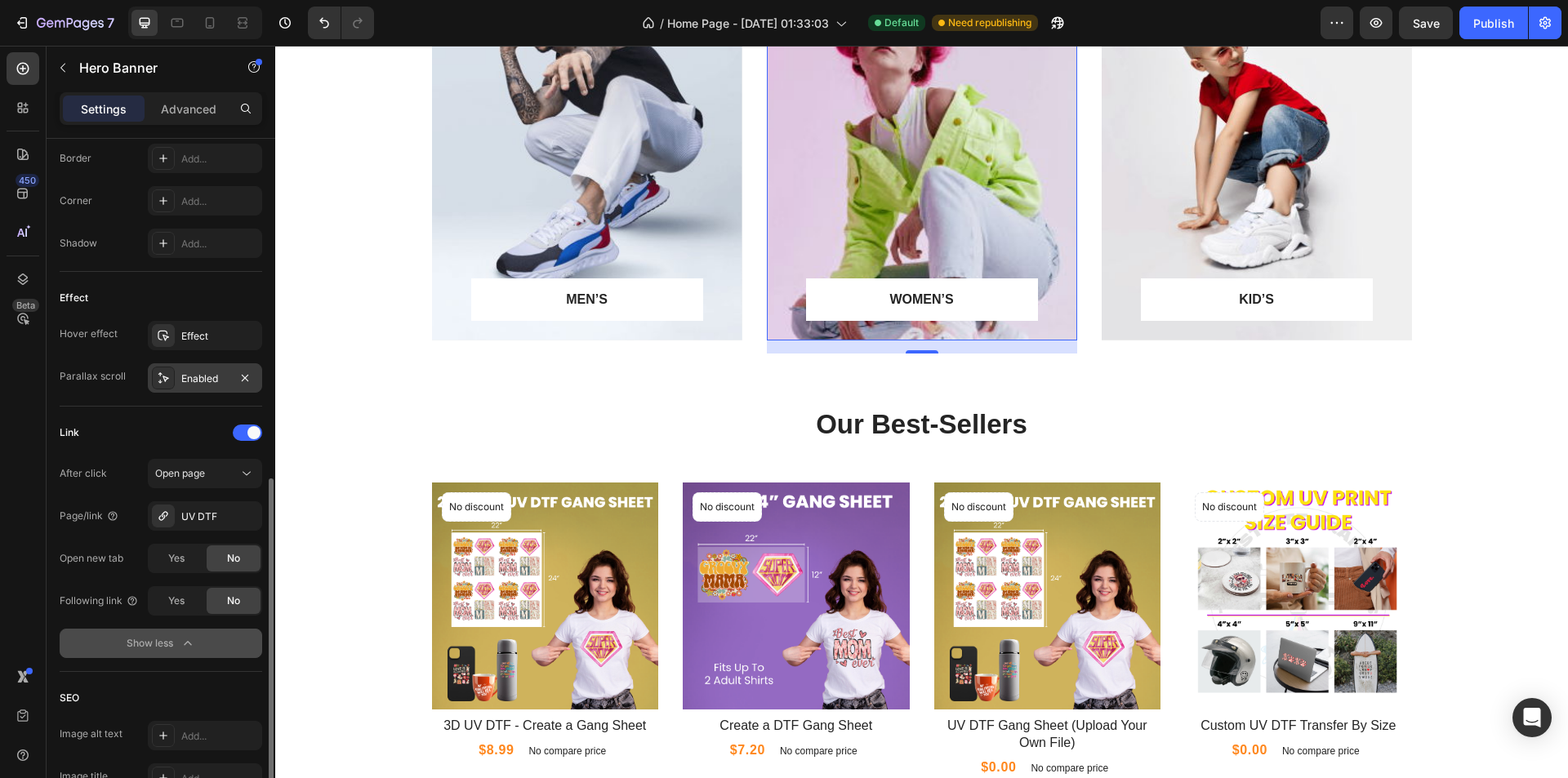
click at [231, 646] on button "Show less" at bounding box center [161, 643] width 203 height 30
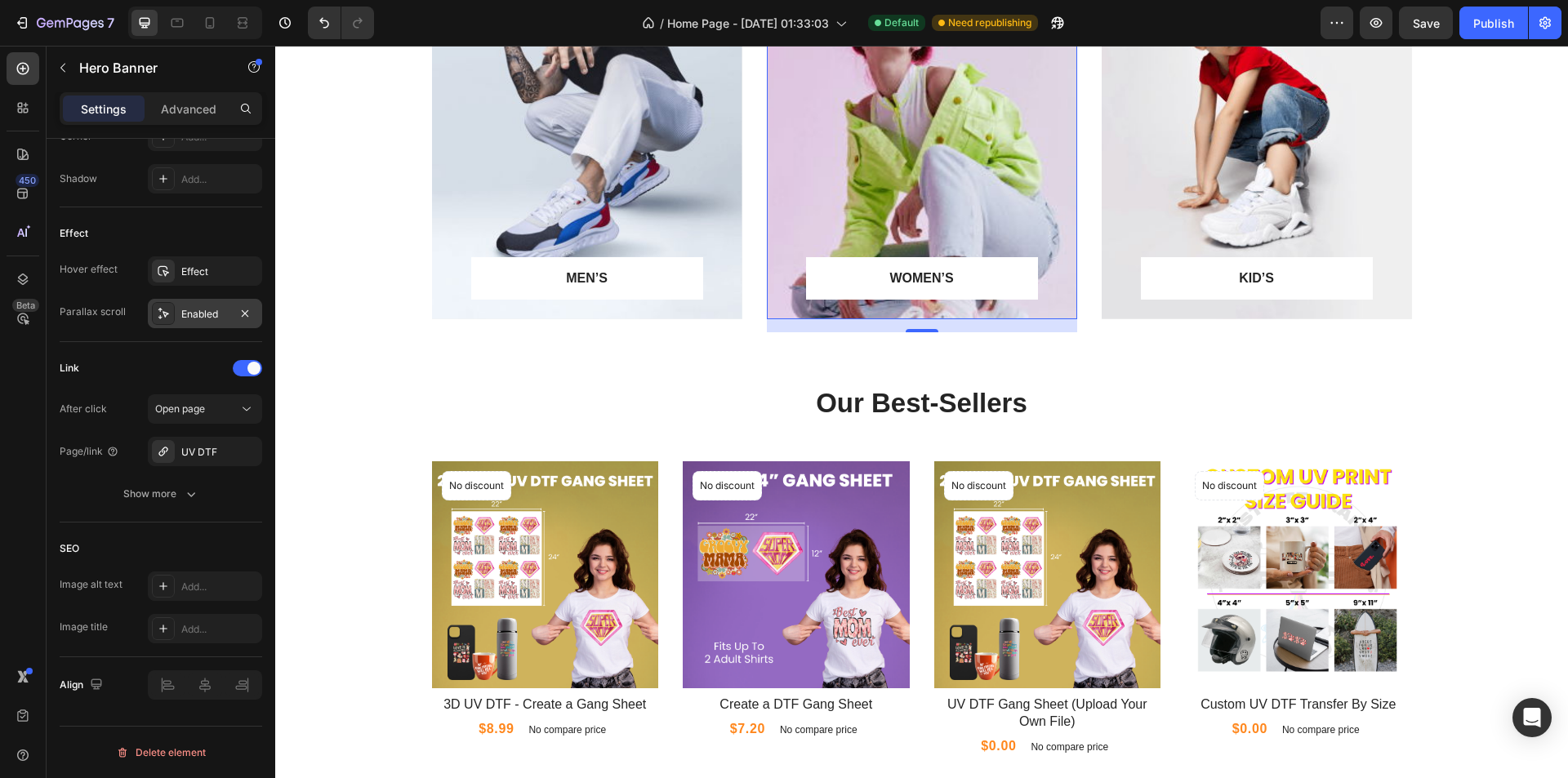
scroll to position [980, 0]
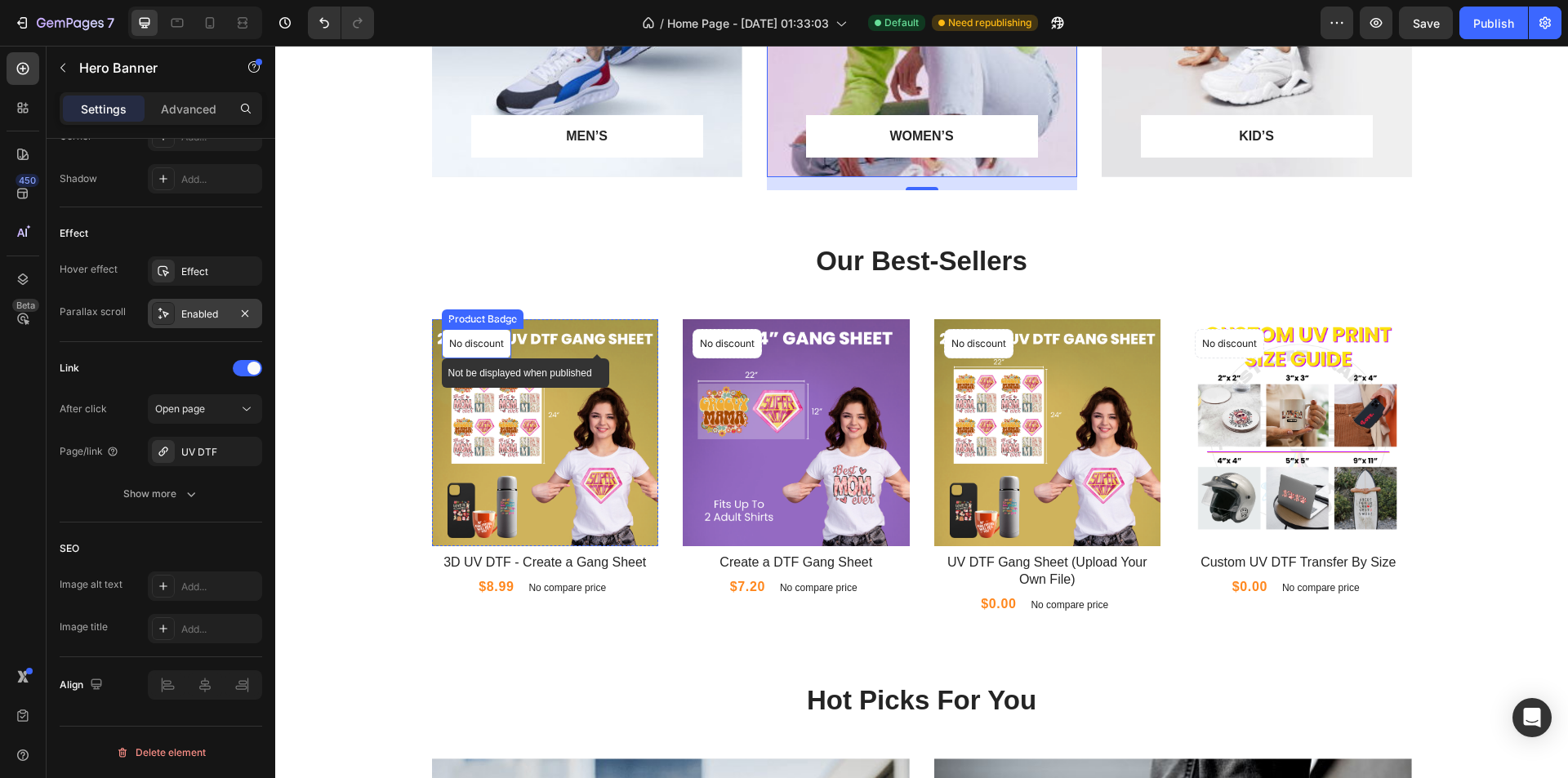
click at [468, 346] on p "No discount" at bounding box center [476, 344] width 54 height 15
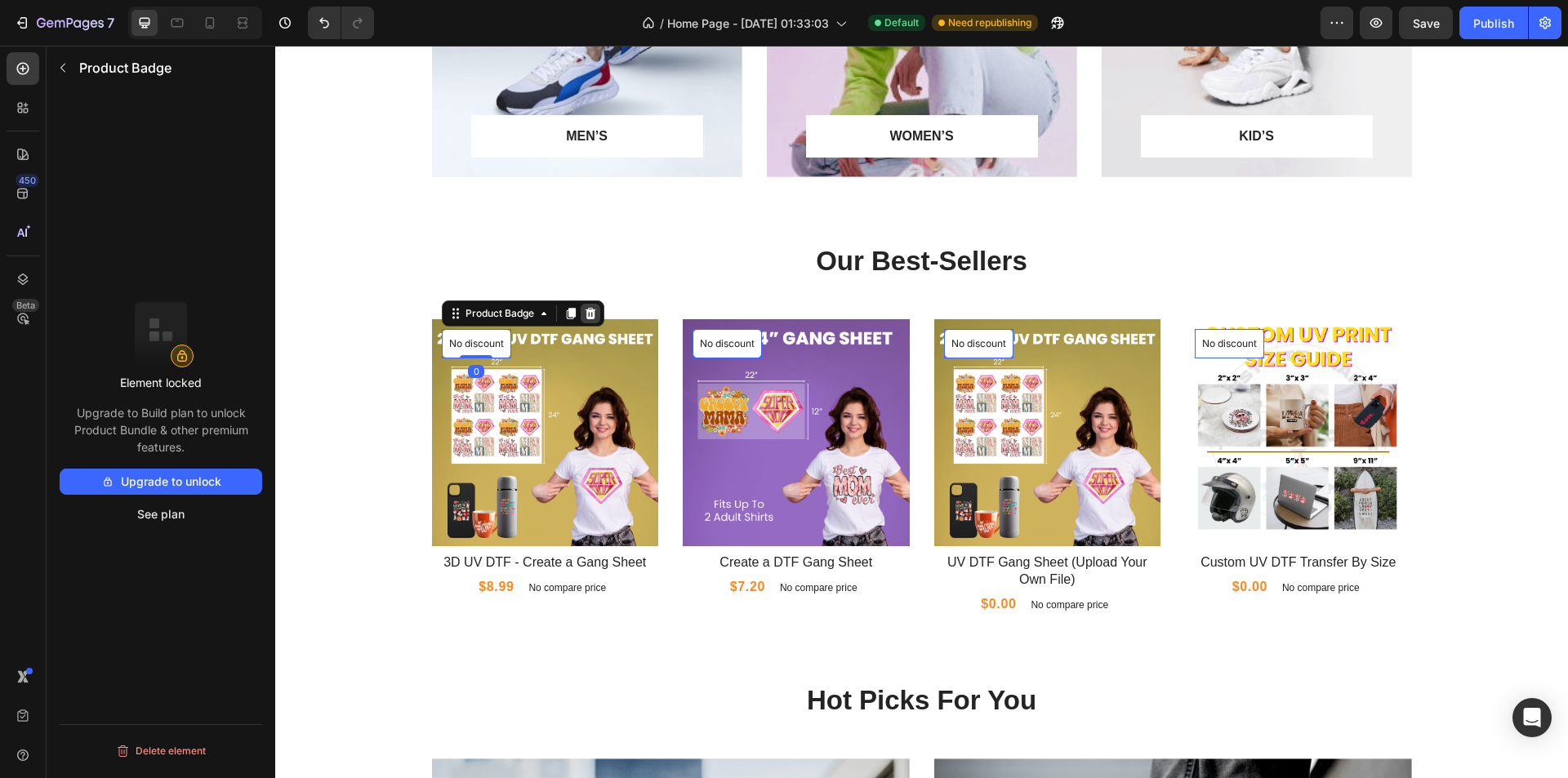
click at [589, 310] on icon at bounding box center [590, 314] width 11 height 12
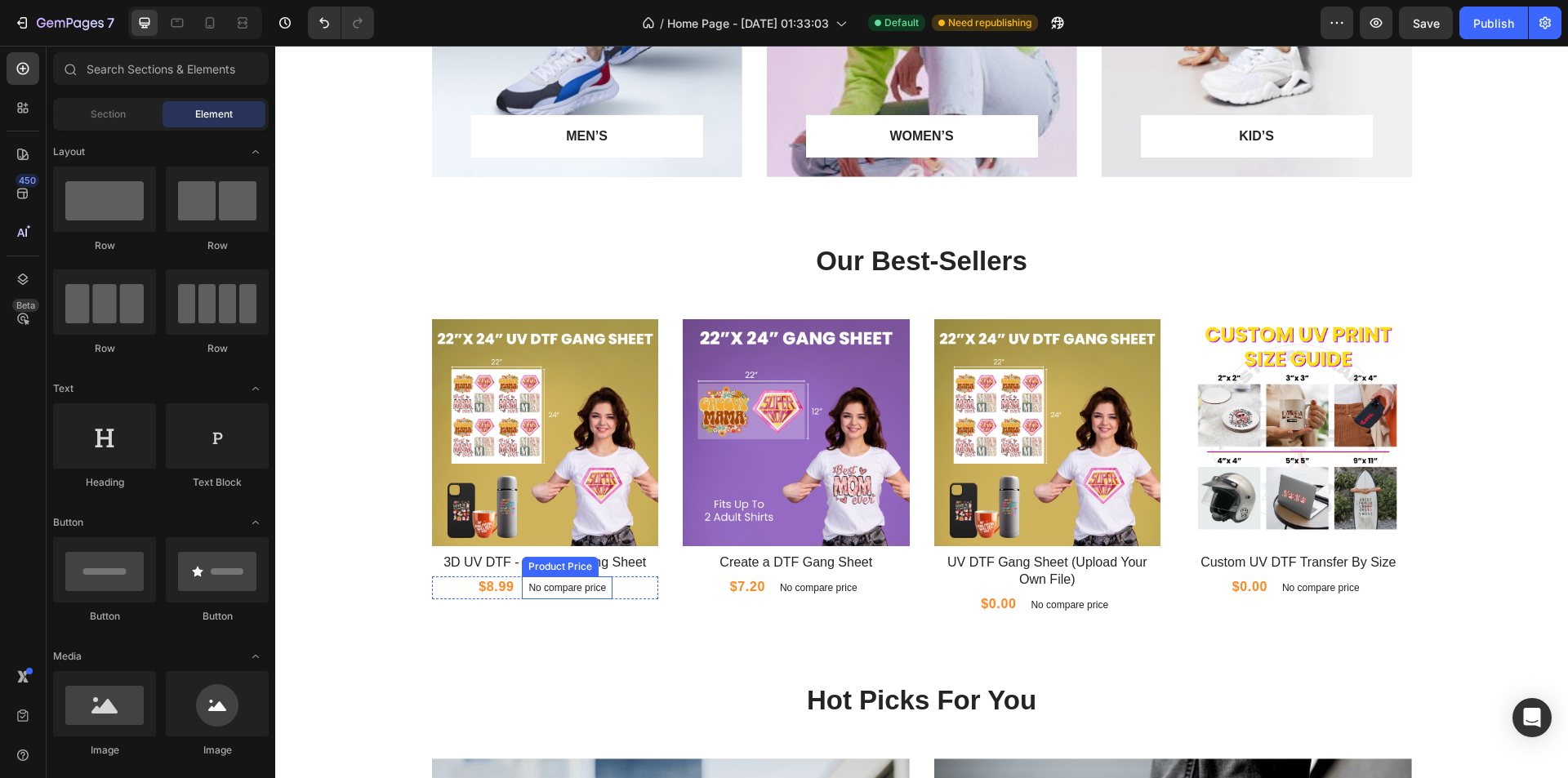
click at [581, 587] on p "No compare price" at bounding box center [567, 588] width 77 height 10
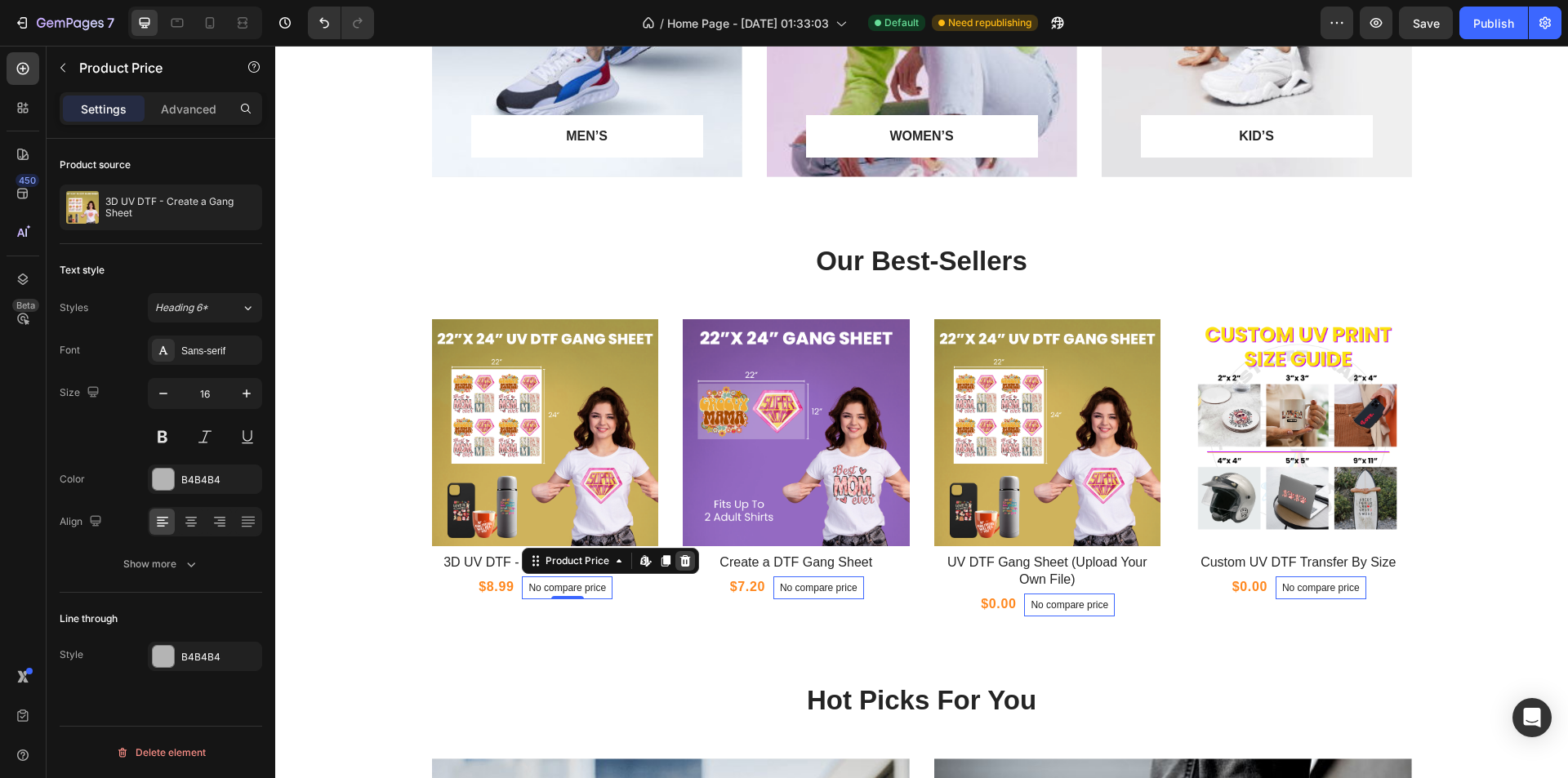
click at [682, 564] on icon at bounding box center [685, 561] width 11 height 12
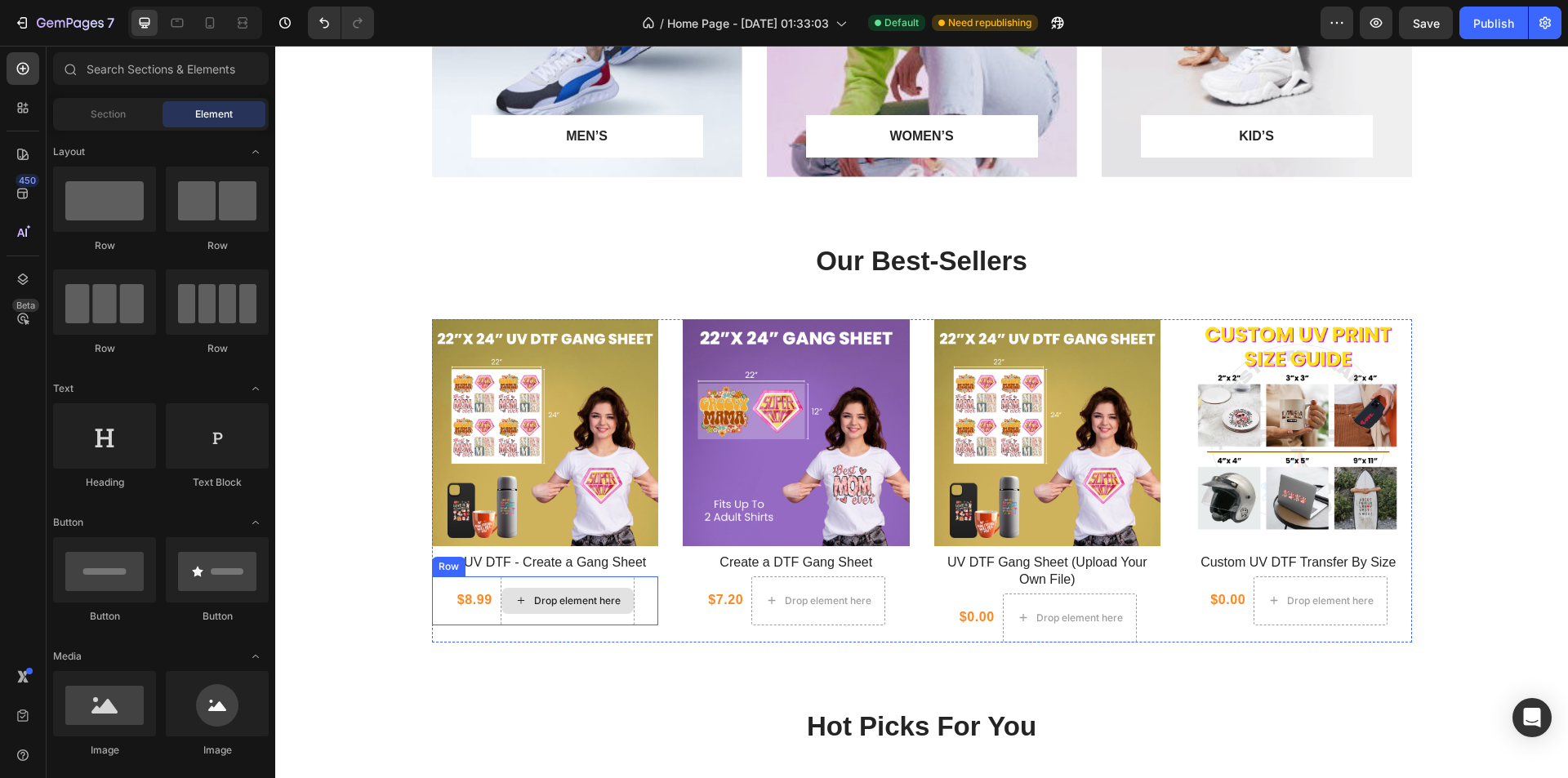
click at [594, 602] on div "Drop element here" at bounding box center [576, 601] width 86 height 13
click at [518, 600] on icon at bounding box center [521, 600] width 7 height 7
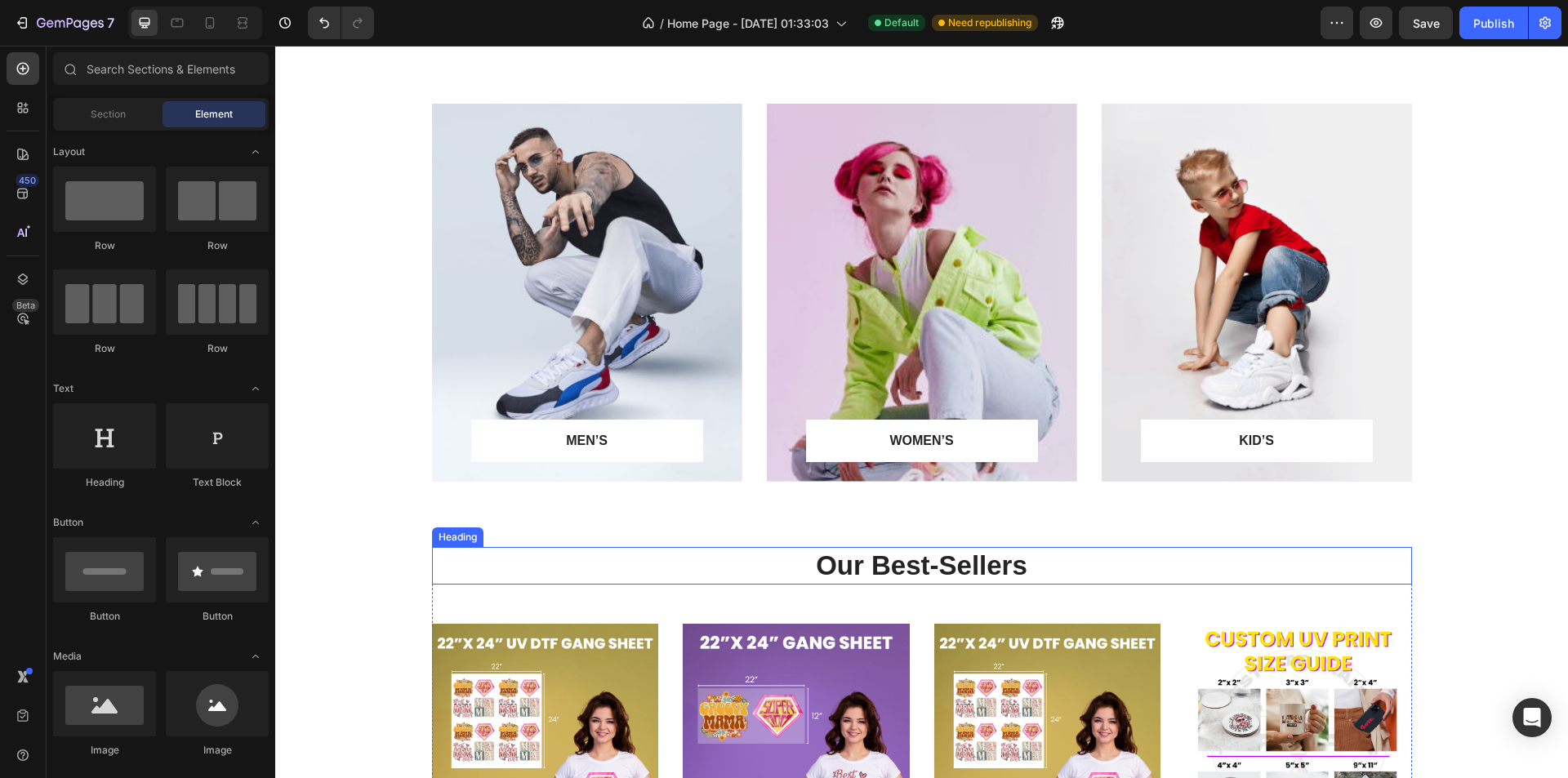
scroll to position [571, 0]
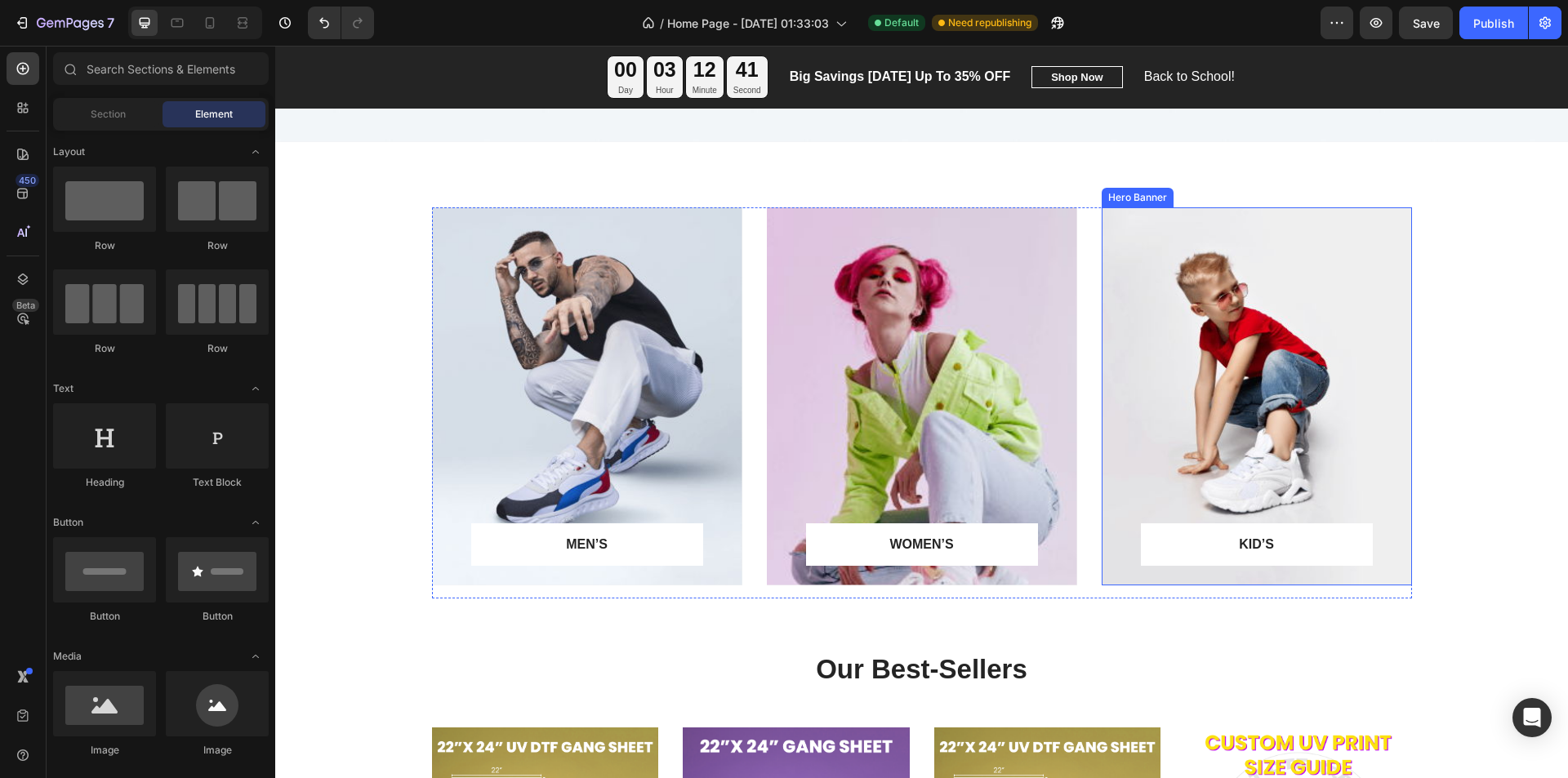
click at [1235, 331] on div "Overlay" at bounding box center [1257, 396] width 310 height 378
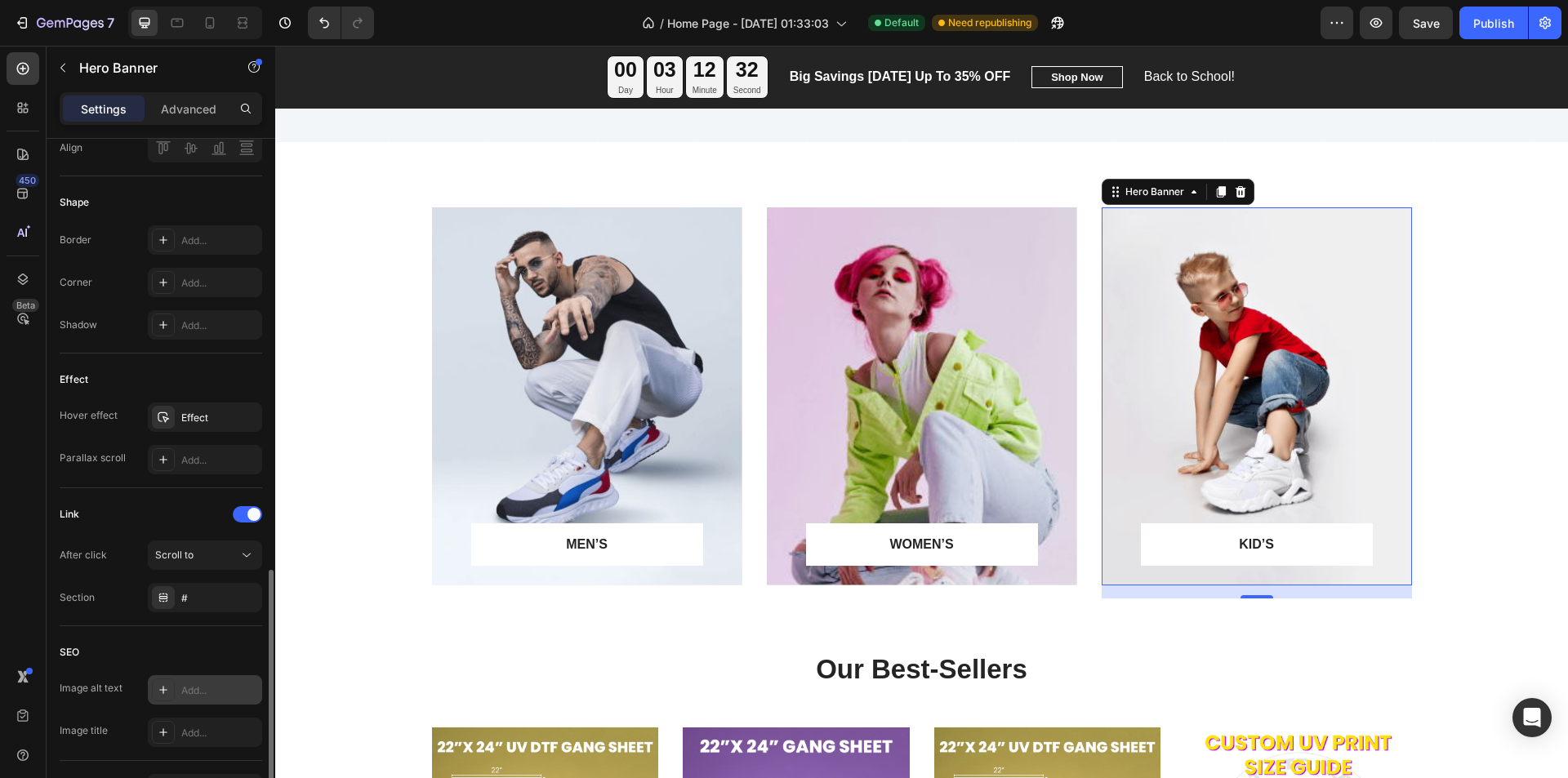
scroll to position [734, 0]
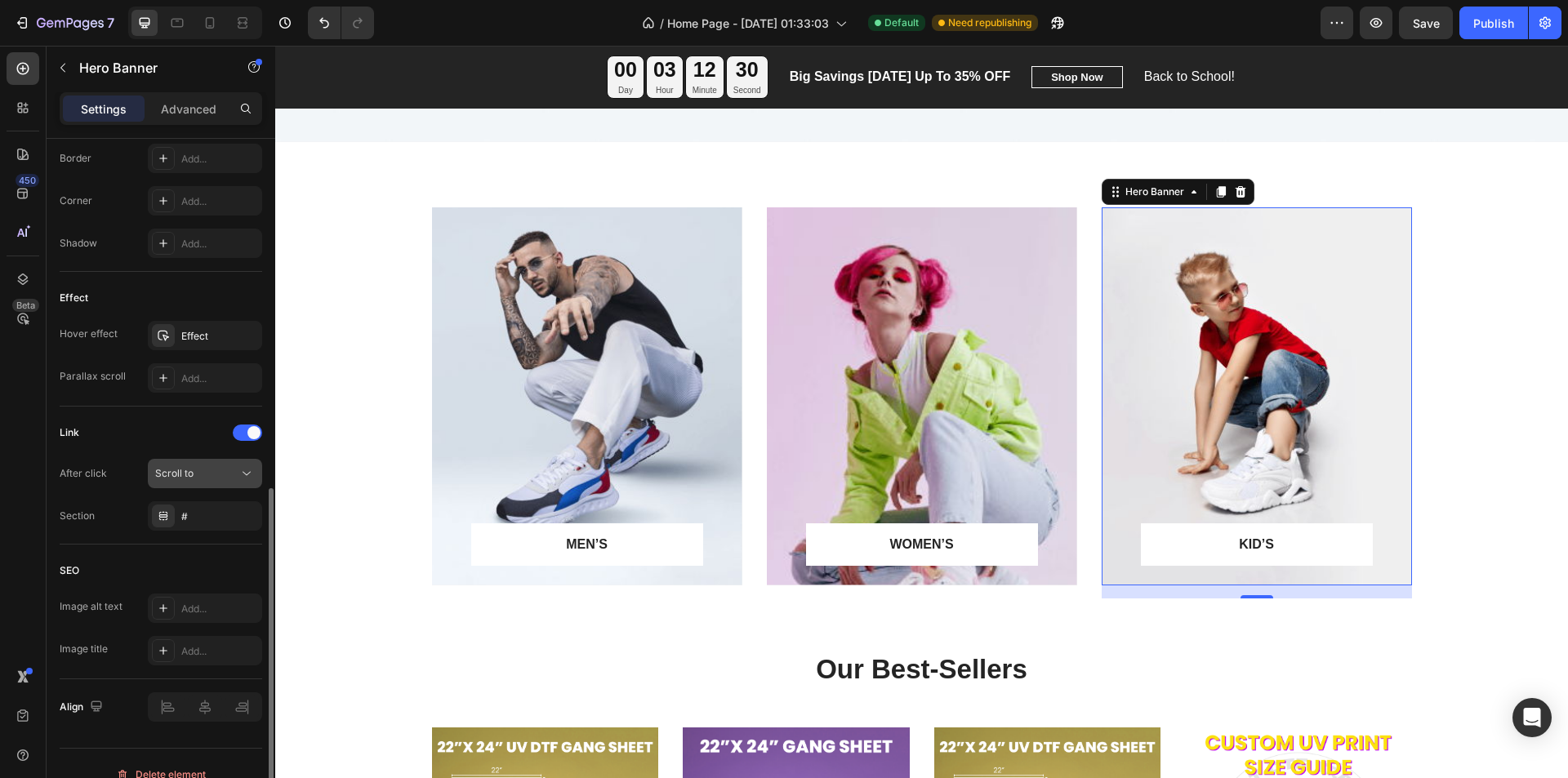
click at [216, 471] on div "Scroll to" at bounding box center [196, 473] width 83 height 15
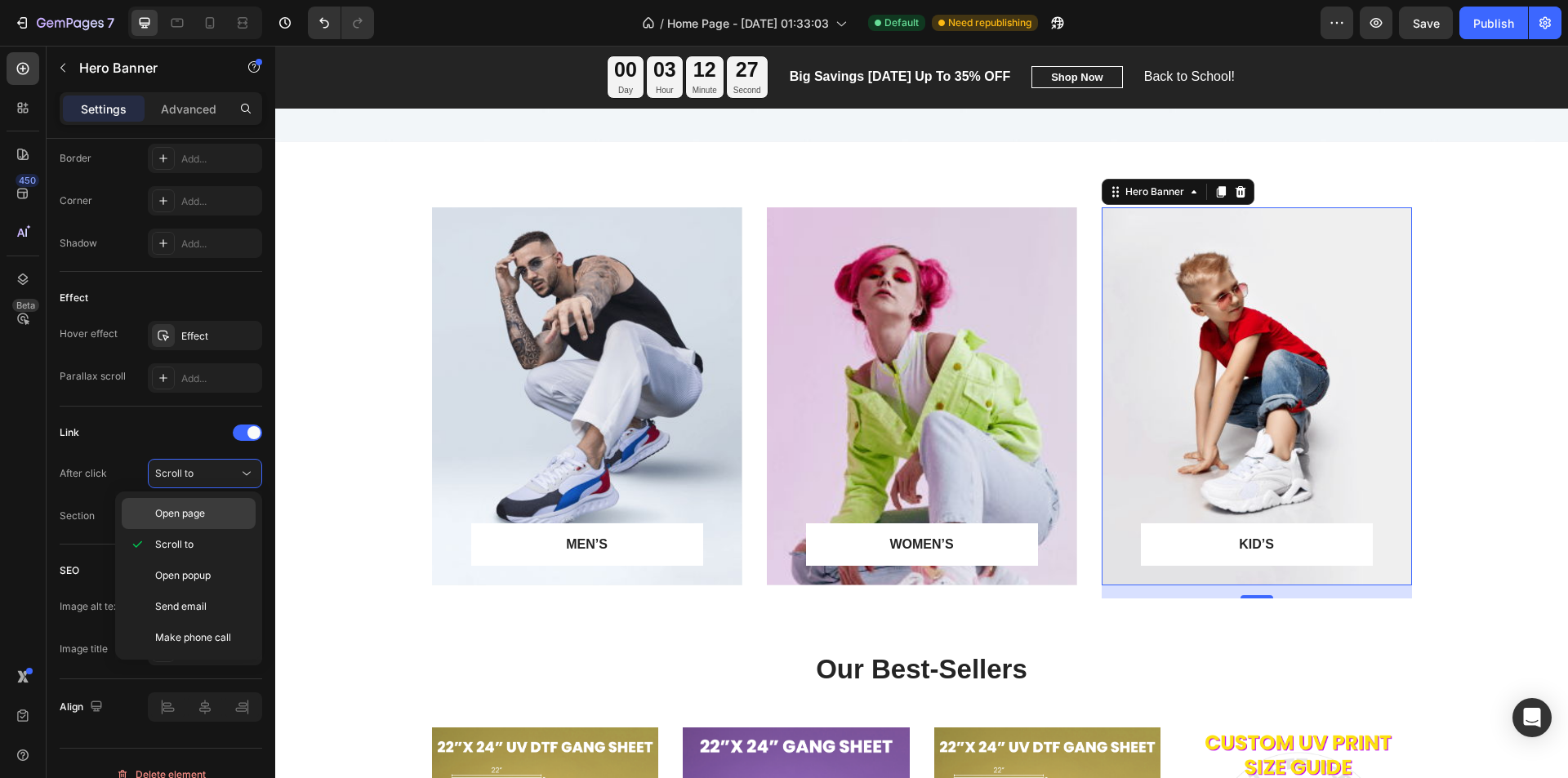
click at [198, 513] on span "Open page" at bounding box center [180, 514] width 49 height 15
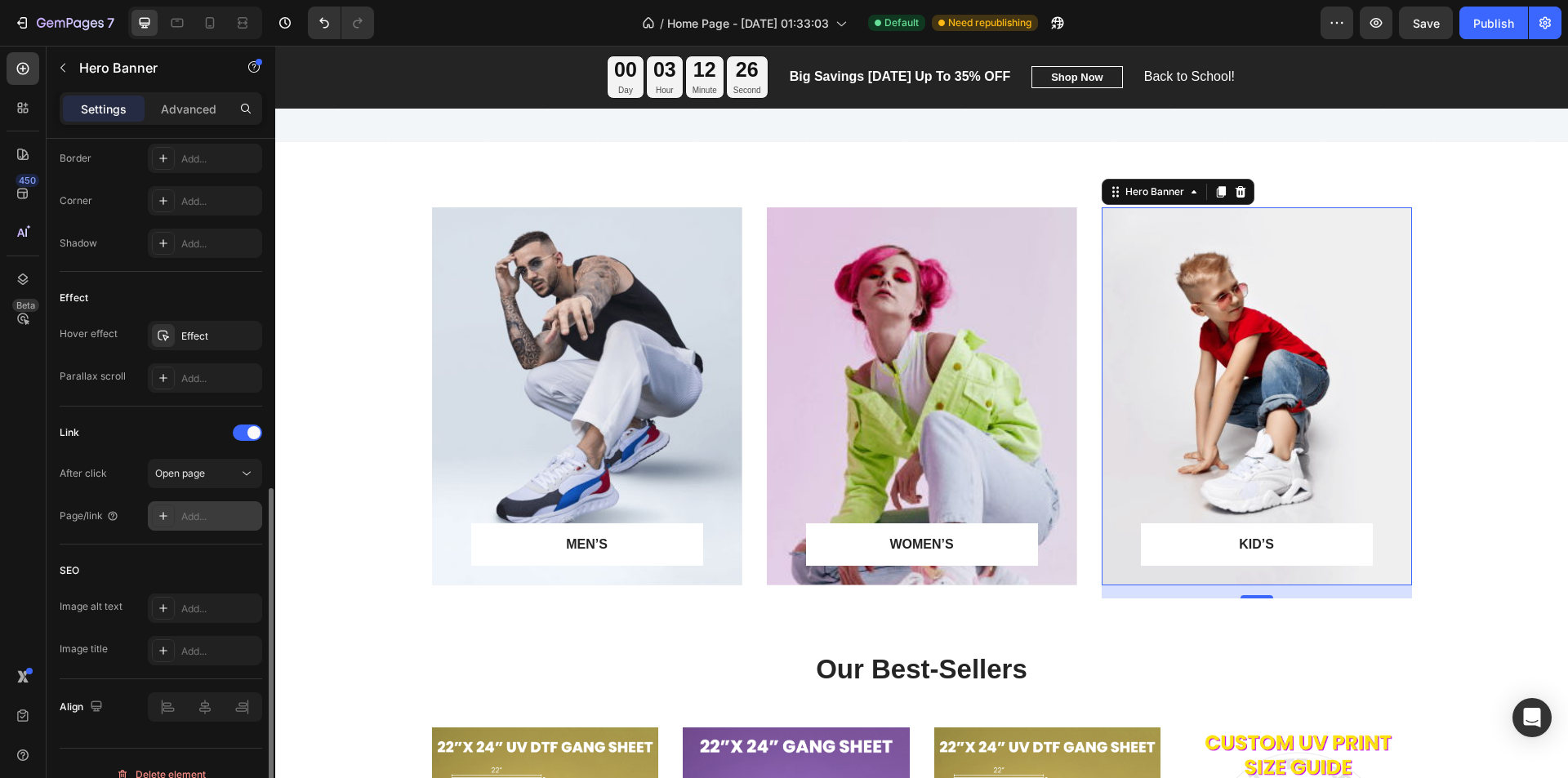
click at [210, 522] on div "Add..." at bounding box center [219, 517] width 77 height 15
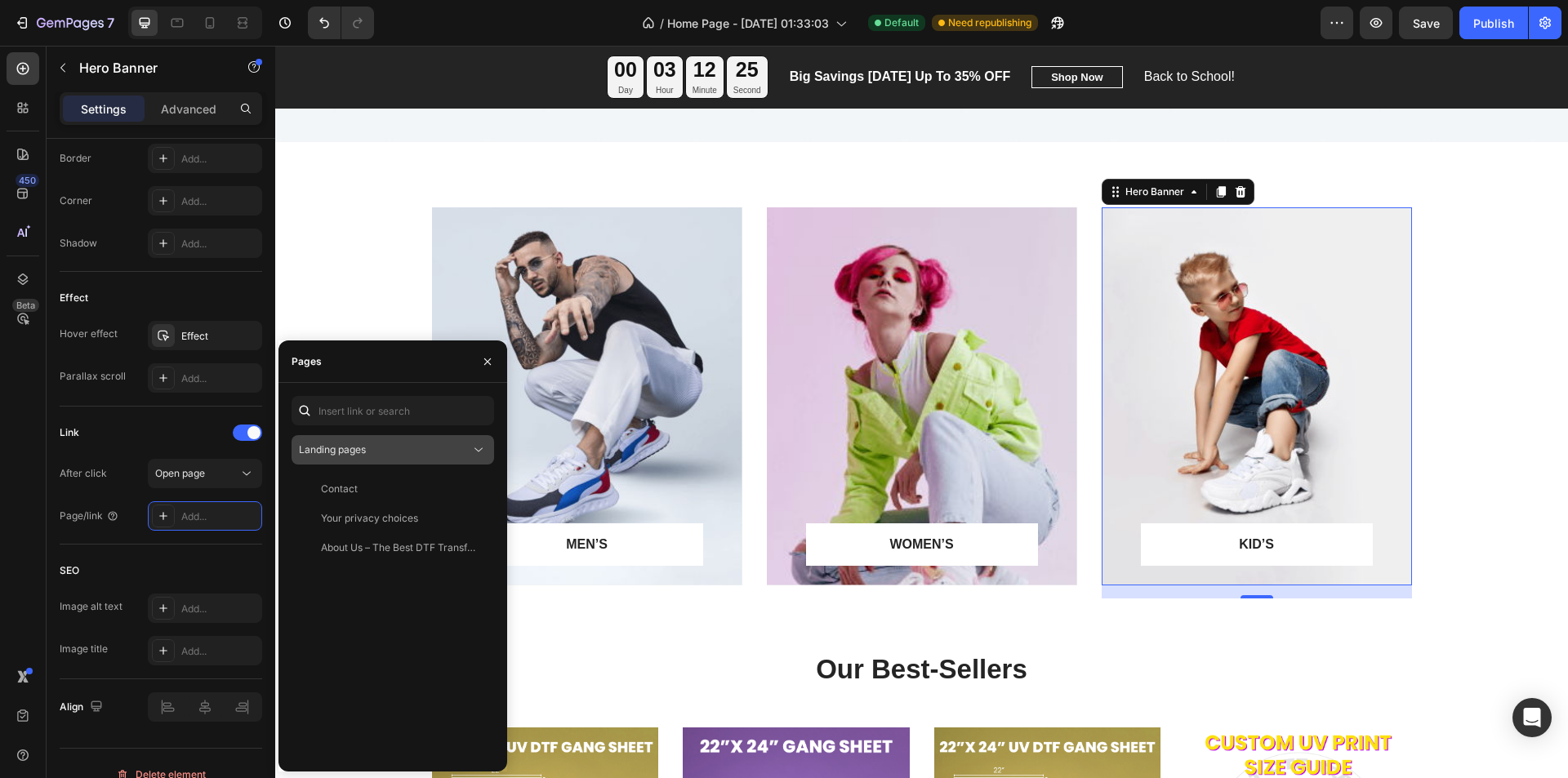
click at [366, 440] on button "Landing pages" at bounding box center [393, 450] width 203 height 30
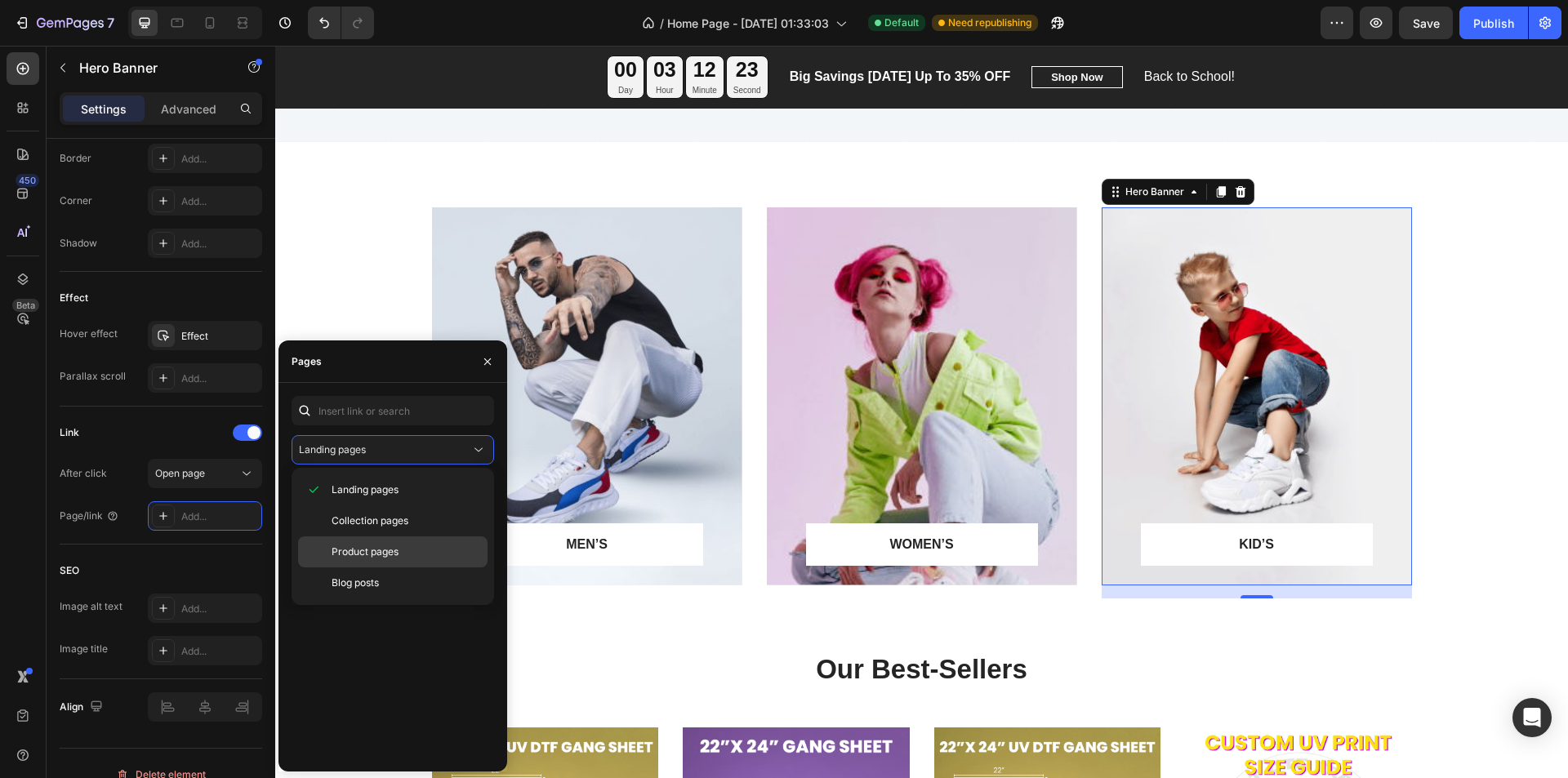
click at [378, 555] on span "Product pages" at bounding box center [365, 552] width 67 height 15
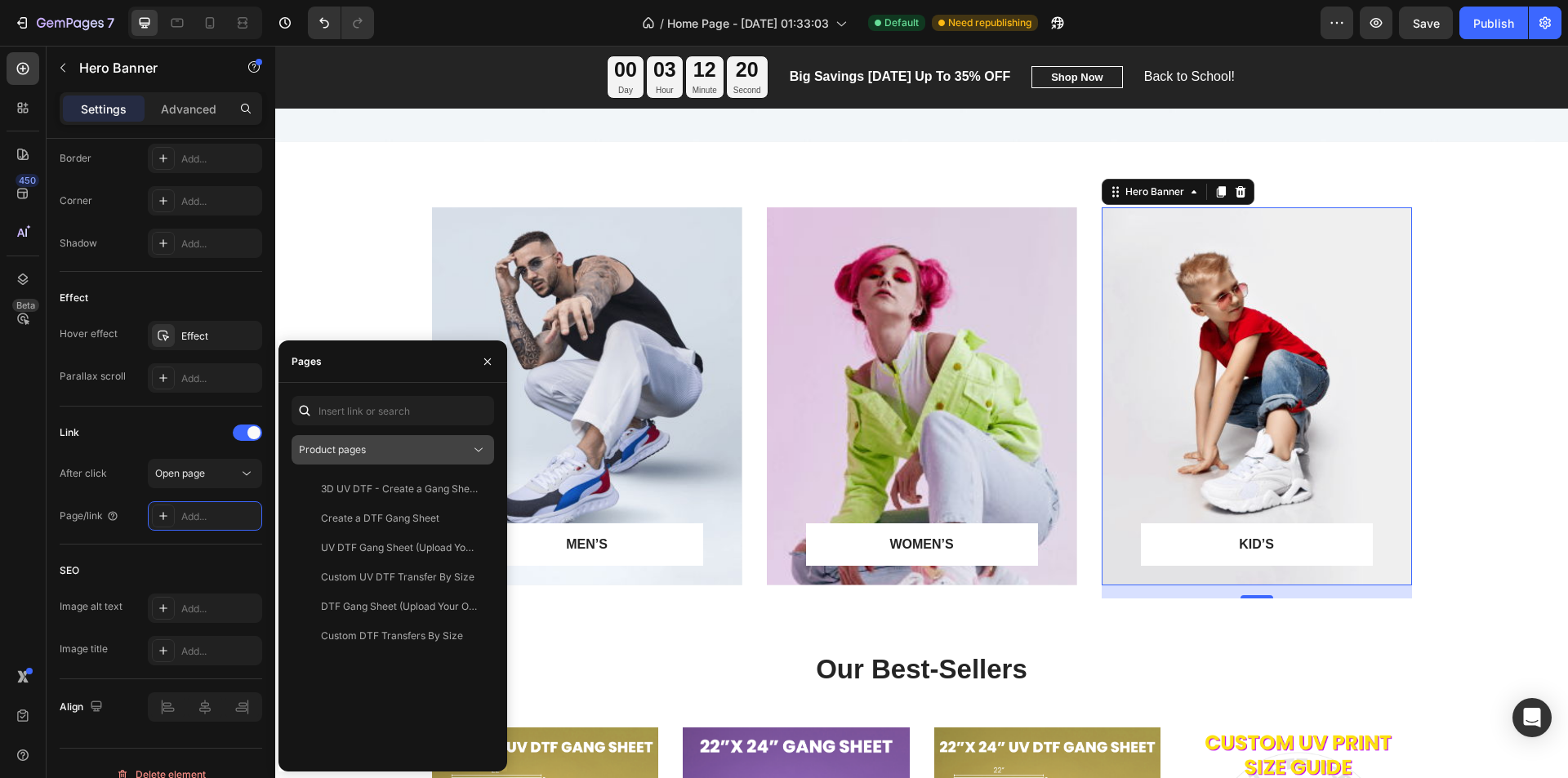
click at [390, 450] on div "Product pages" at bounding box center [385, 450] width 171 height 15
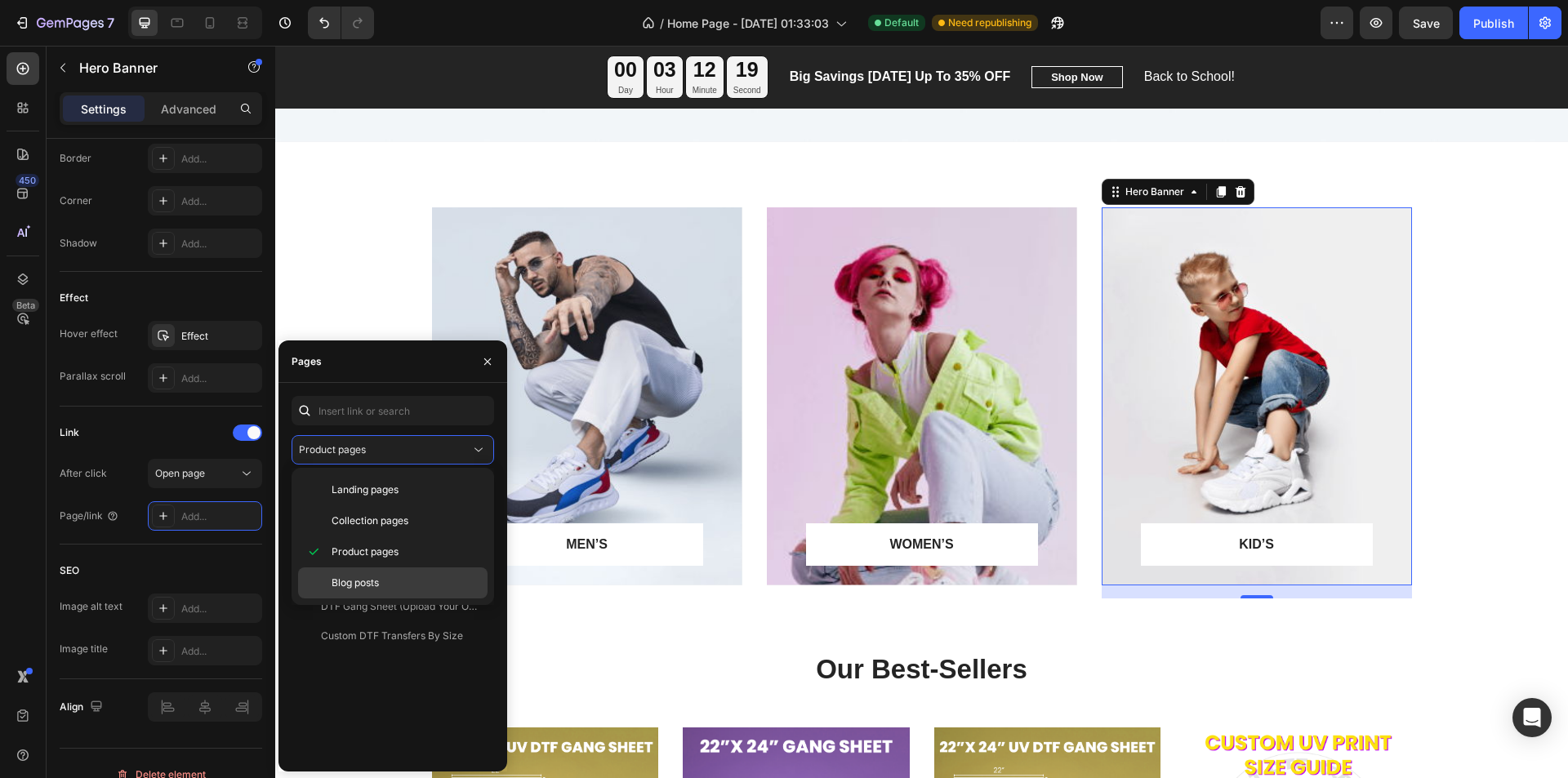
click at [368, 583] on span "Blog posts" at bounding box center [356, 583] width 48 height 15
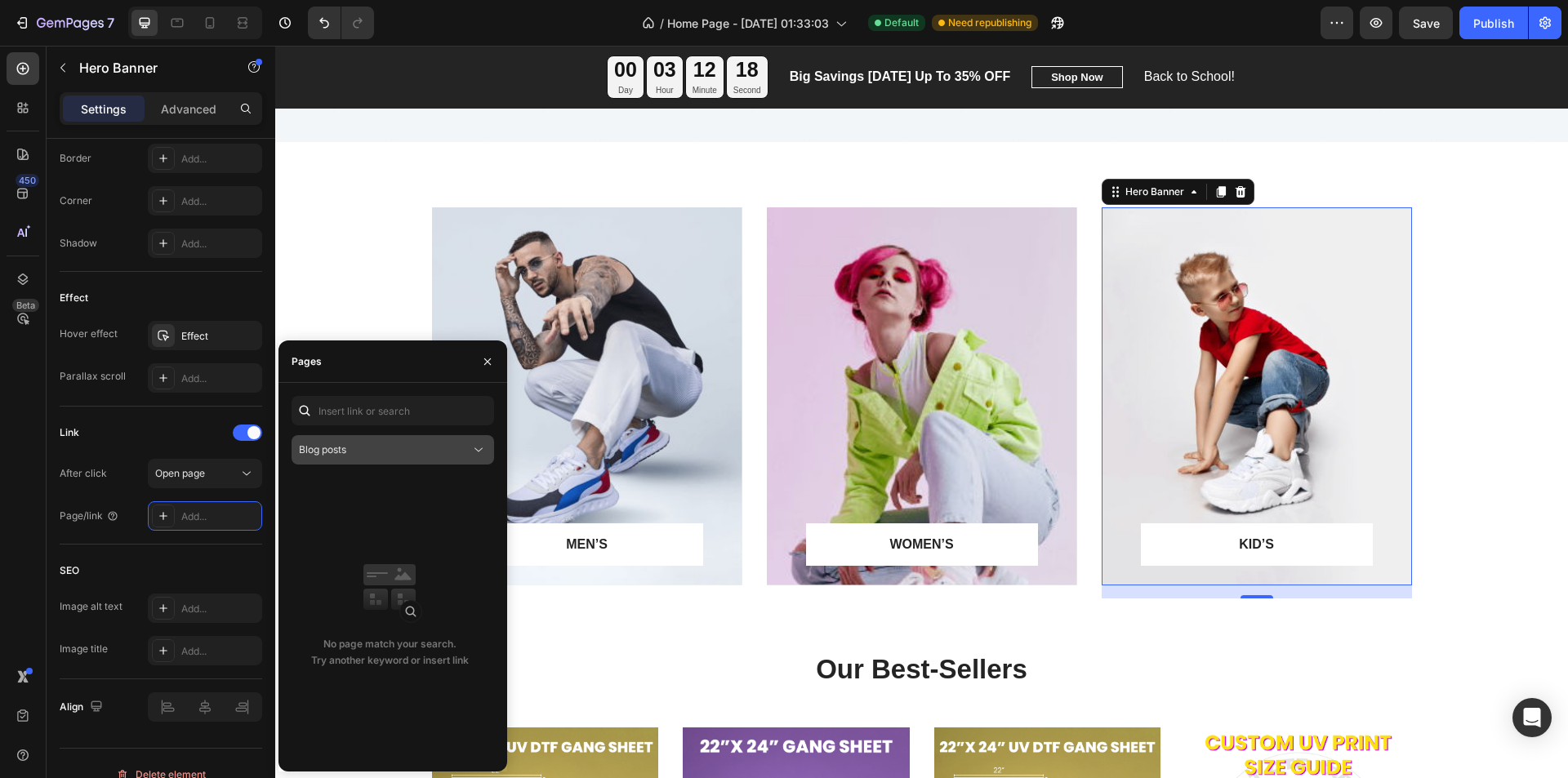
click at [374, 446] on div "Blog posts" at bounding box center [385, 450] width 171 height 15
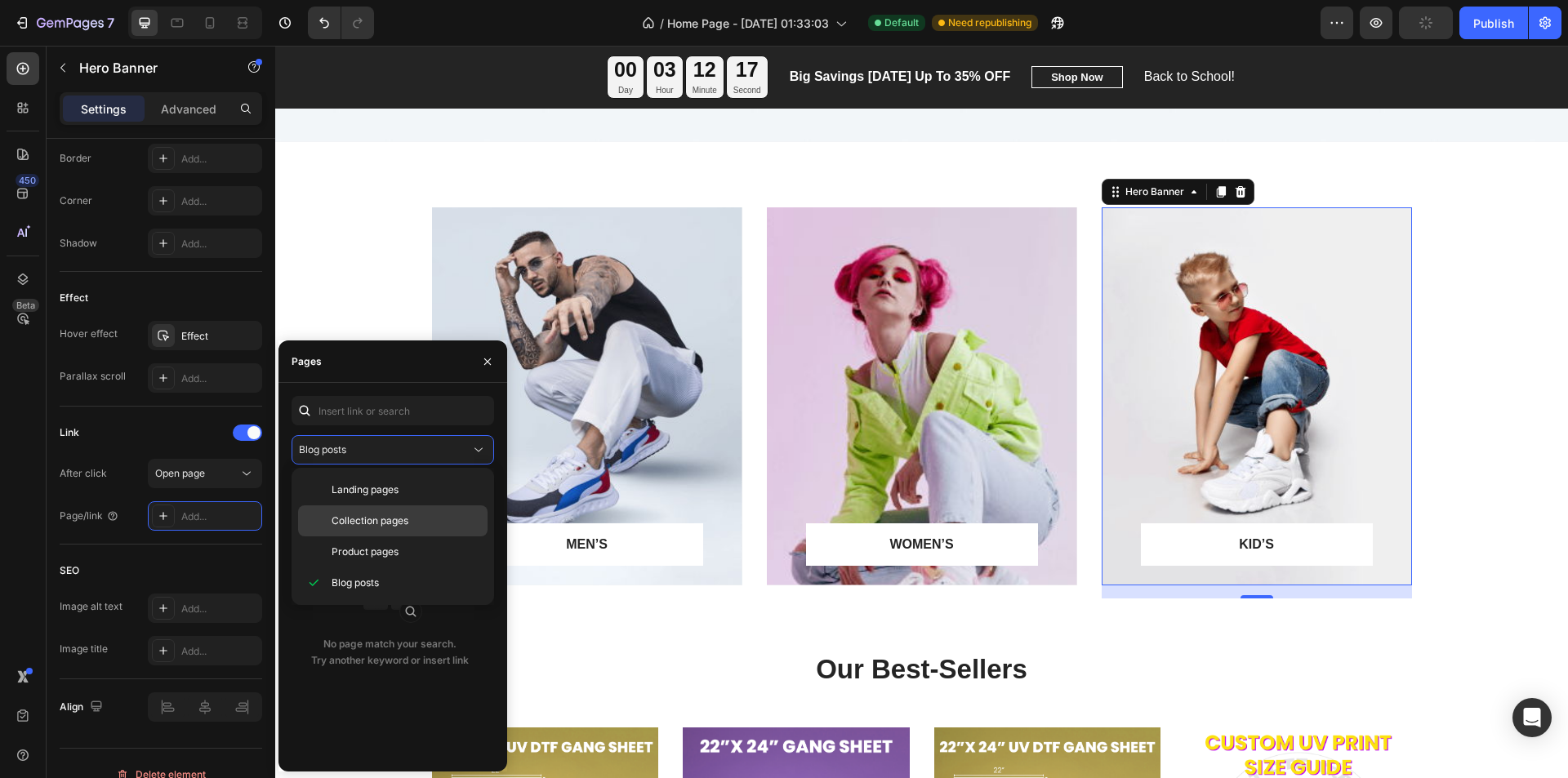
click at [375, 519] on span "Collection pages" at bounding box center [370, 521] width 77 height 15
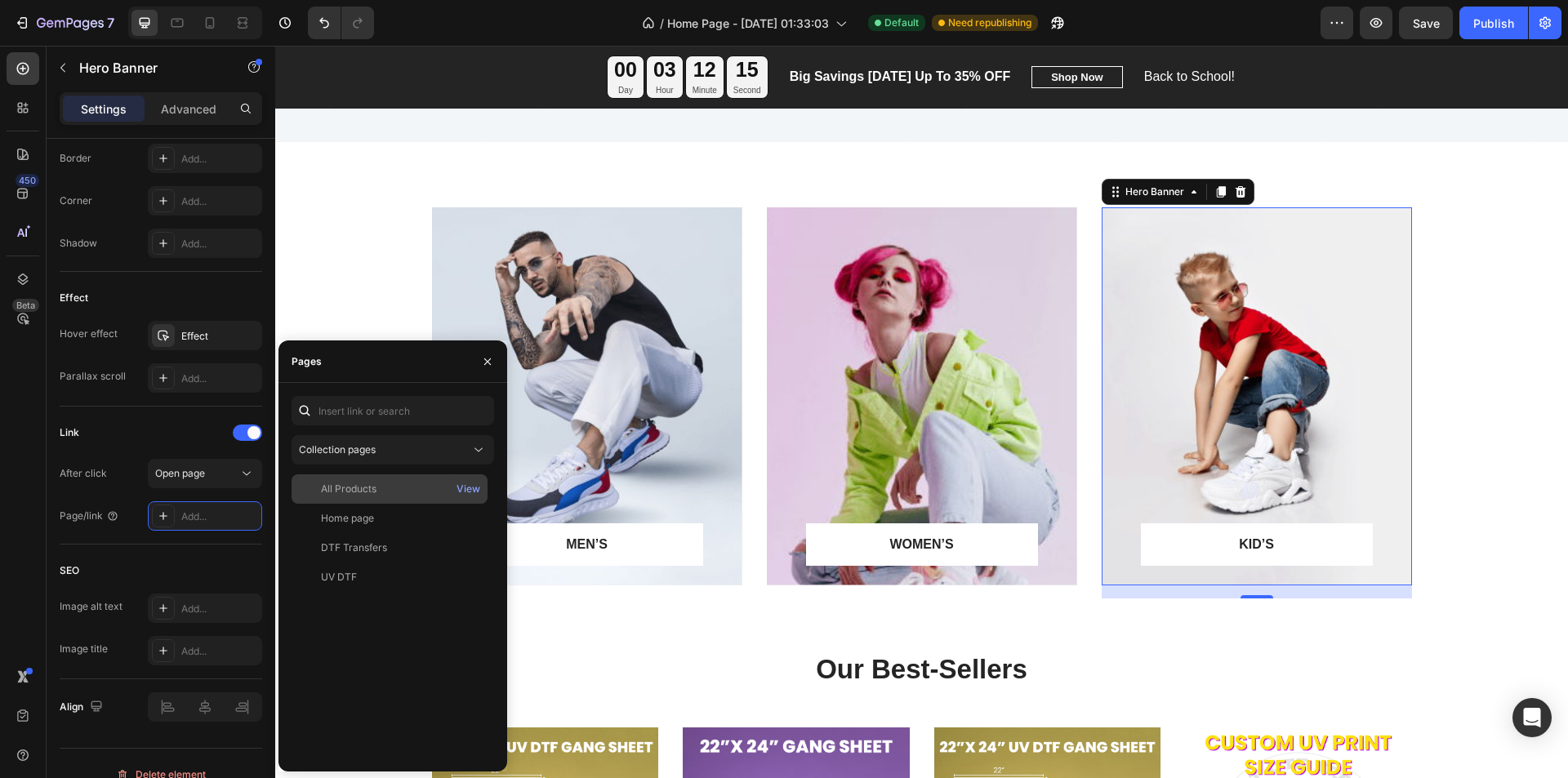
click at [368, 488] on div "All Products" at bounding box center [348, 489] width 55 height 15
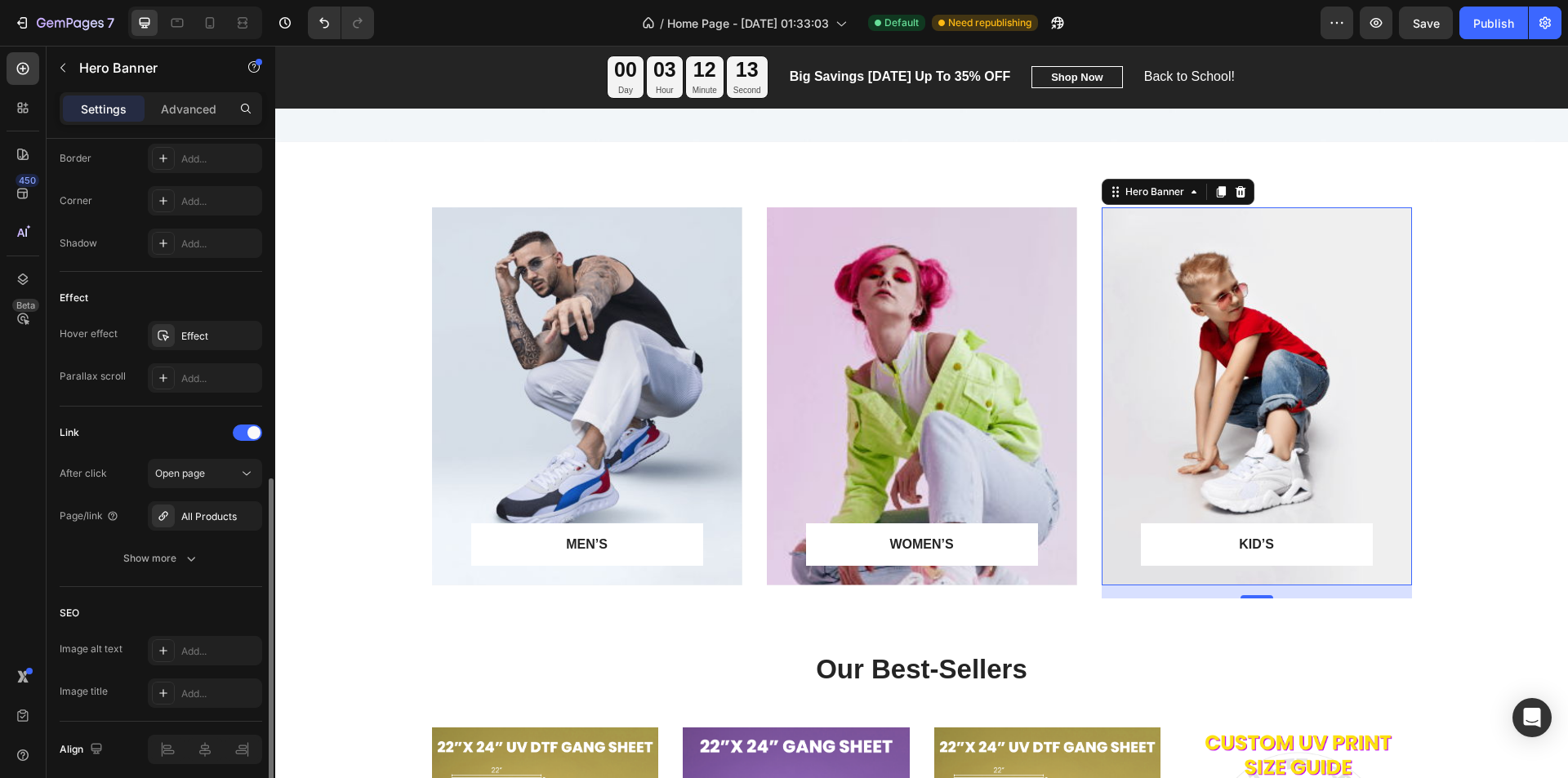
click at [196, 589] on div "SEO Image alt text Add... Image title Add..." at bounding box center [161, 655] width 203 height 135
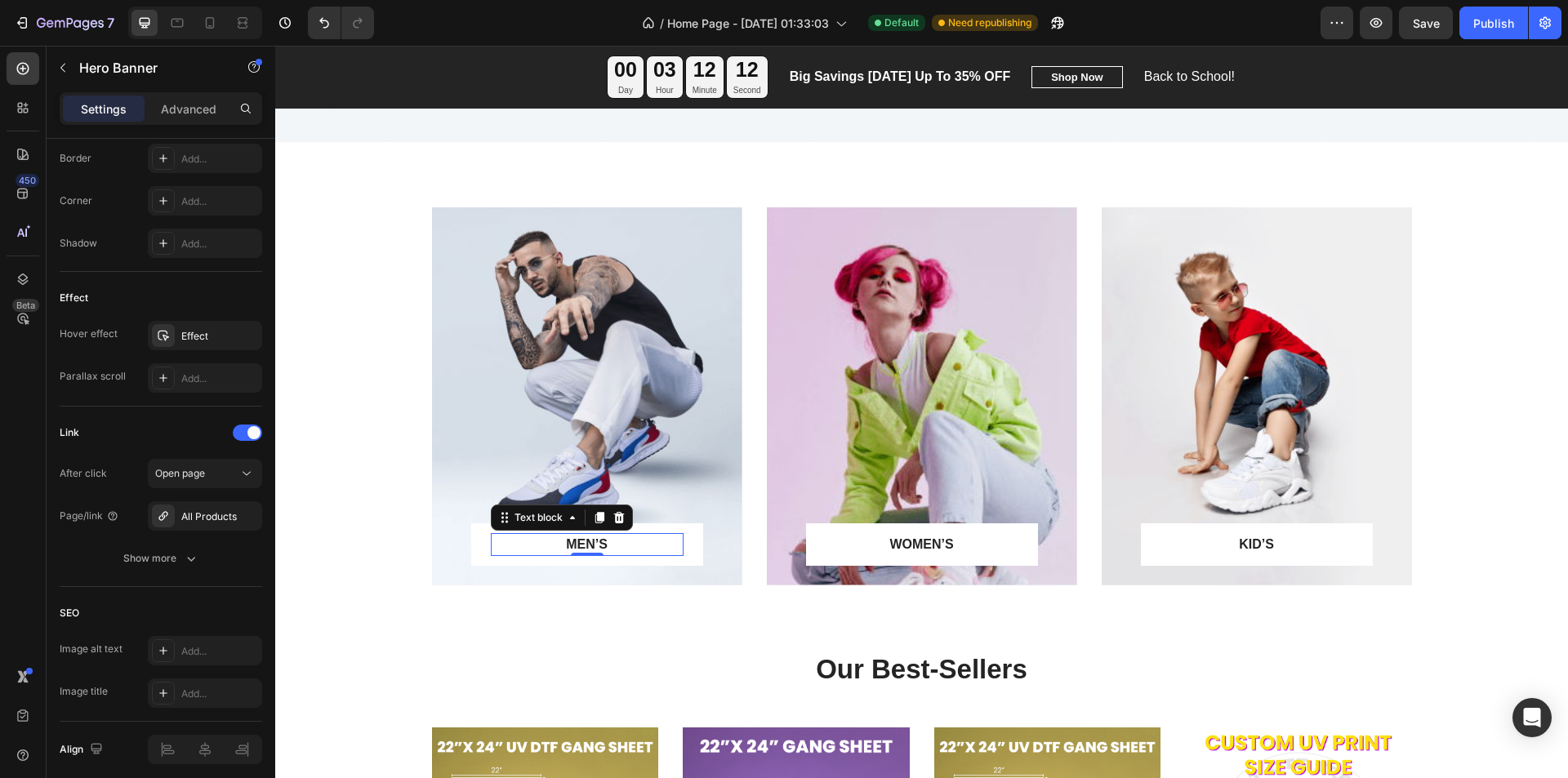
click at [604, 547] on p "MEN’S" at bounding box center [587, 544] width 189 height 20
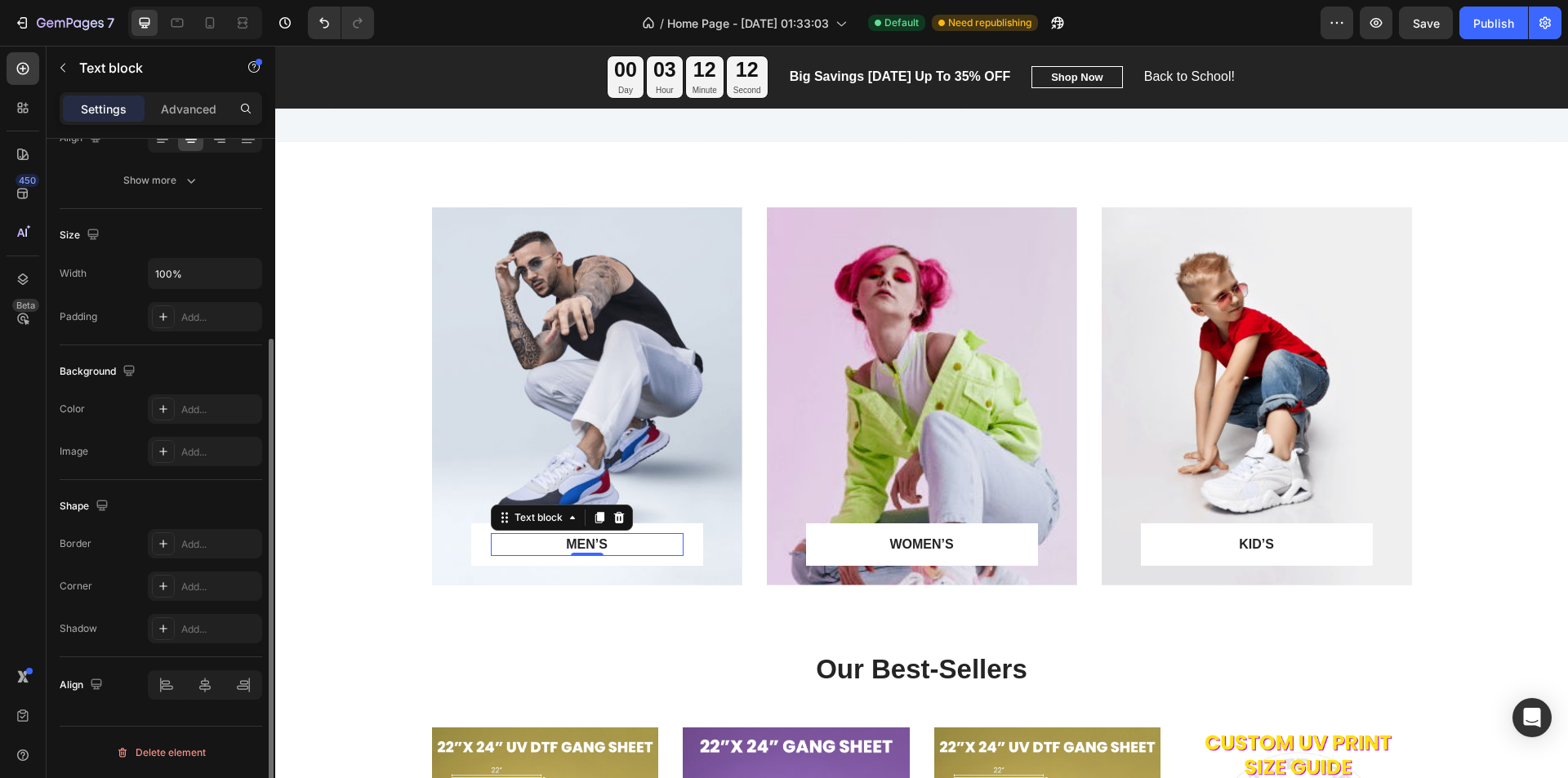
scroll to position [0, 0]
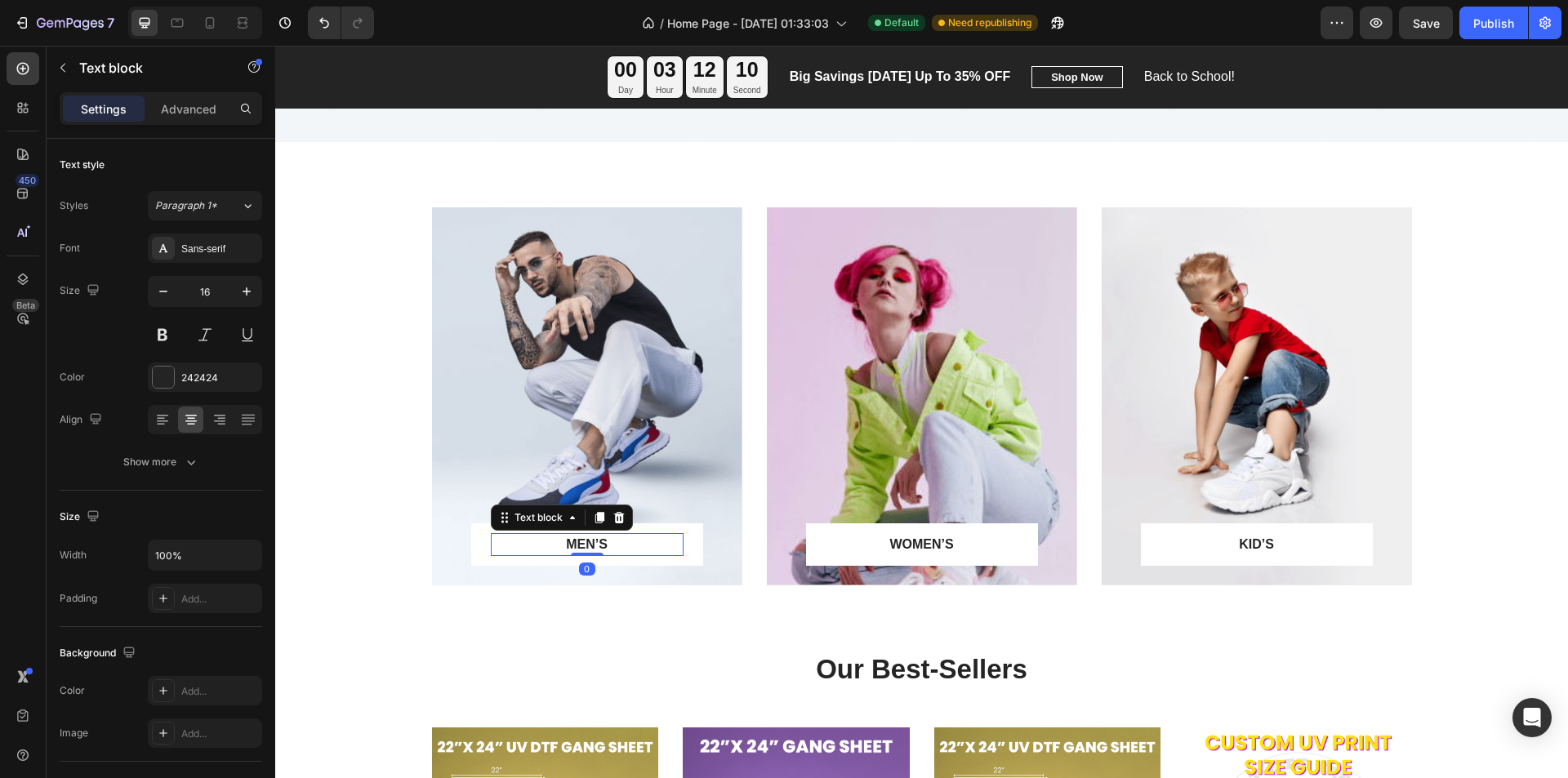
click at [582, 543] on p "MEN’S" at bounding box center [587, 544] width 189 height 20
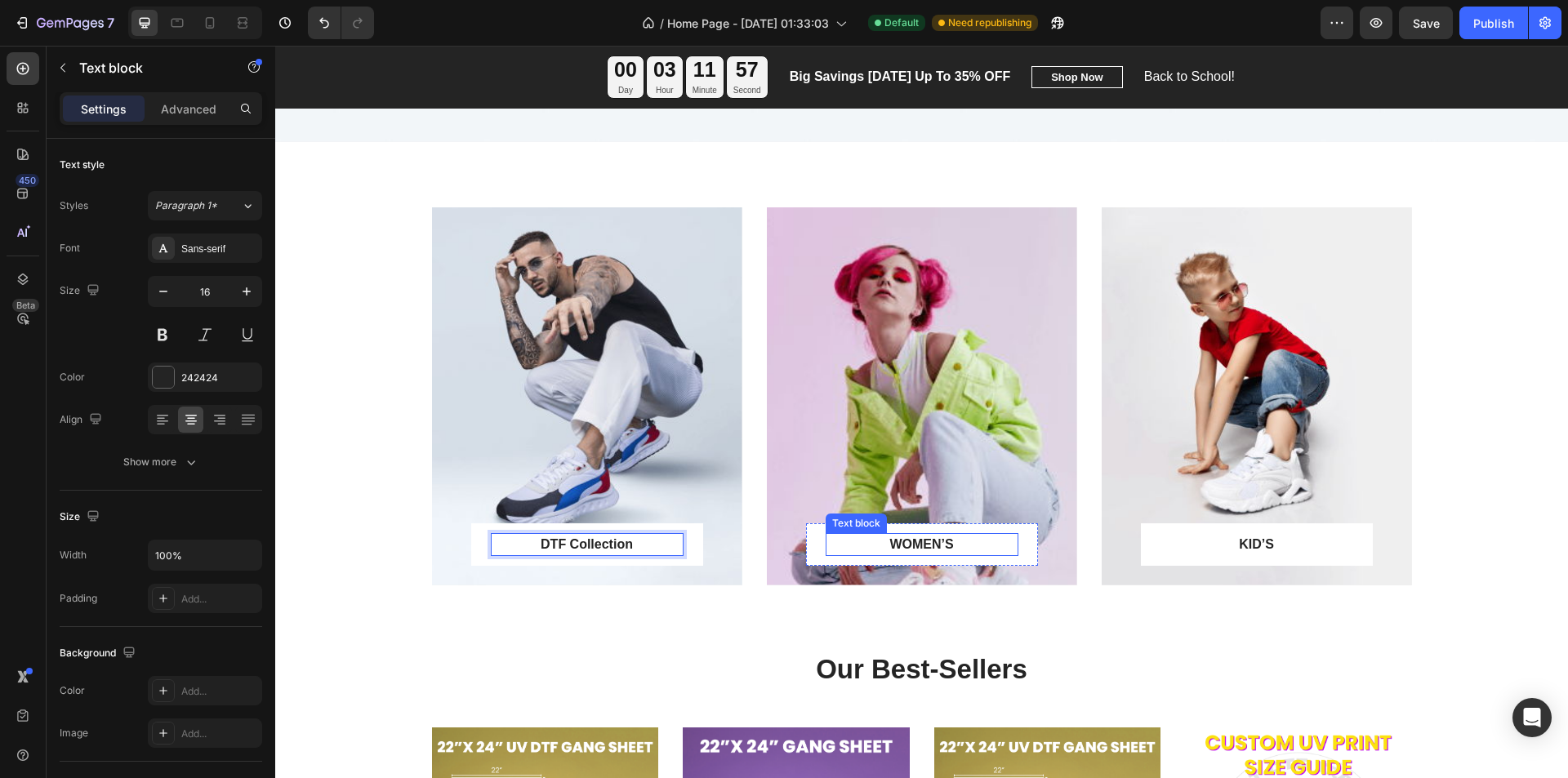
click at [925, 542] on p "WOMEN’S" at bounding box center [922, 544] width 189 height 20
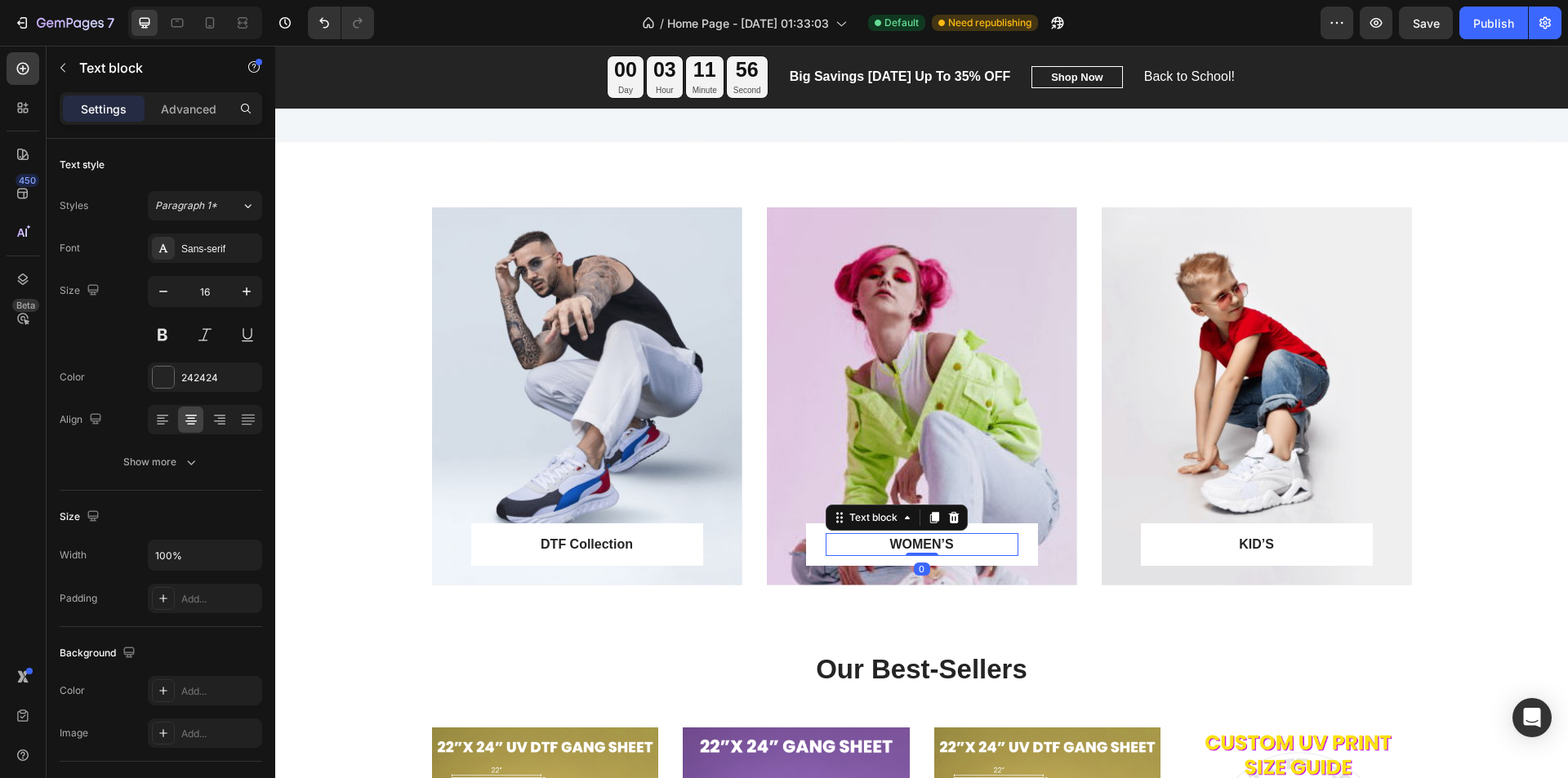
click at [917, 543] on p "WOMEN’S" at bounding box center [922, 544] width 189 height 20
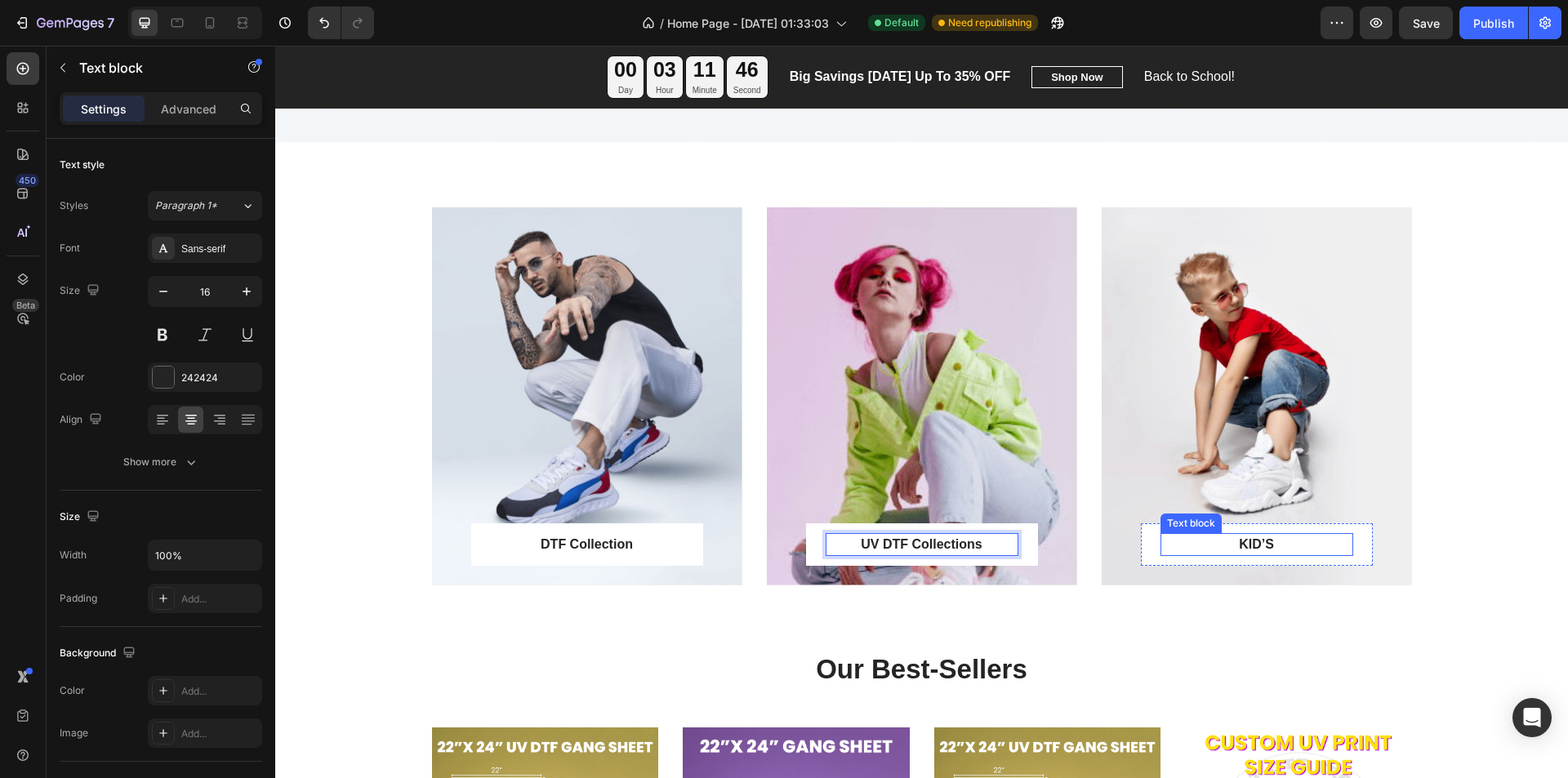
click at [1270, 543] on p "KID’S" at bounding box center [1257, 544] width 189 height 20
click at [1252, 547] on p "KID’S" at bounding box center [1257, 544] width 189 height 20
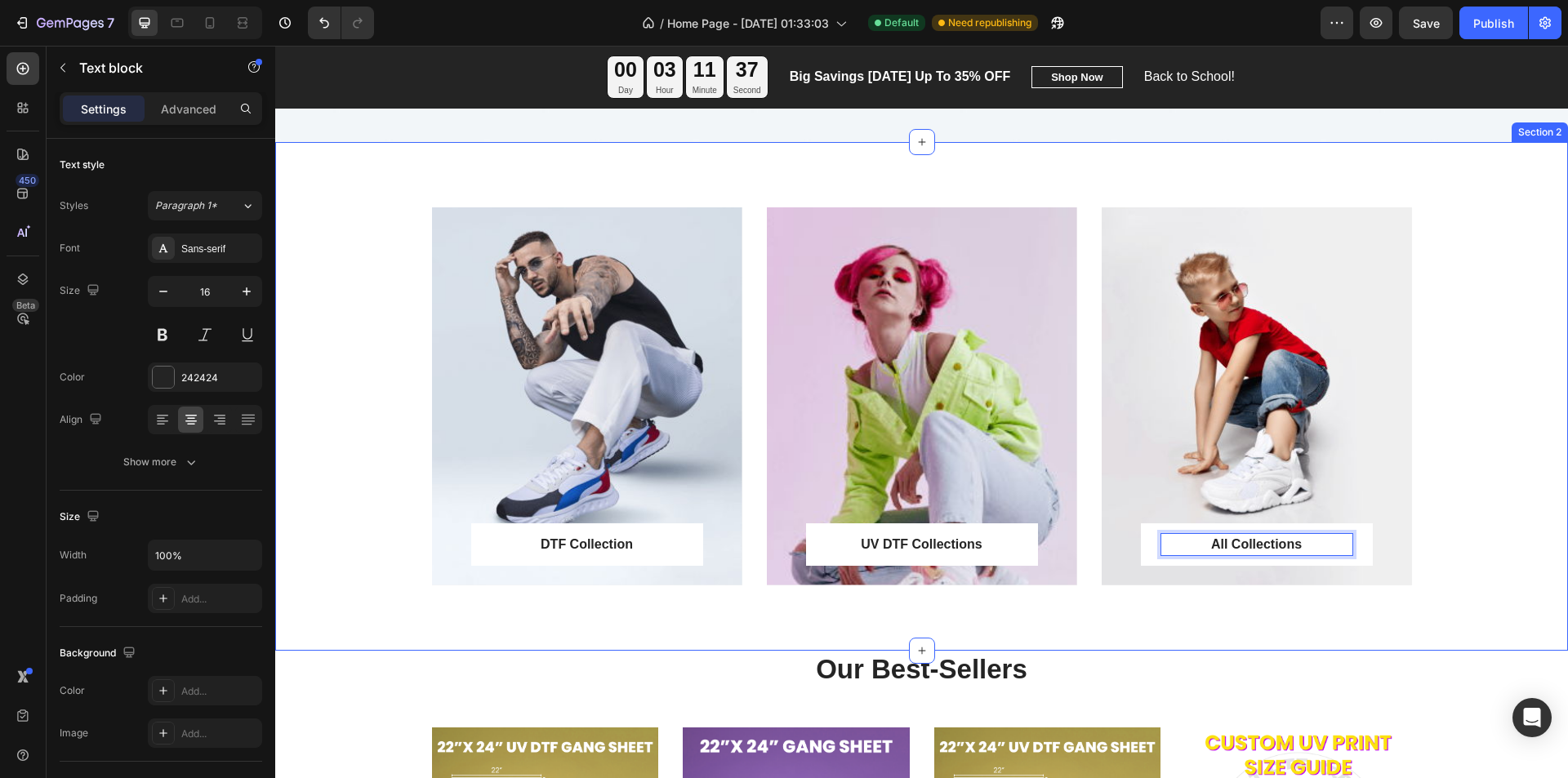
click at [1482, 510] on div "DTF Collection Text block Row Row Hero Banner UV DTF Collections Text block Row…" at bounding box center [922, 409] width 1268 height 404
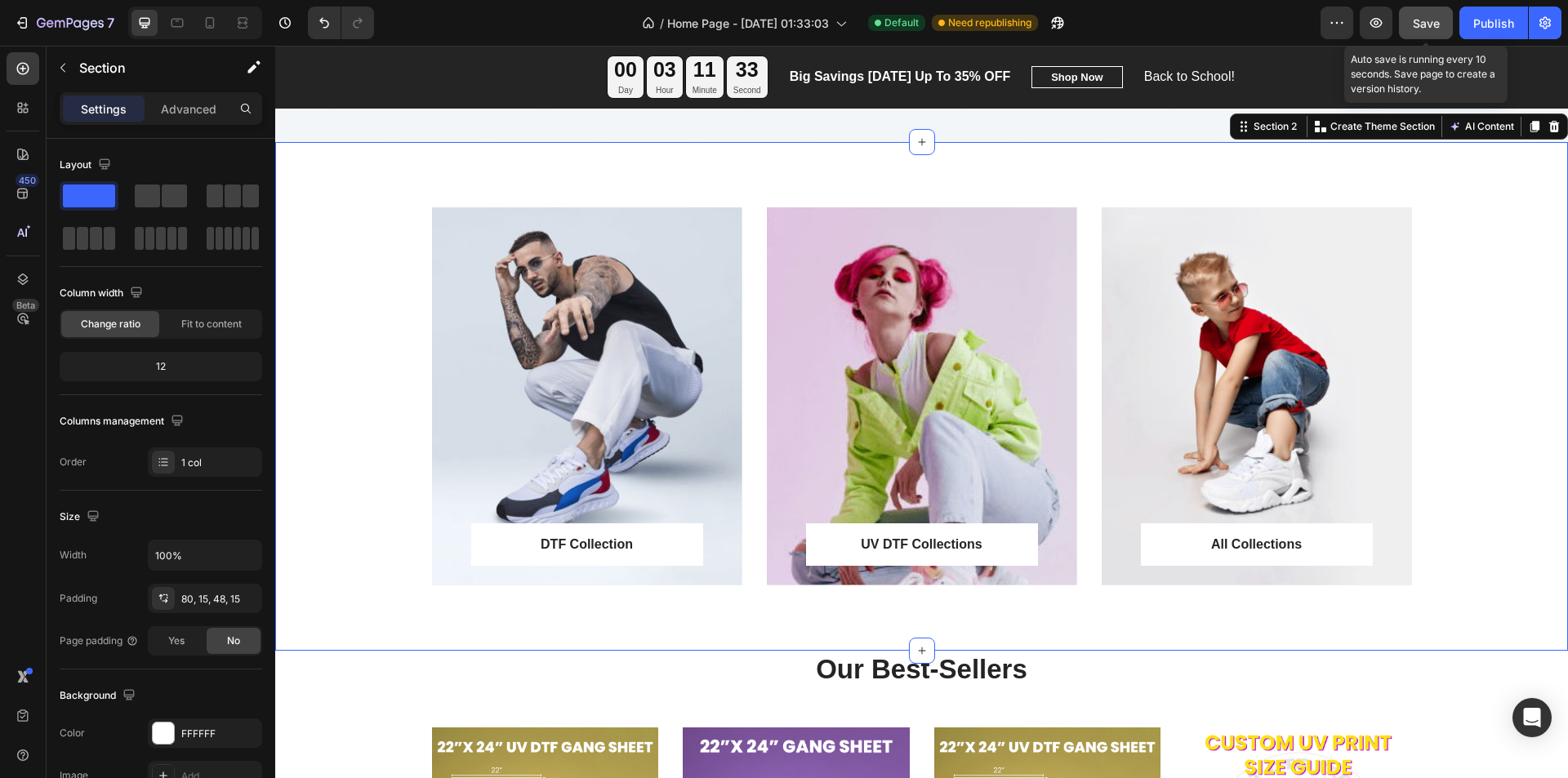
click at [1426, 23] on span "Save" at bounding box center [1426, 23] width 27 height 14
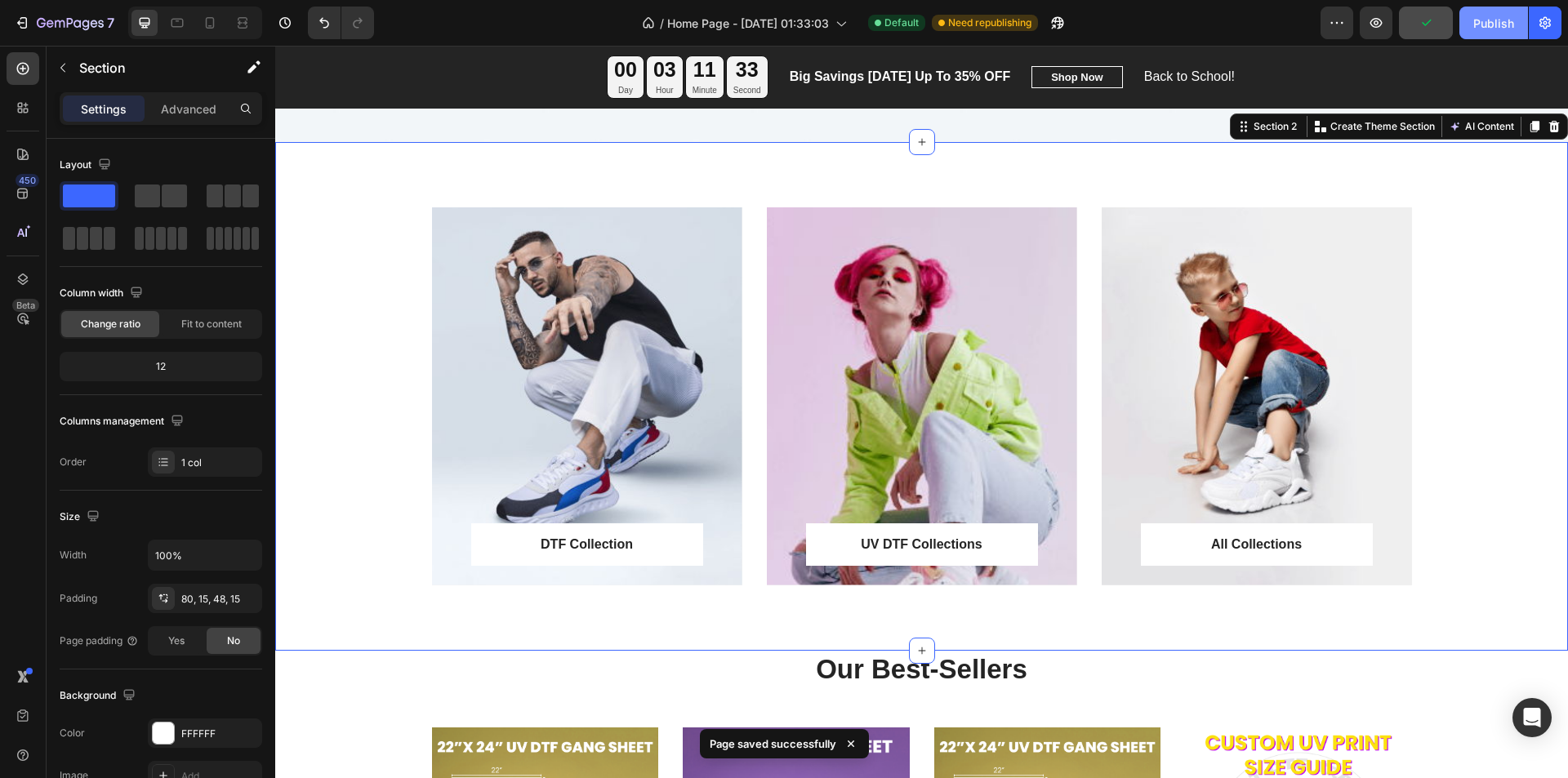
click at [1500, 24] on div "Publish" at bounding box center [1494, 23] width 41 height 17
